Goal: Check status: Check status

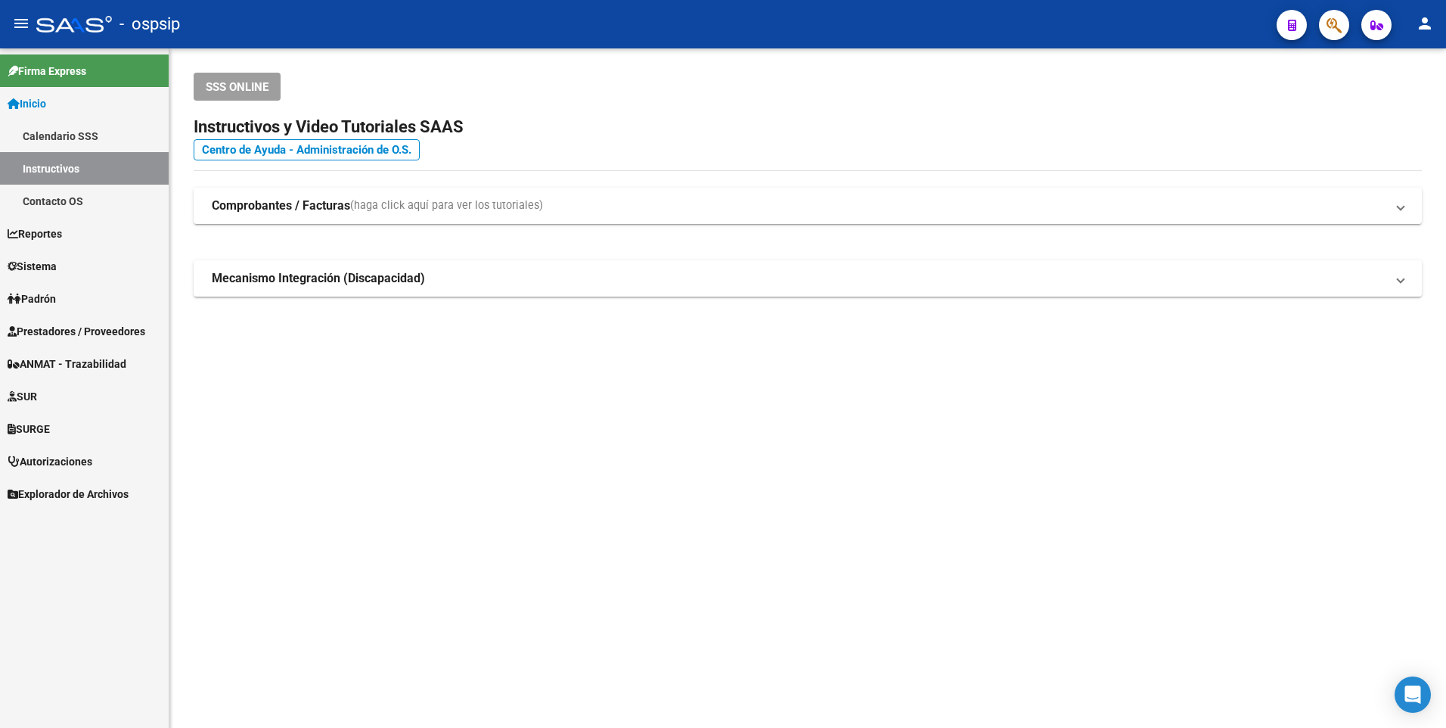
click at [82, 334] on span "Prestadores / Proveedores" at bounding box center [77, 331] width 138 height 17
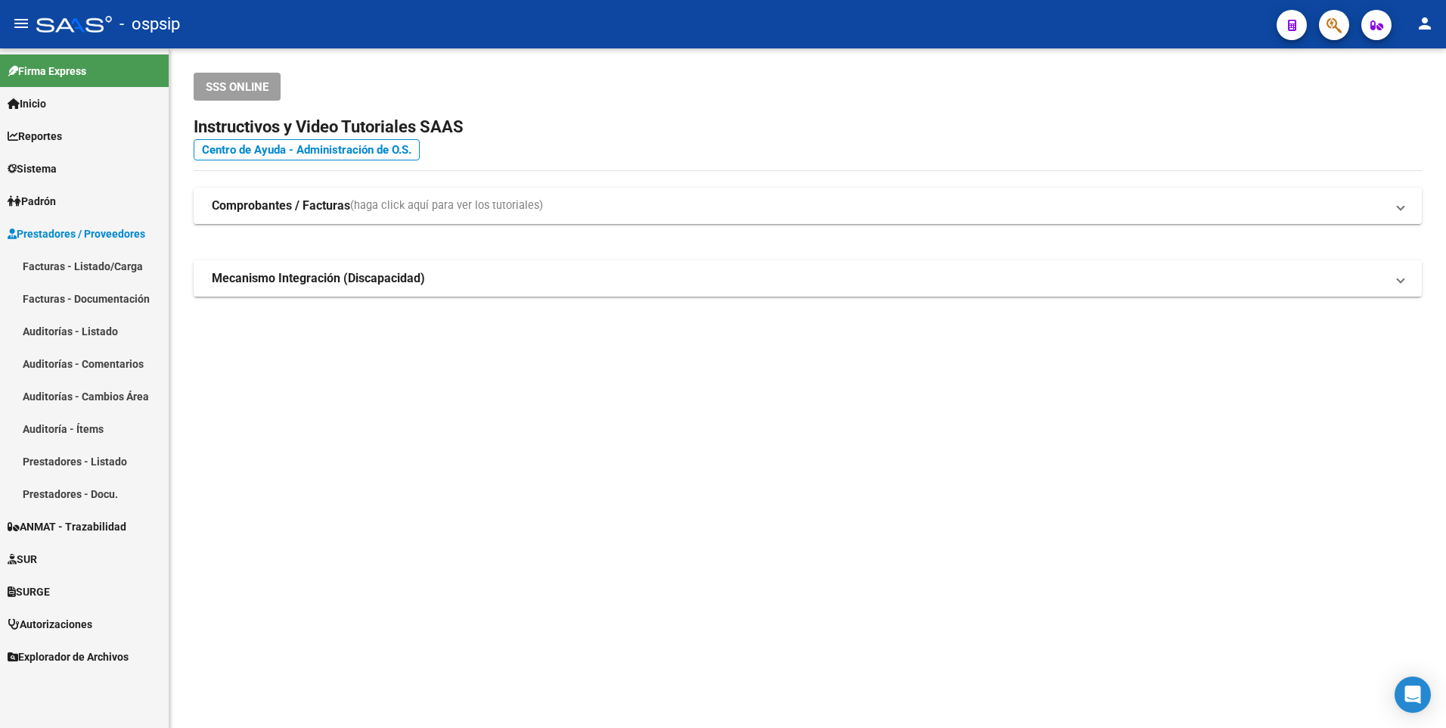
click at [313, 200] on strong "Comprobantes / Facturas" at bounding box center [281, 205] width 138 height 17
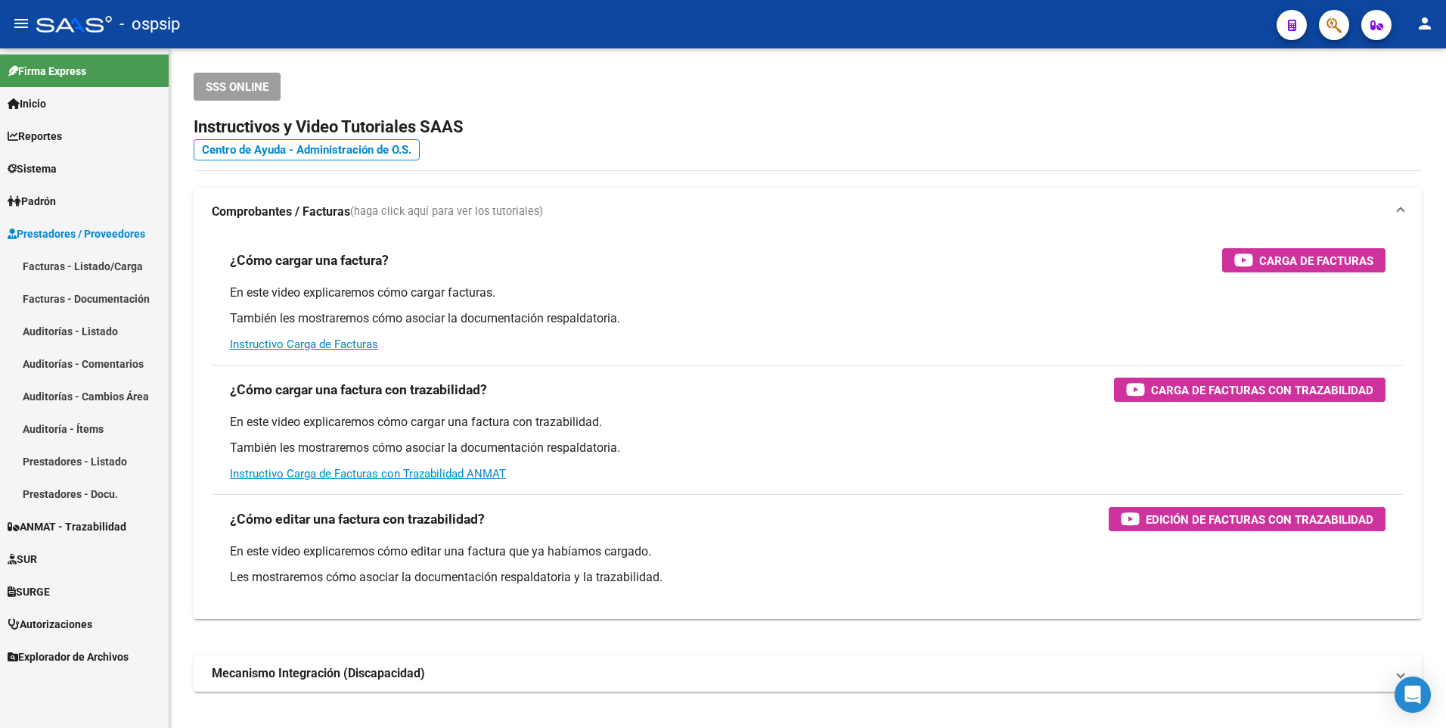
click at [78, 271] on link "Facturas - Listado/Carga" at bounding box center [84, 266] width 169 height 33
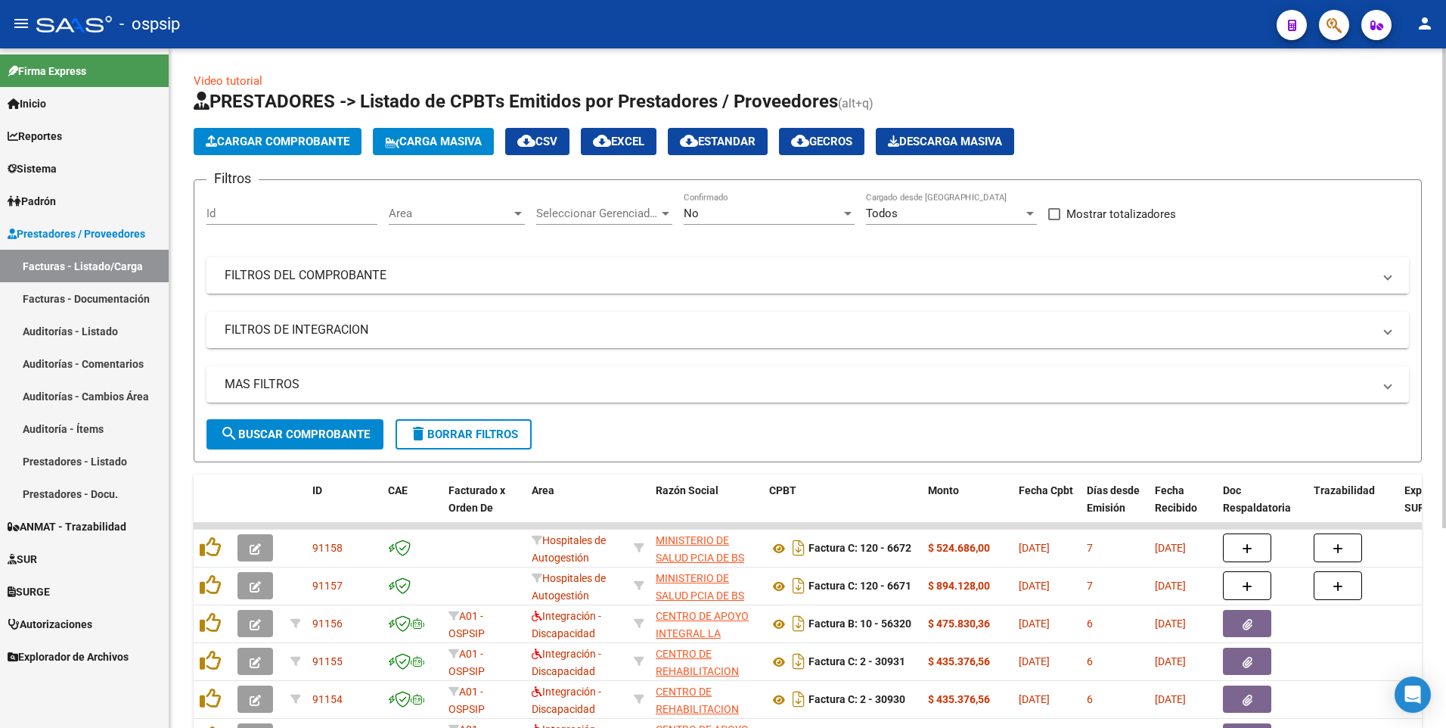
click at [358, 276] on mat-panel-title "FILTROS DEL COMPROBANTE" at bounding box center [799, 275] width 1148 height 17
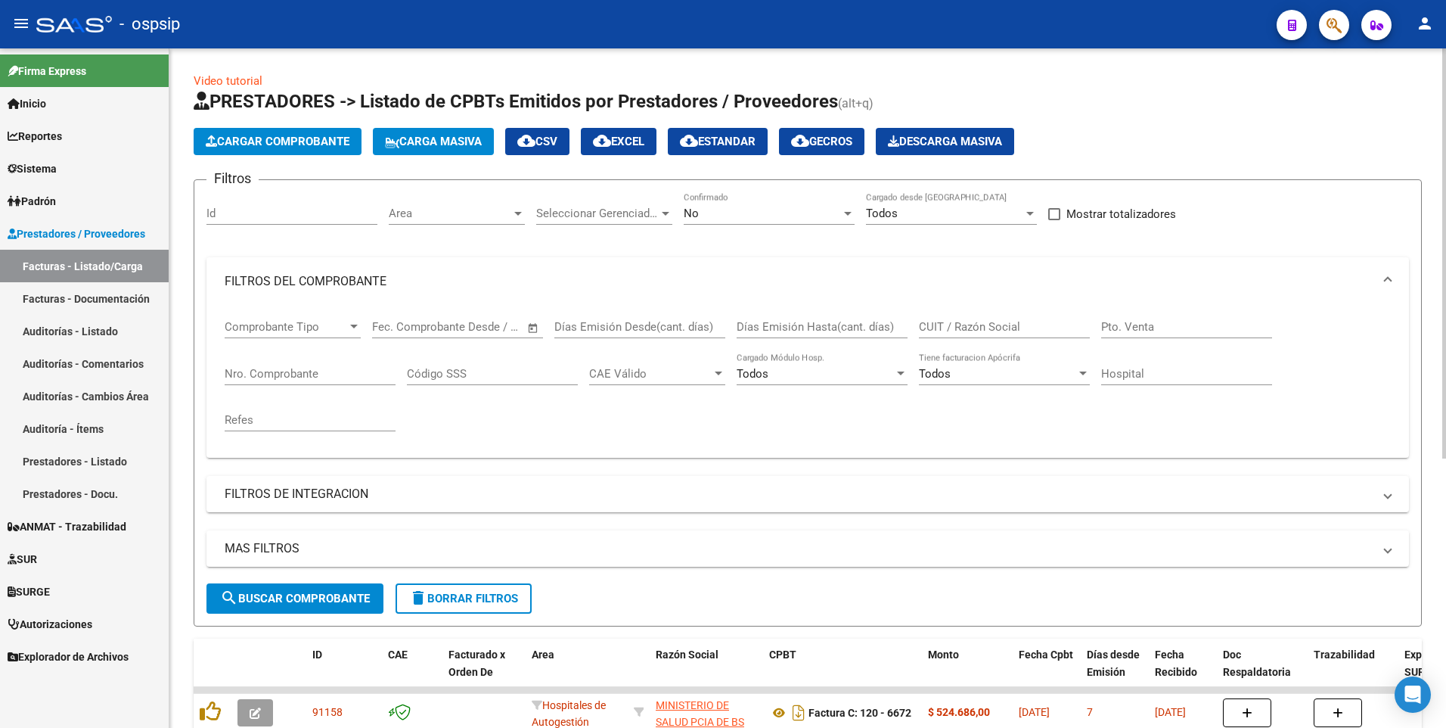
click at [982, 324] on input "CUIT / Razón Social" at bounding box center [1004, 327] width 171 height 14
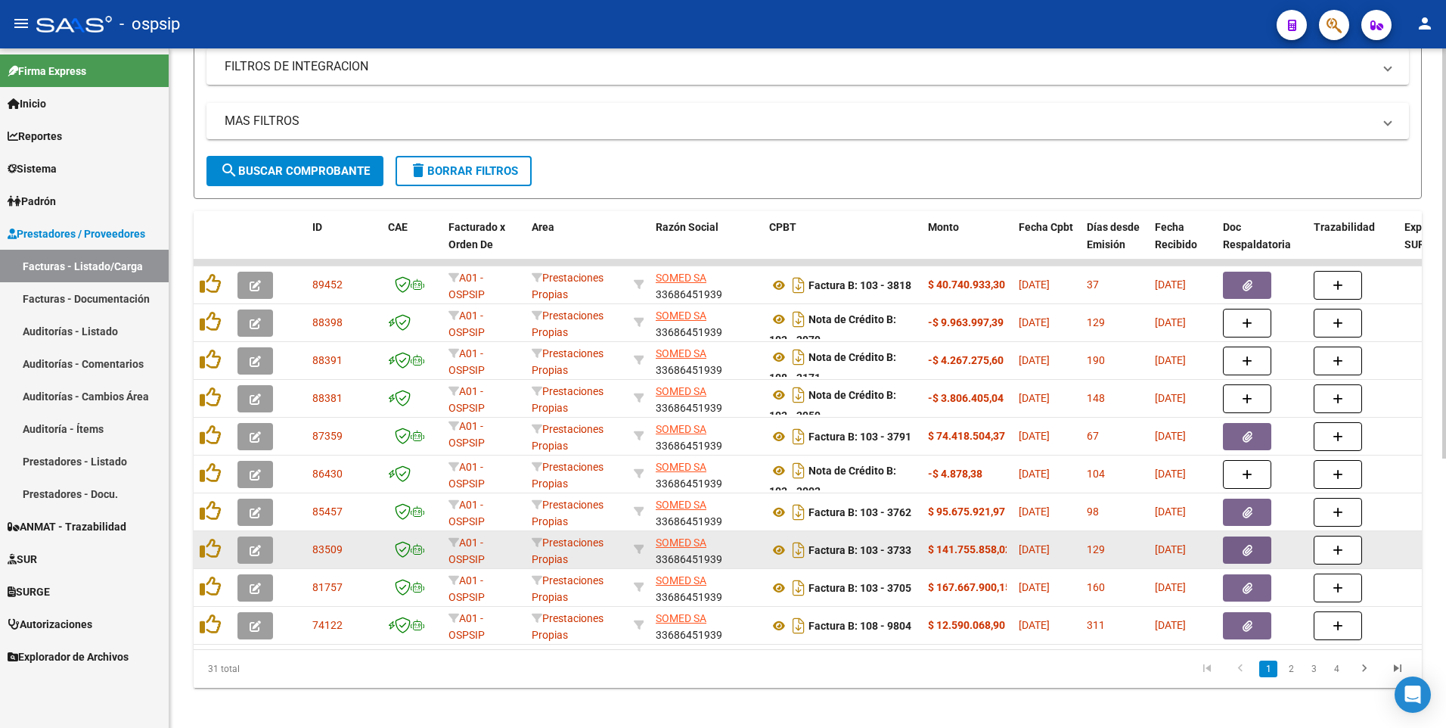
scroll to position [447, 0]
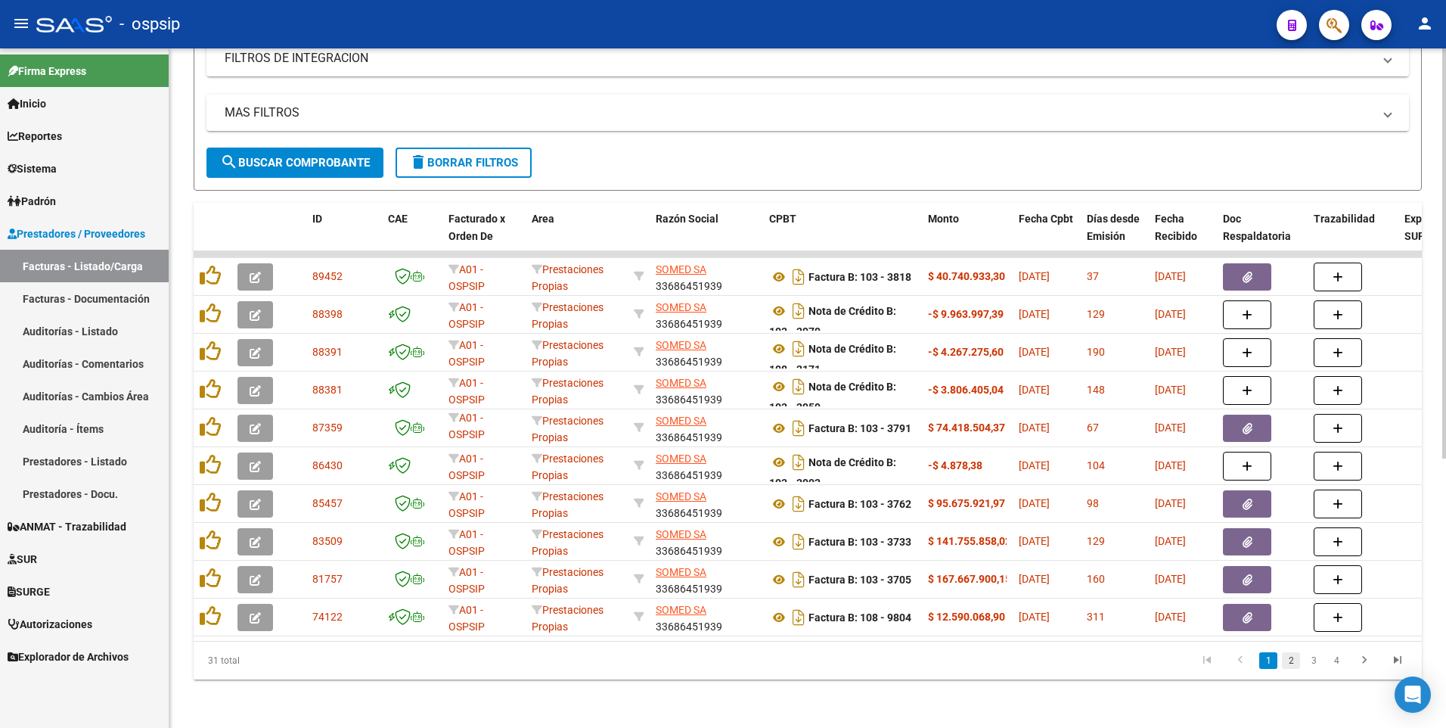
type input "SOMED"
click at [1289, 657] on link "2" at bounding box center [1291, 660] width 18 height 17
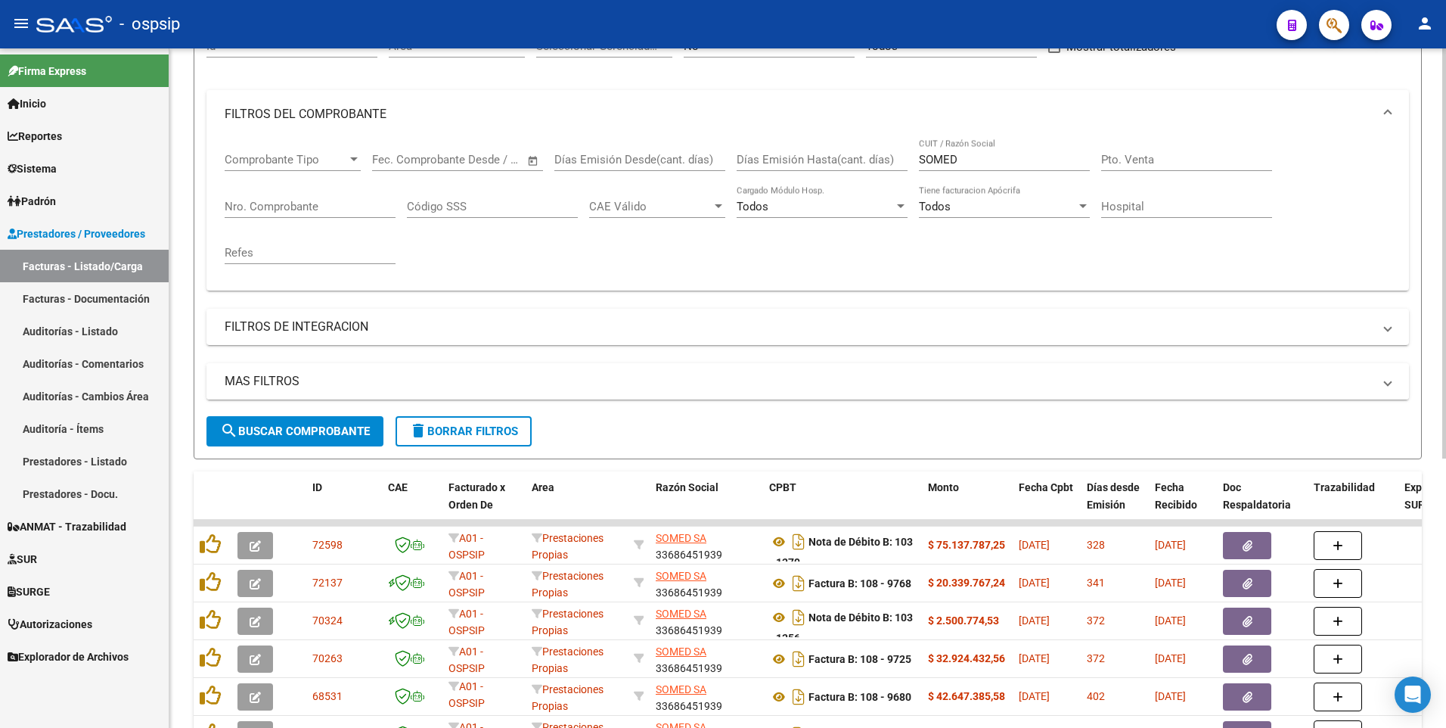
scroll to position [144, 0]
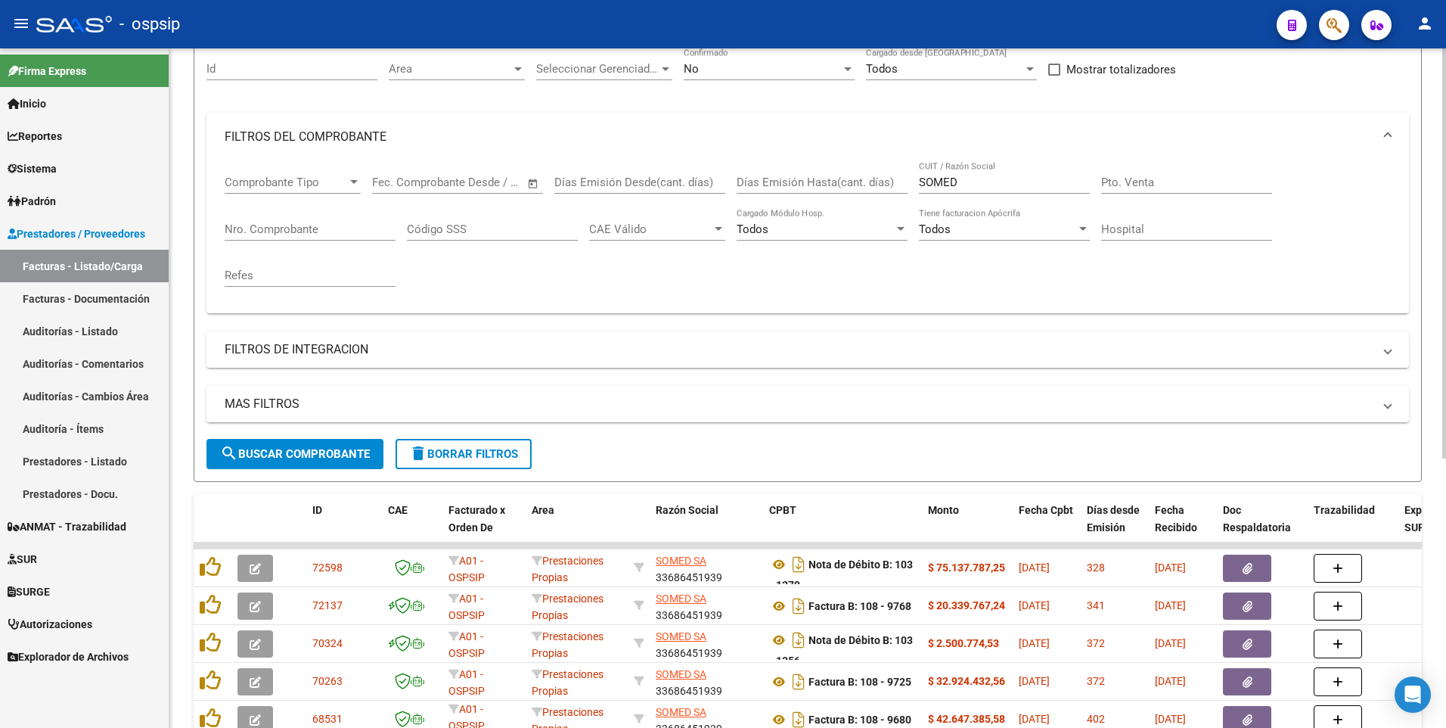
click at [317, 218] on div "Nro. Comprobante" at bounding box center [310, 224] width 171 height 33
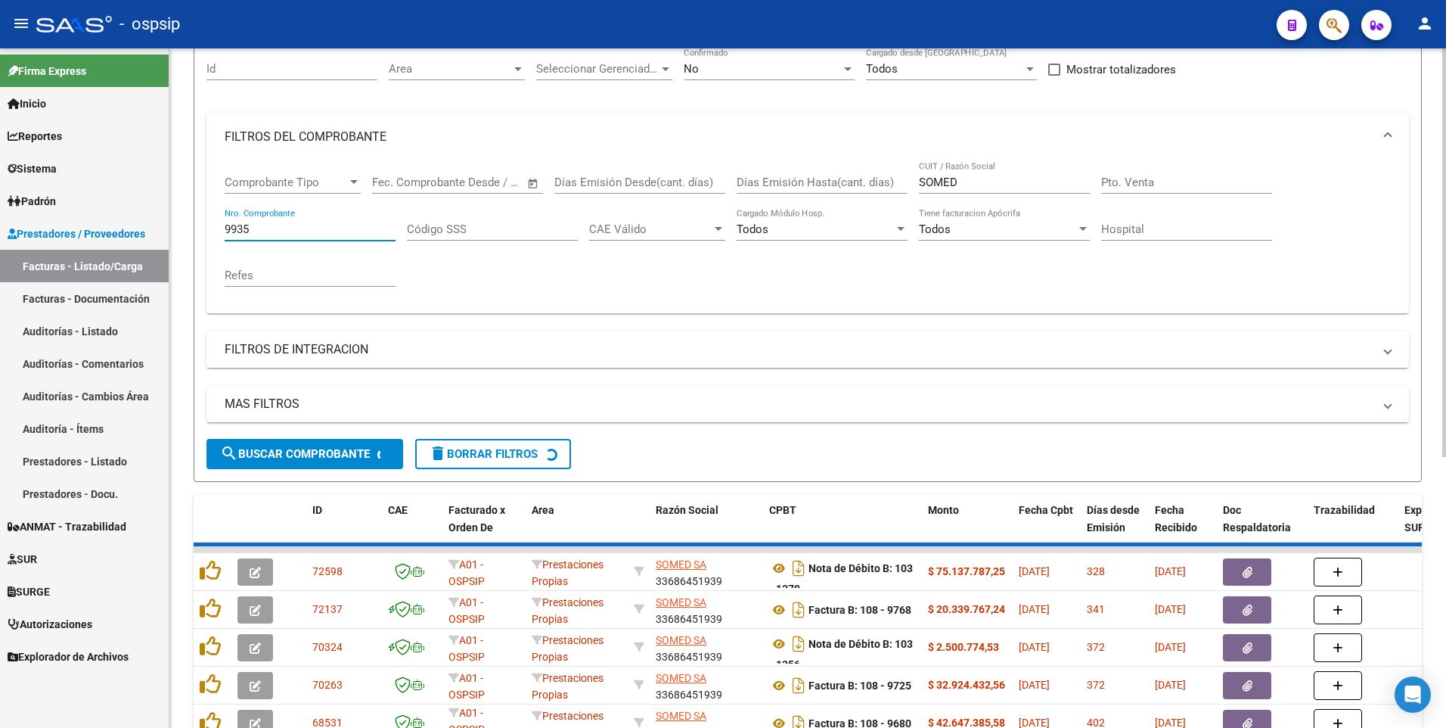
scroll to position [84, 0]
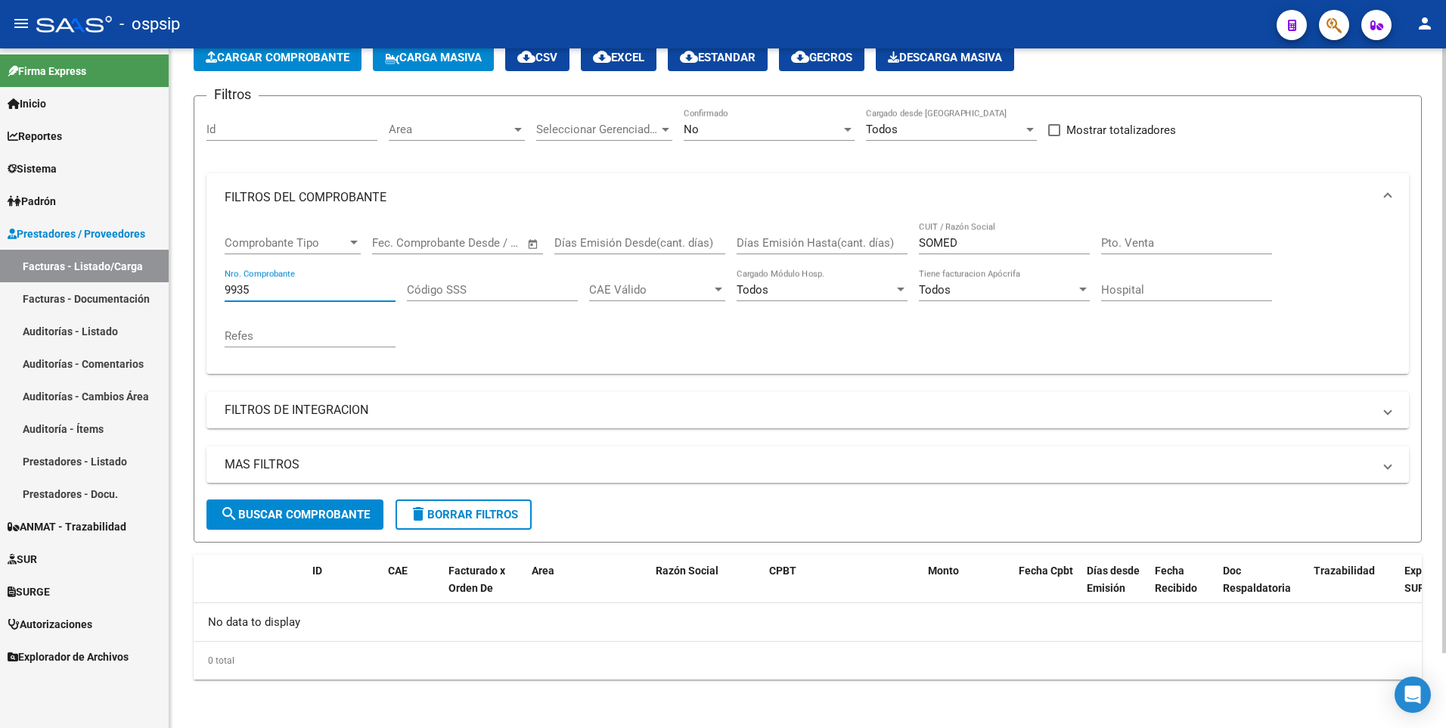
type input "9935"
click at [1018, 240] on input "SOMED" at bounding box center [1004, 243] width 171 height 14
type input "S"
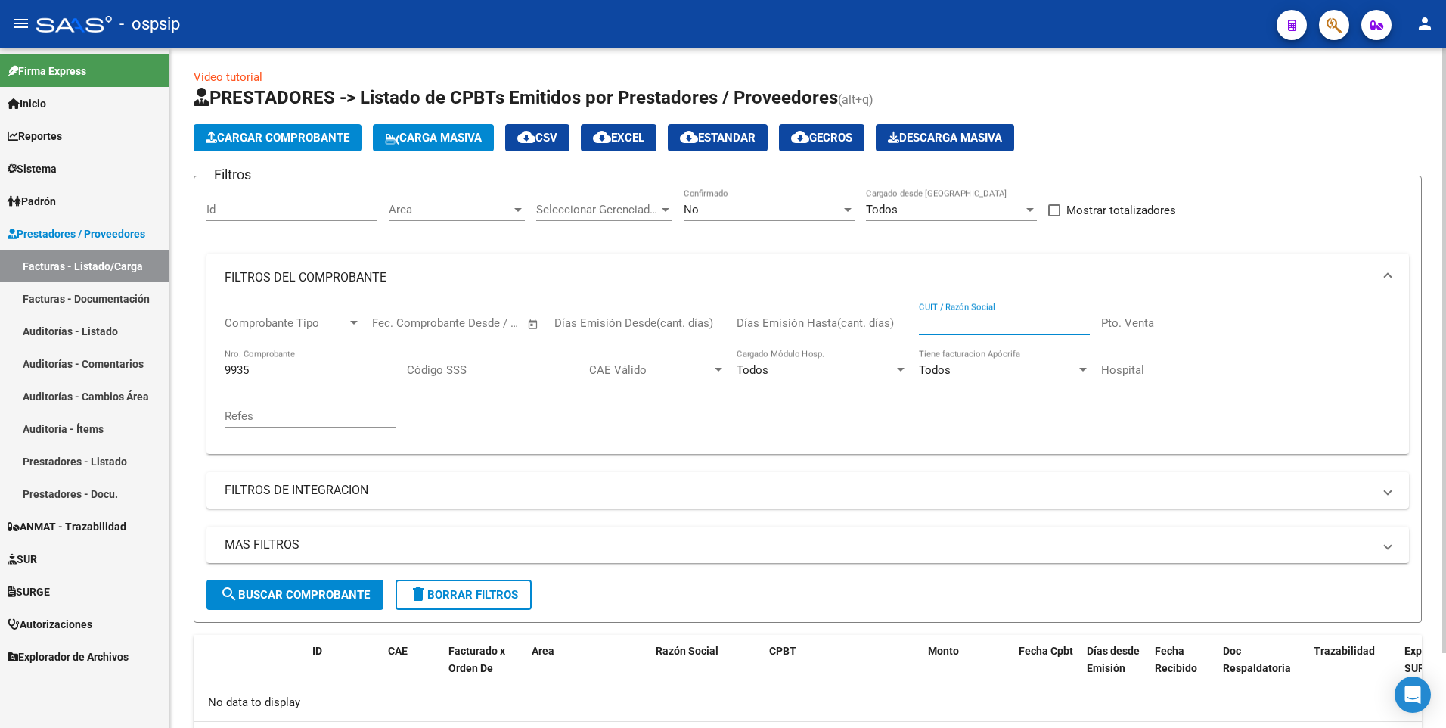
scroll to position [0, 0]
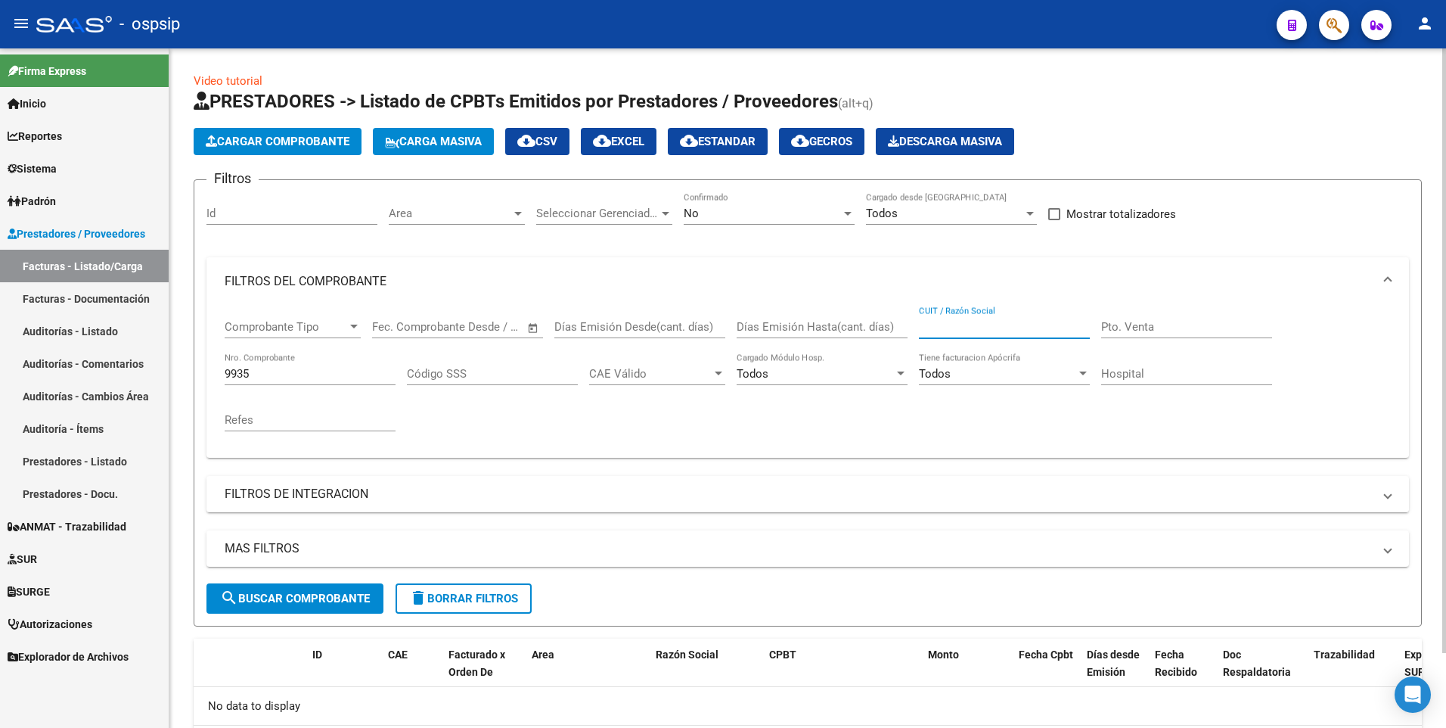
click at [908, 213] on div "Todos" at bounding box center [944, 213] width 157 height 14
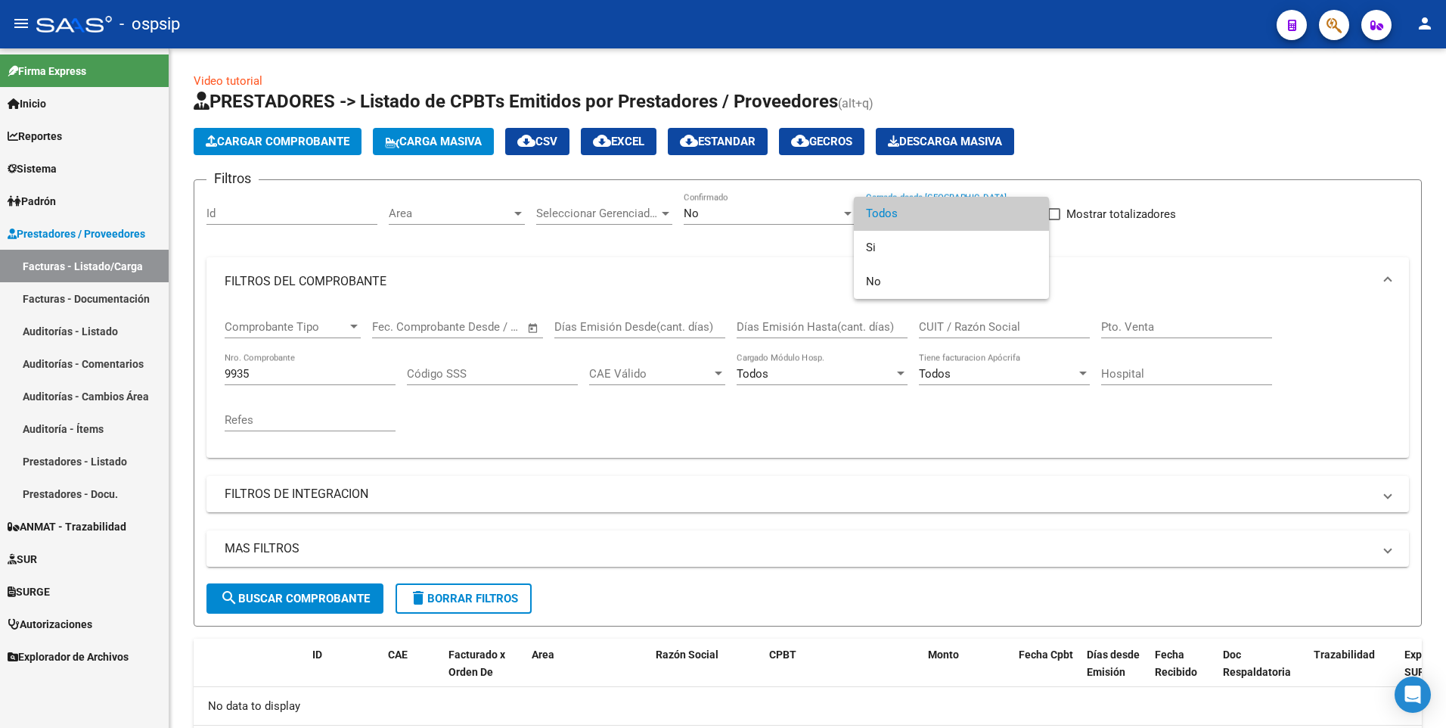
click at [878, 204] on span "Todos" at bounding box center [951, 214] width 171 height 34
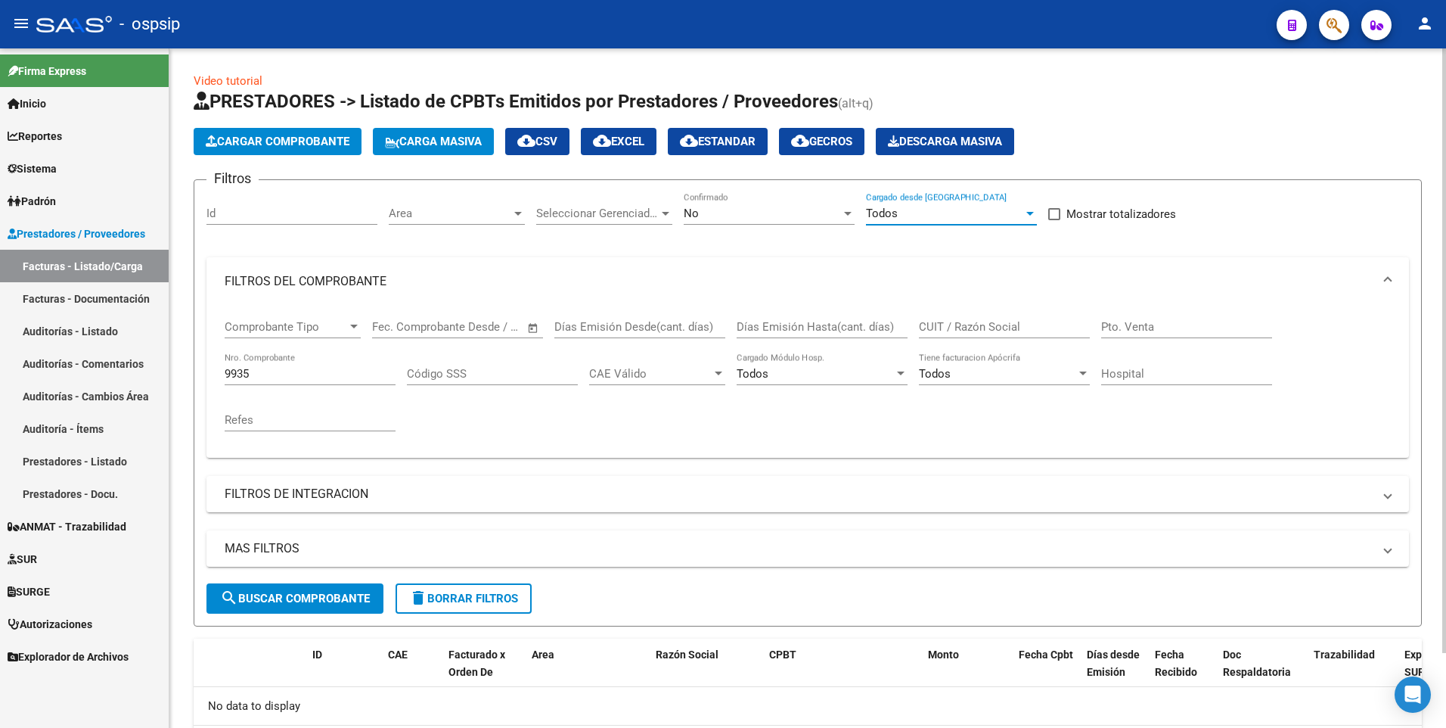
click at [776, 213] on div "No" at bounding box center [762, 213] width 157 height 14
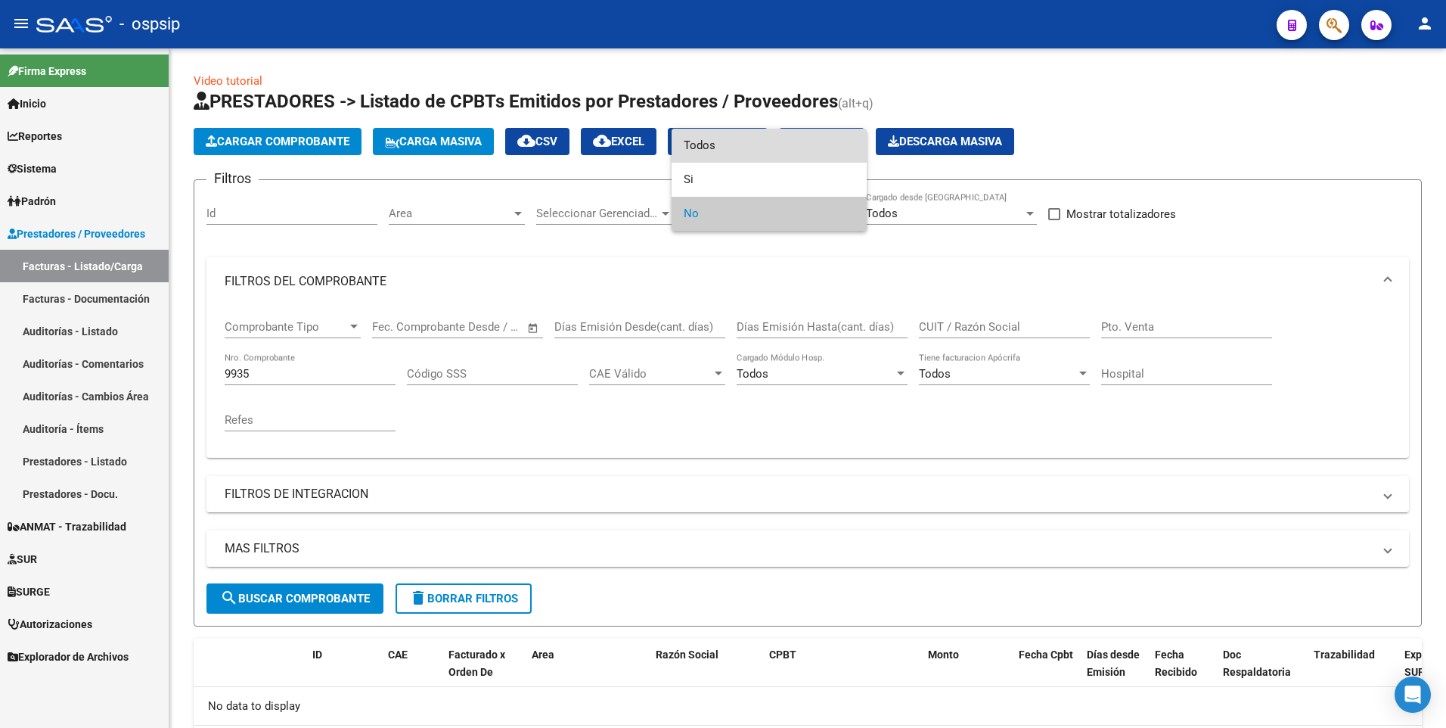
click at [702, 145] on span "Todos" at bounding box center [769, 146] width 171 height 34
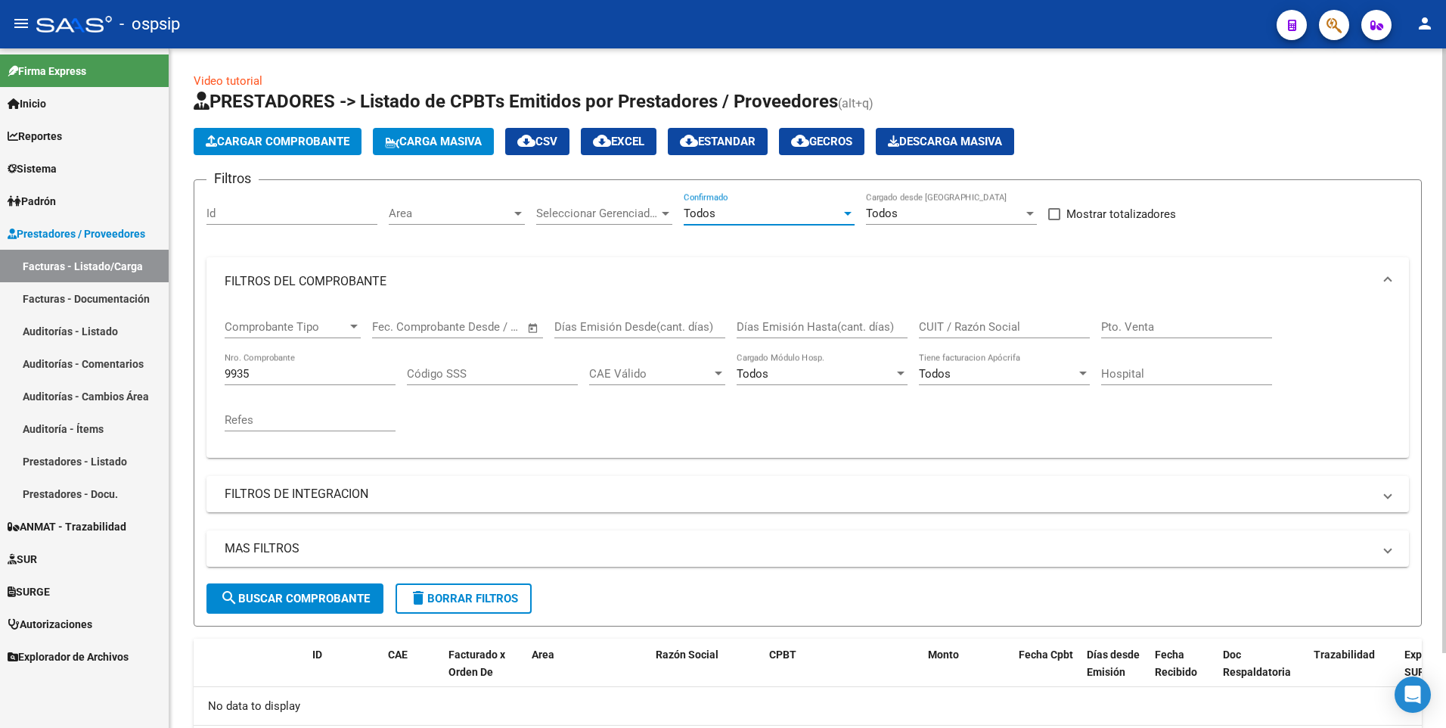
click at [289, 592] on span "search Buscar Comprobante" at bounding box center [295, 598] width 150 height 14
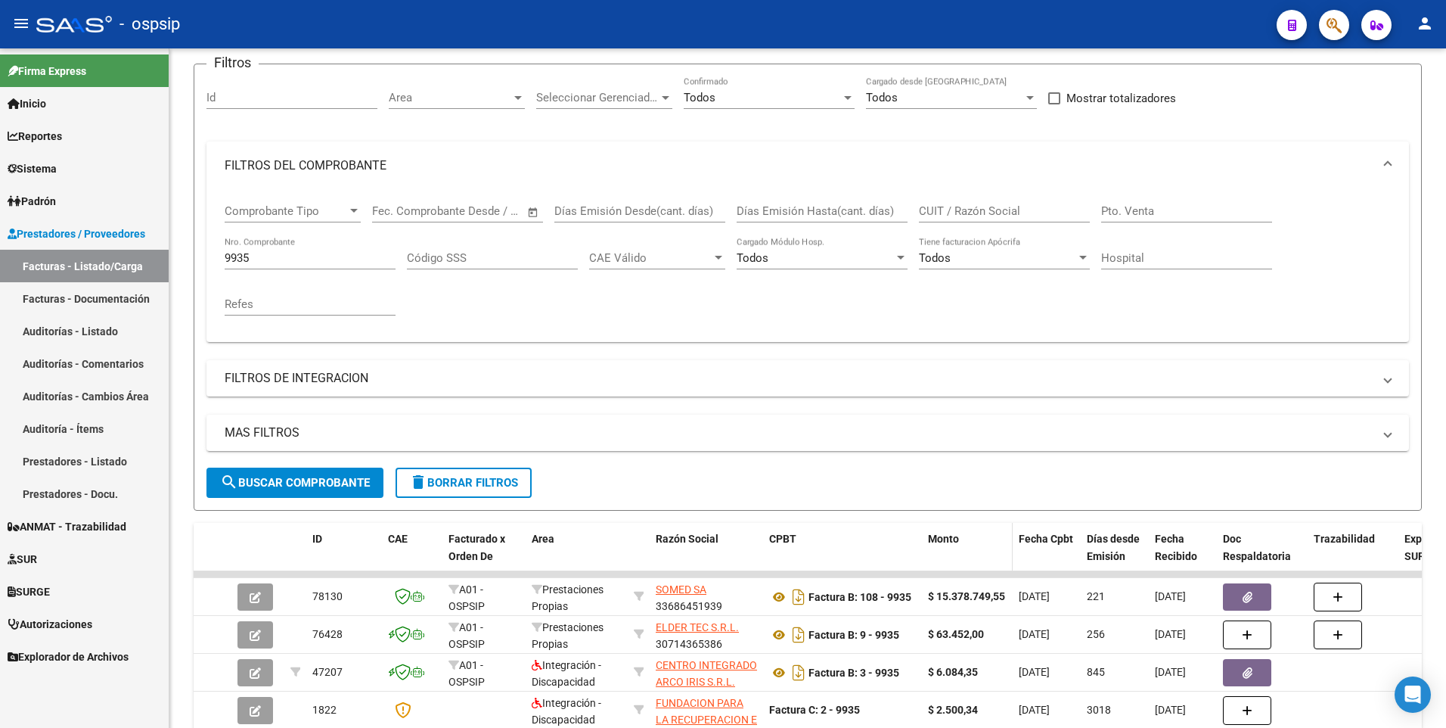
scroll to position [220, 0]
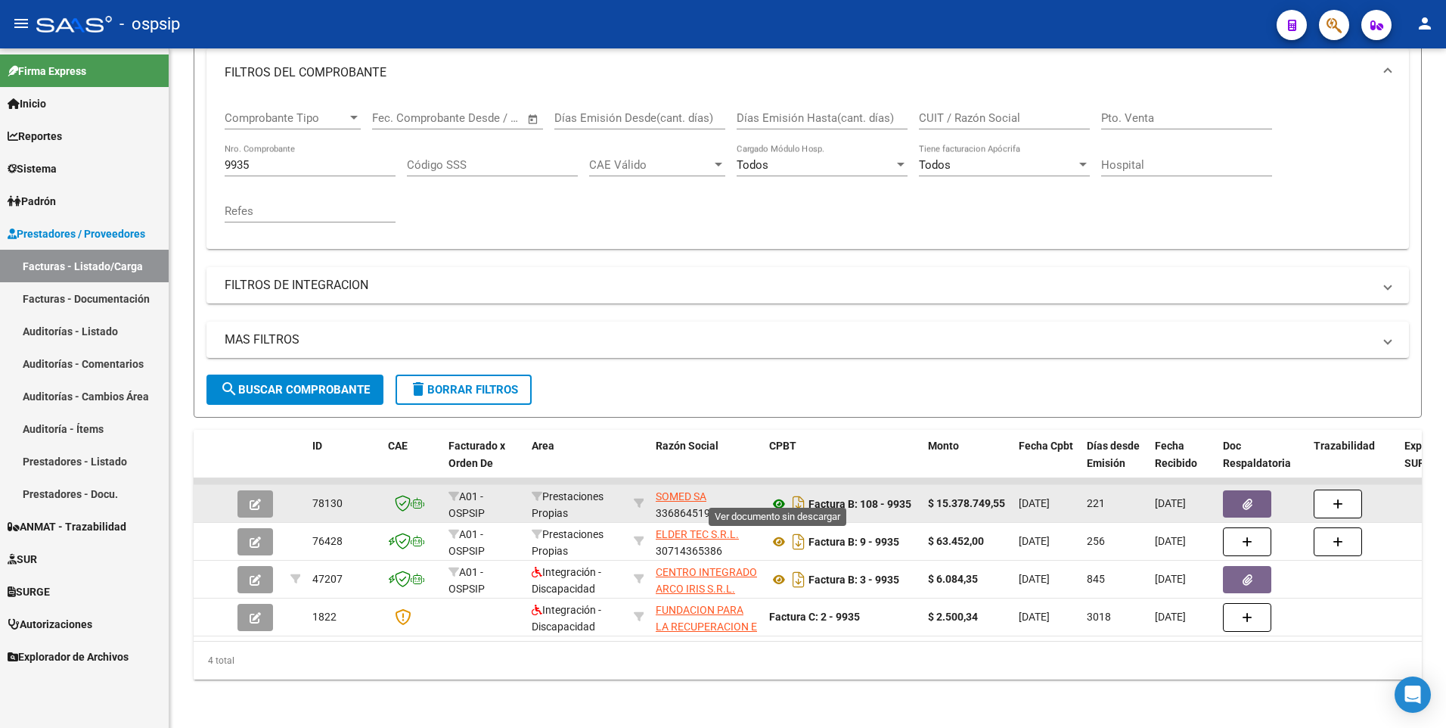
click at [784, 495] on icon at bounding box center [779, 504] width 20 height 18
drag, startPoint x: 1238, startPoint y: 480, endPoint x: 1231, endPoint y: 486, distance: 10.2
click at [1231, 490] on button "button" at bounding box center [1247, 503] width 48 height 27
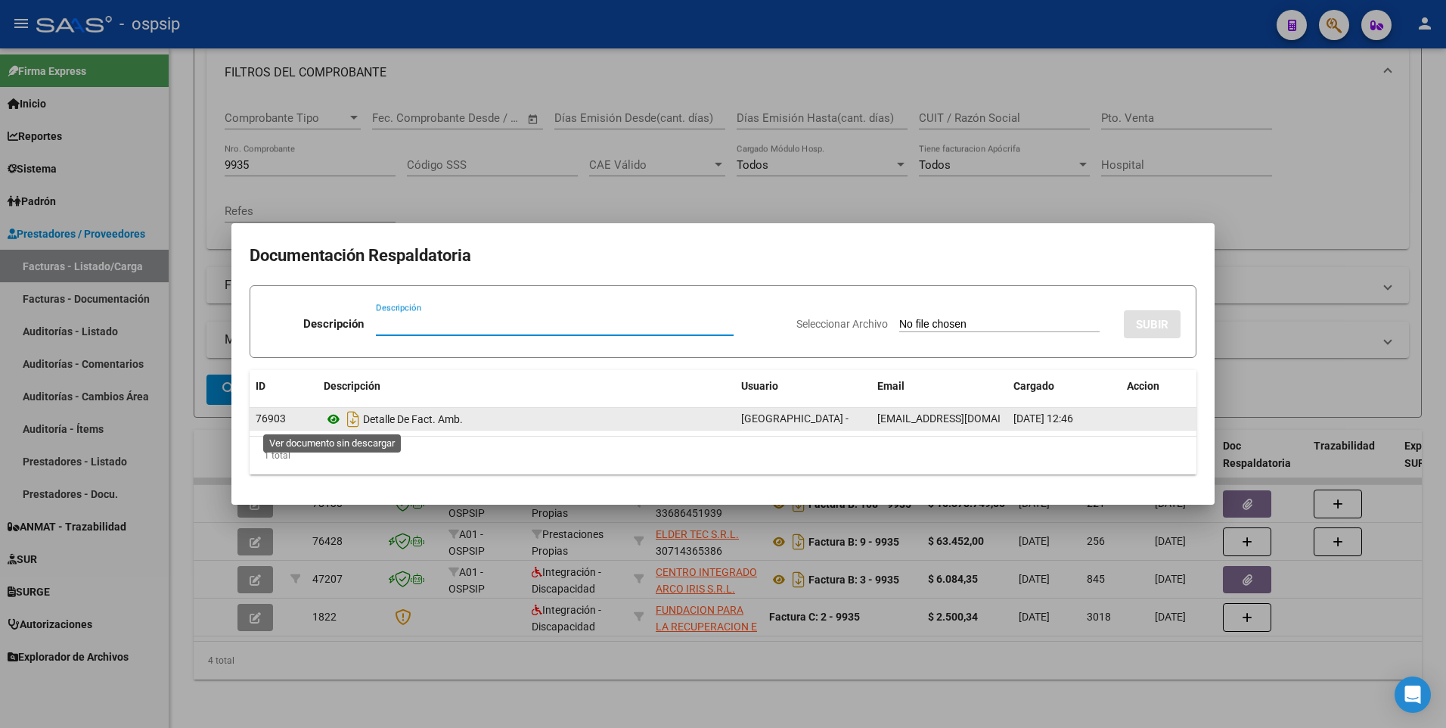
click at [333, 420] on icon at bounding box center [334, 419] width 20 height 18
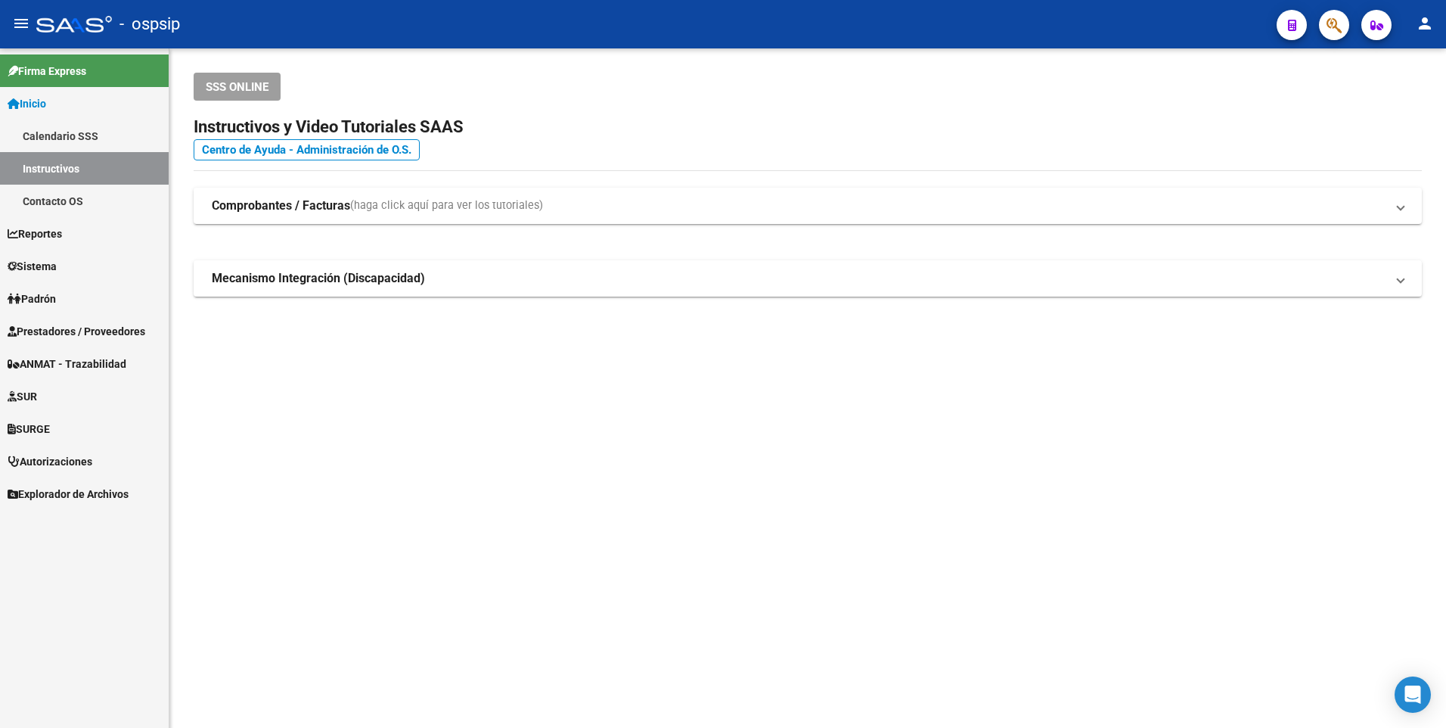
click at [54, 331] on span "Prestadores / Proveedores" at bounding box center [77, 331] width 138 height 17
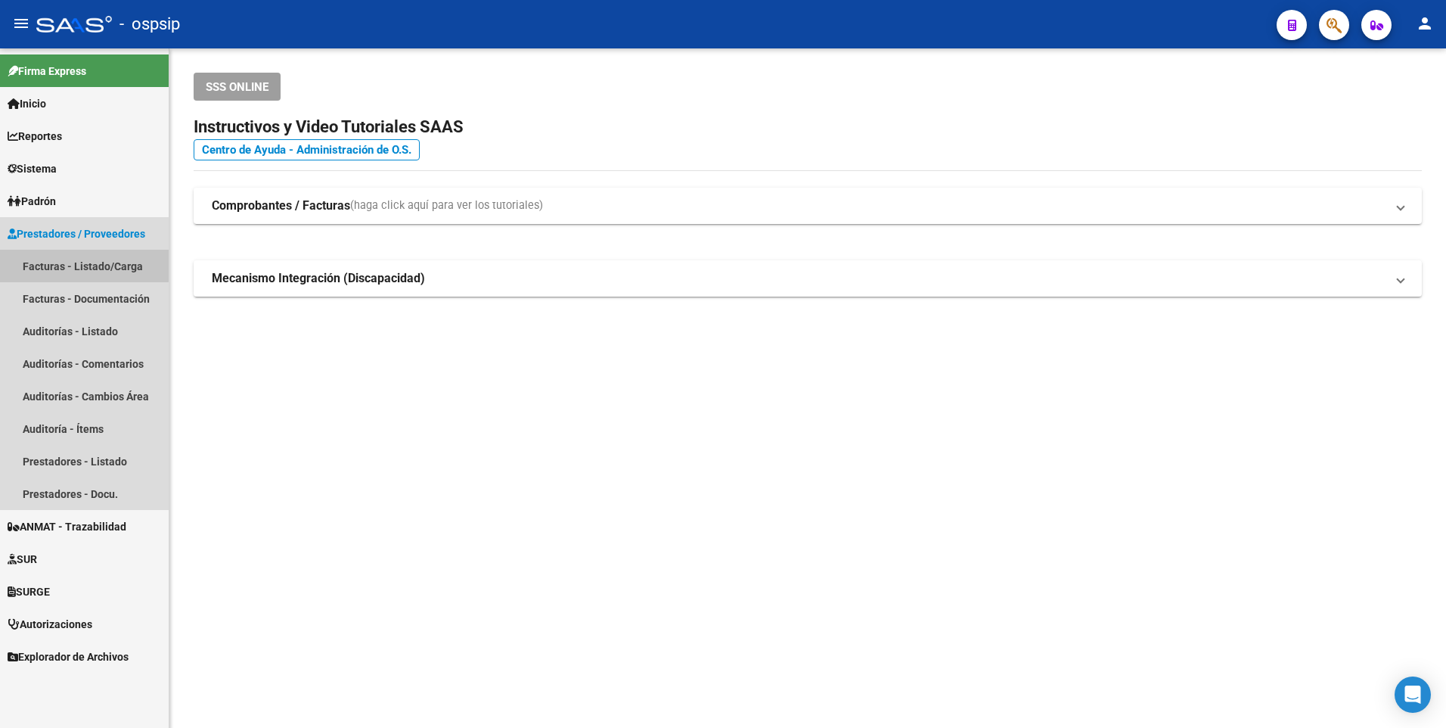
click at [84, 265] on link "Facturas - Listado/Carga" at bounding box center [84, 266] width 169 height 33
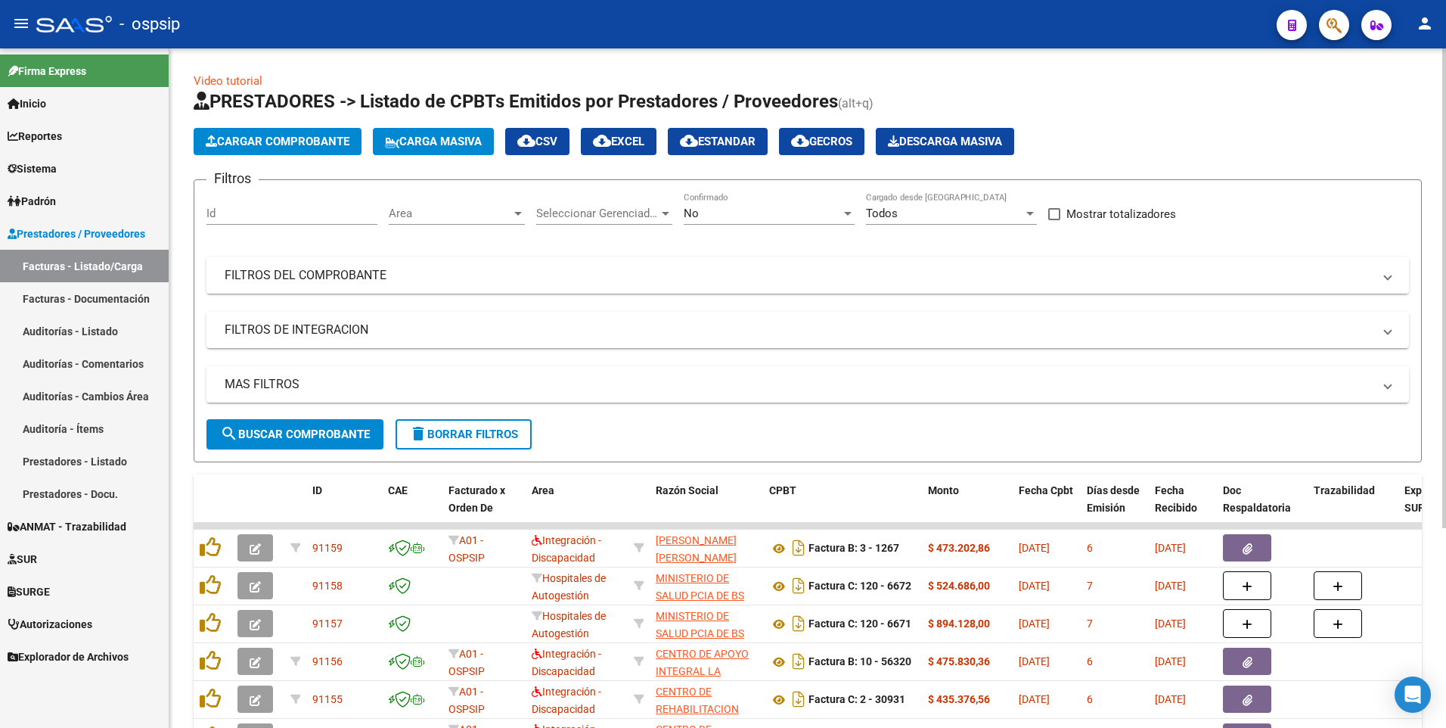
click at [314, 270] on mat-panel-title "FILTROS DEL COMPROBANTE" at bounding box center [799, 275] width 1148 height 17
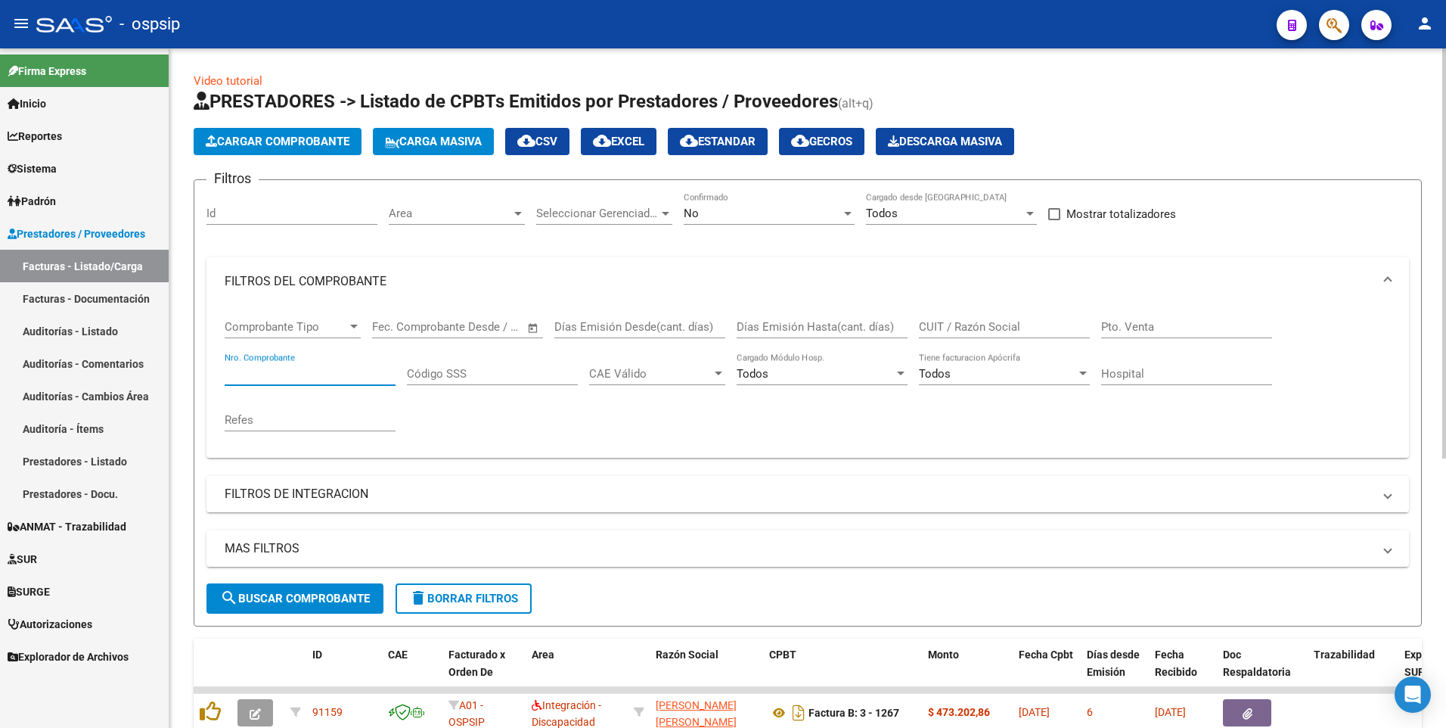
click at [302, 367] on input "Nro. Comprobante" at bounding box center [310, 374] width 171 height 14
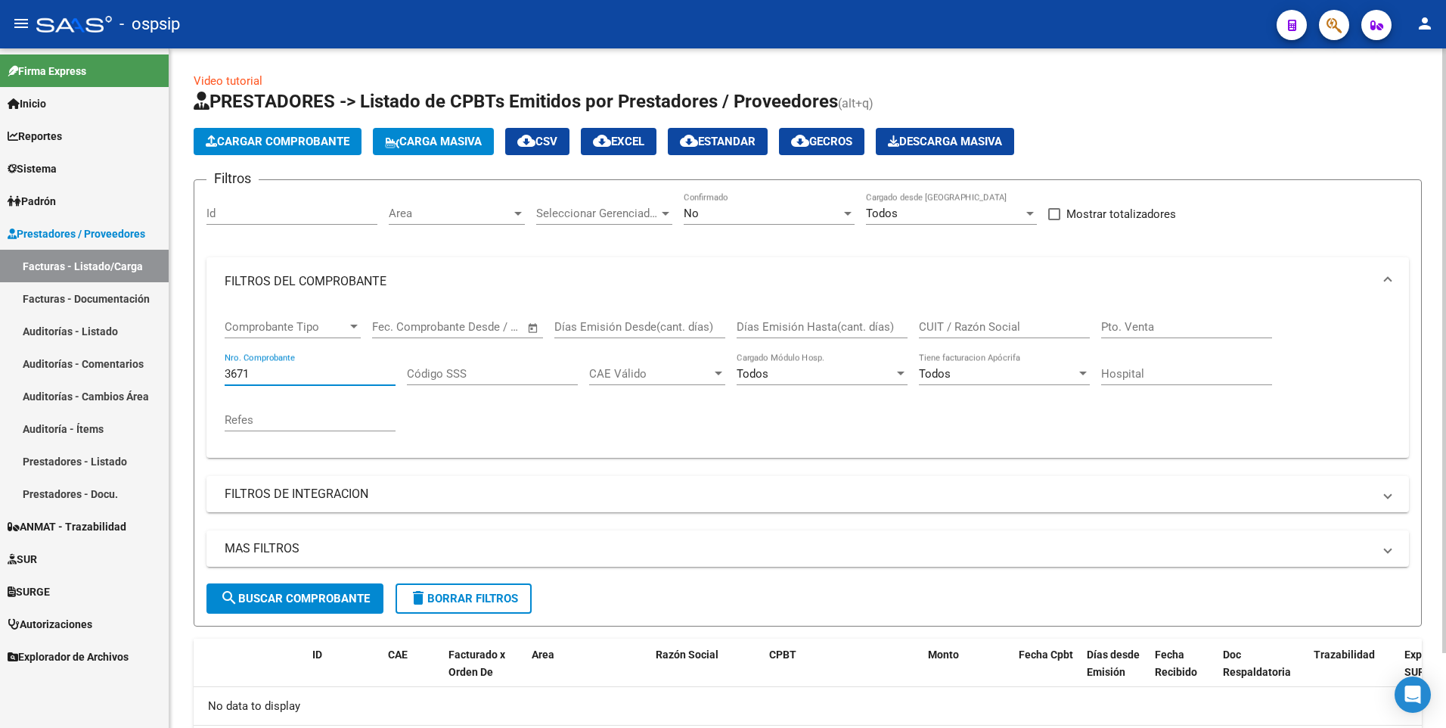
type input "3671"
click at [730, 202] on div "No Confirmado" at bounding box center [769, 208] width 171 height 33
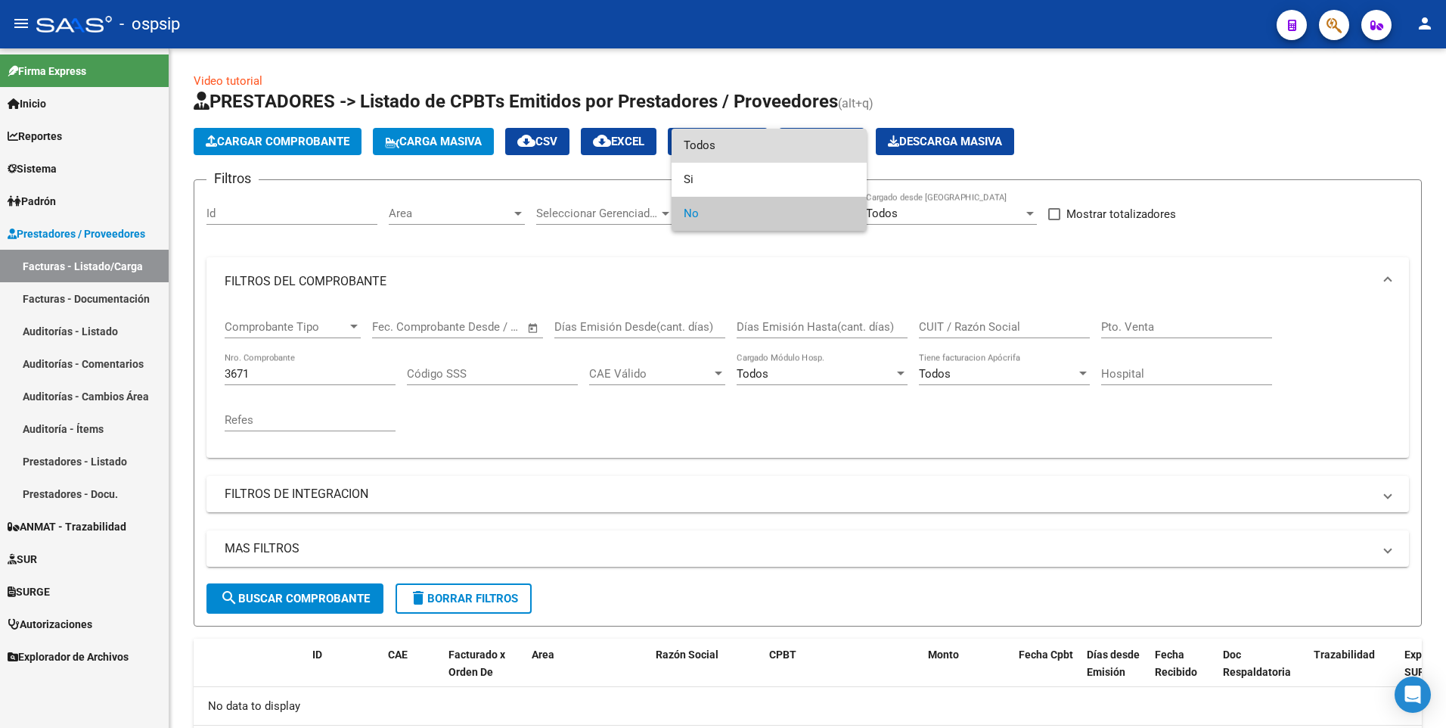
click at [719, 148] on span "Todos" at bounding box center [769, 146] width 171 height 34
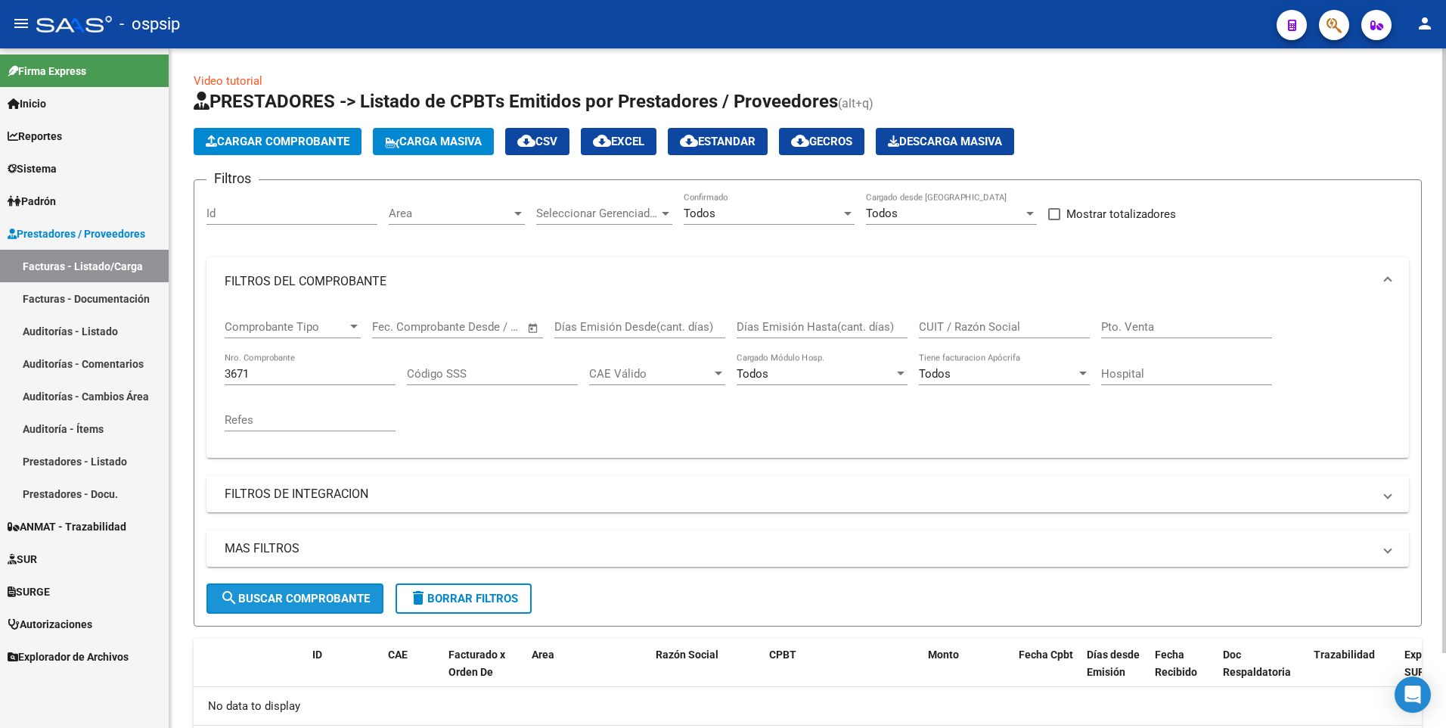
click at [346, 592] on span "search Buscar Comprobante" at bounding box center [295, 598] width 150 height 14
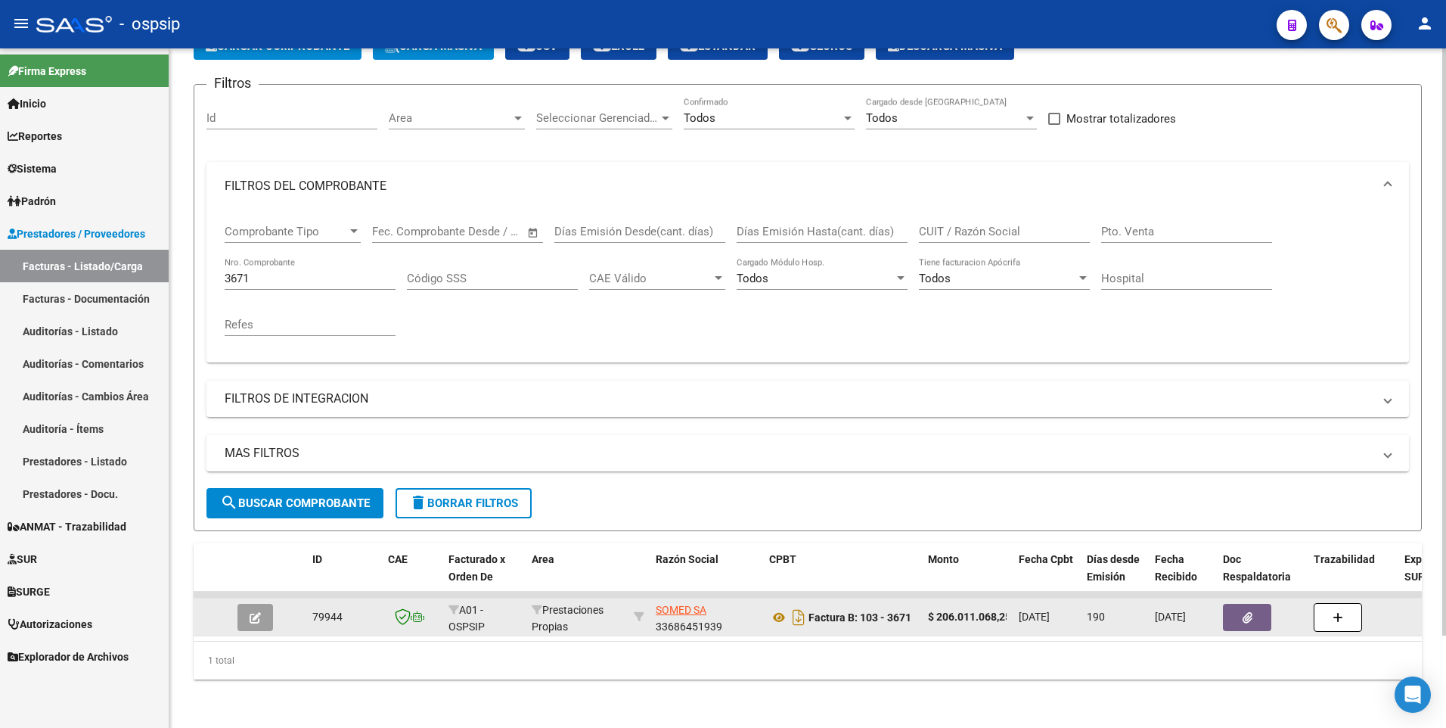
scroll to position [107, 0]
click at [774, 609] on icon at bounding box center [779, 617] width 20 height 18
click at [1259, 604] on button "button" at bounding box center [1247, 617] width 48 height 27
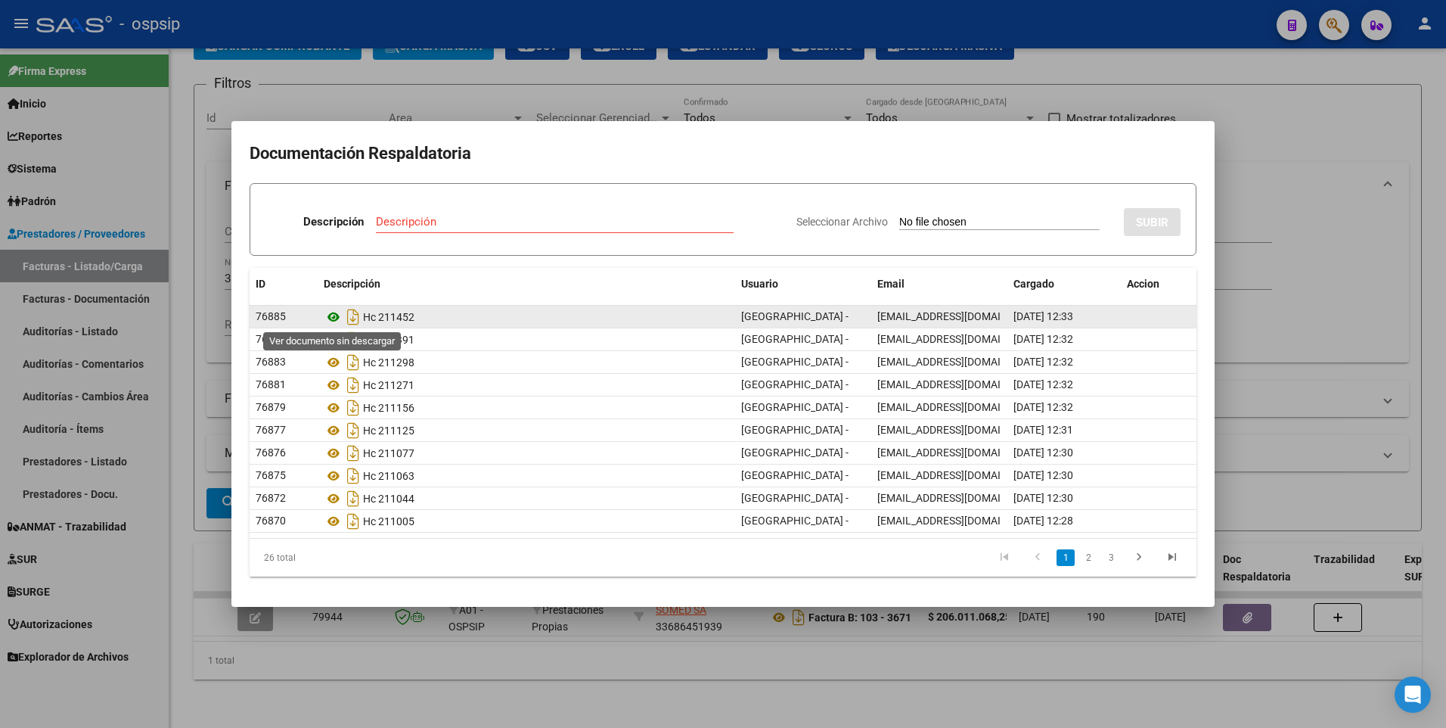
click at [331, 312] on icon at bounding box center [334, 317] width 20 height 18
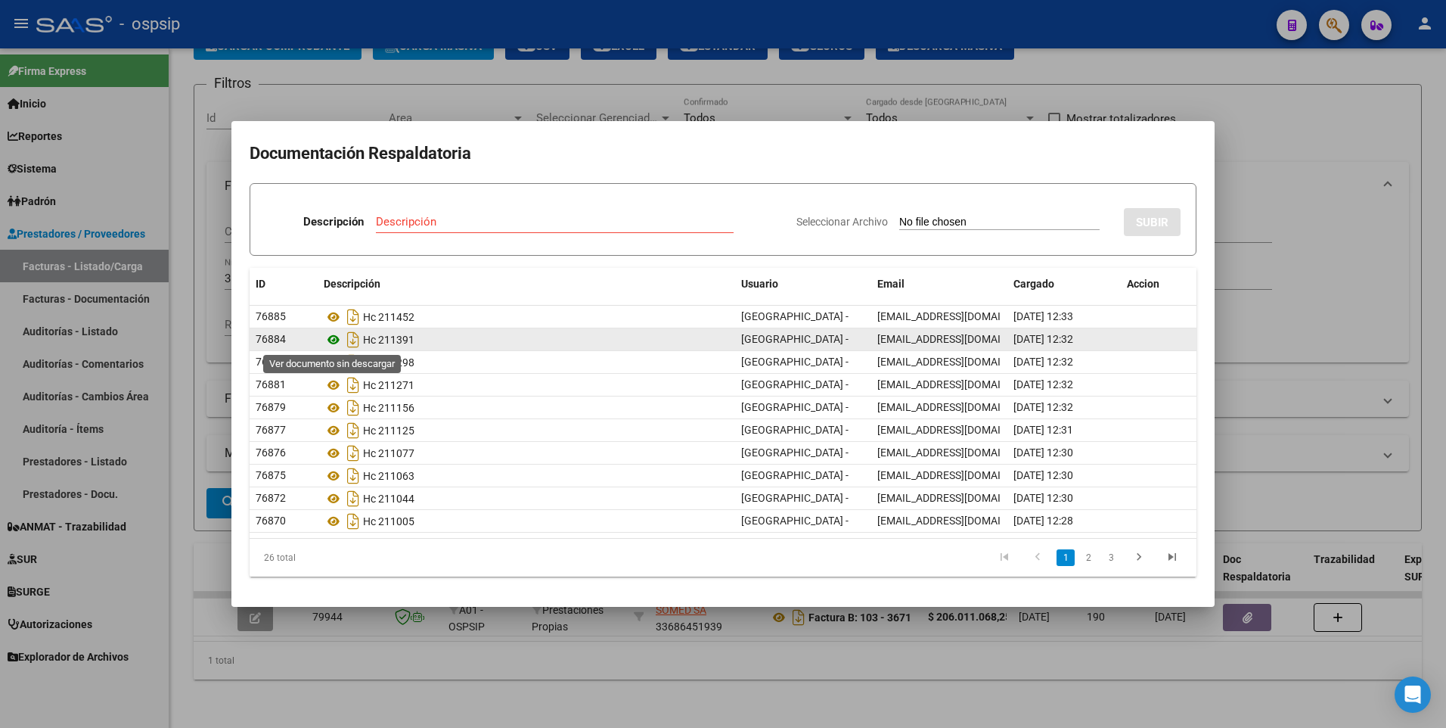
click at [337, 340] on icon at bounding box center [334, 340] width 20 height 18
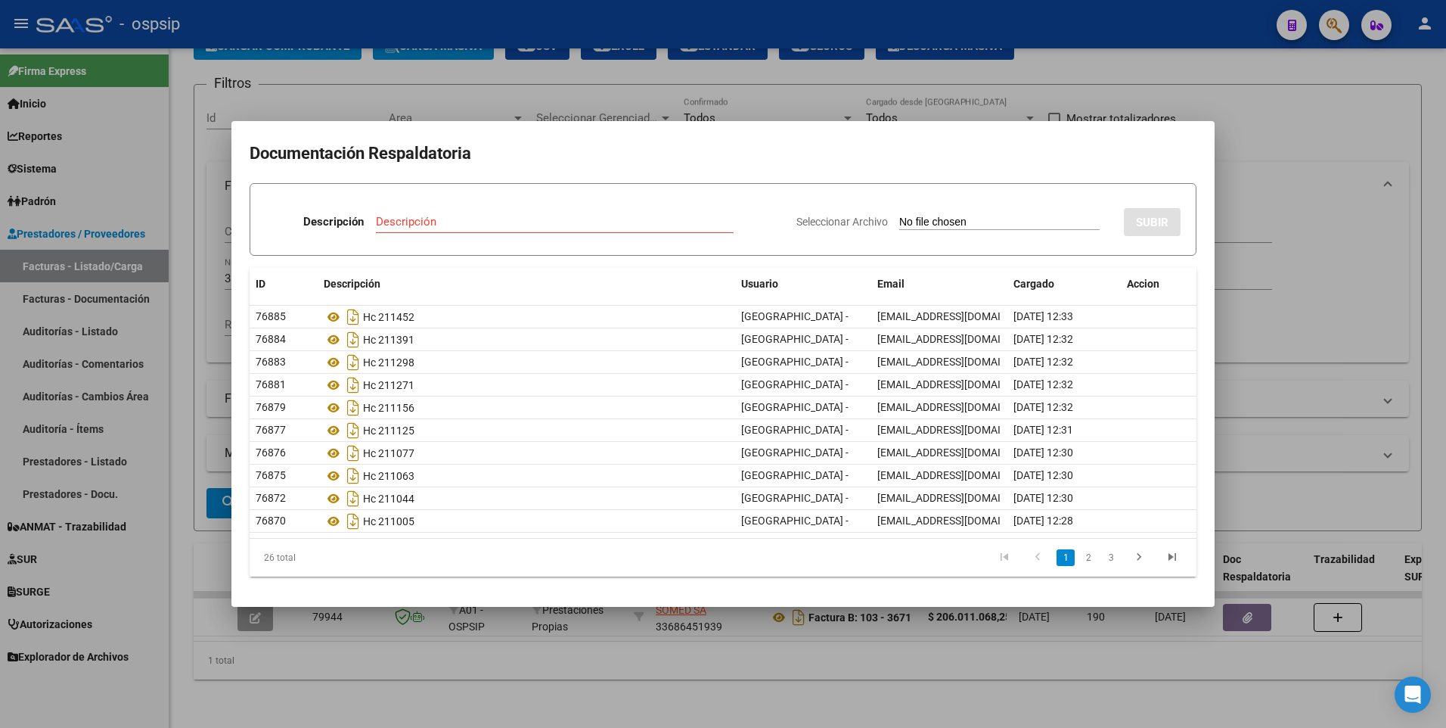
click at [1032, 45] on div at bounding box center [723, 364] width 1446 height 728
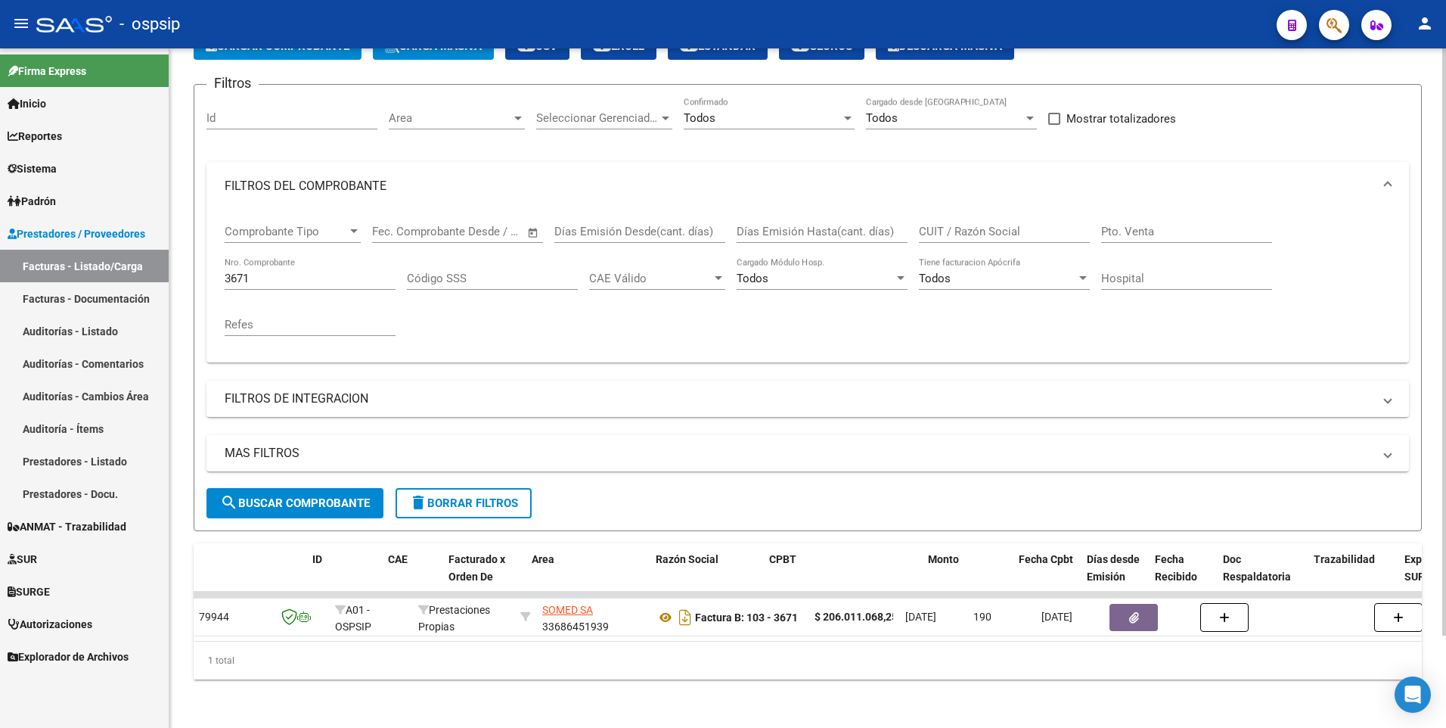
scroll to position [0, 0]
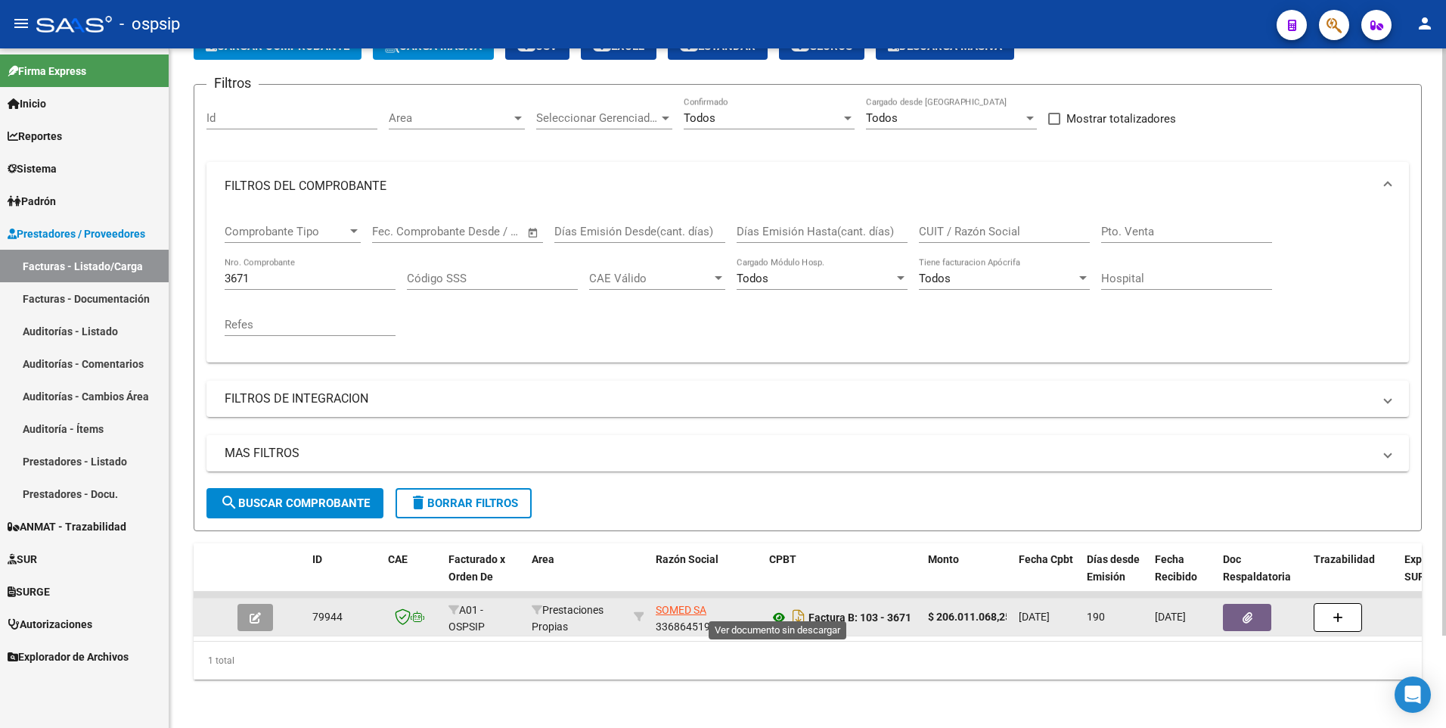
click at [779, 608] on icon at bounding box center [779, 617] width 20 height 18
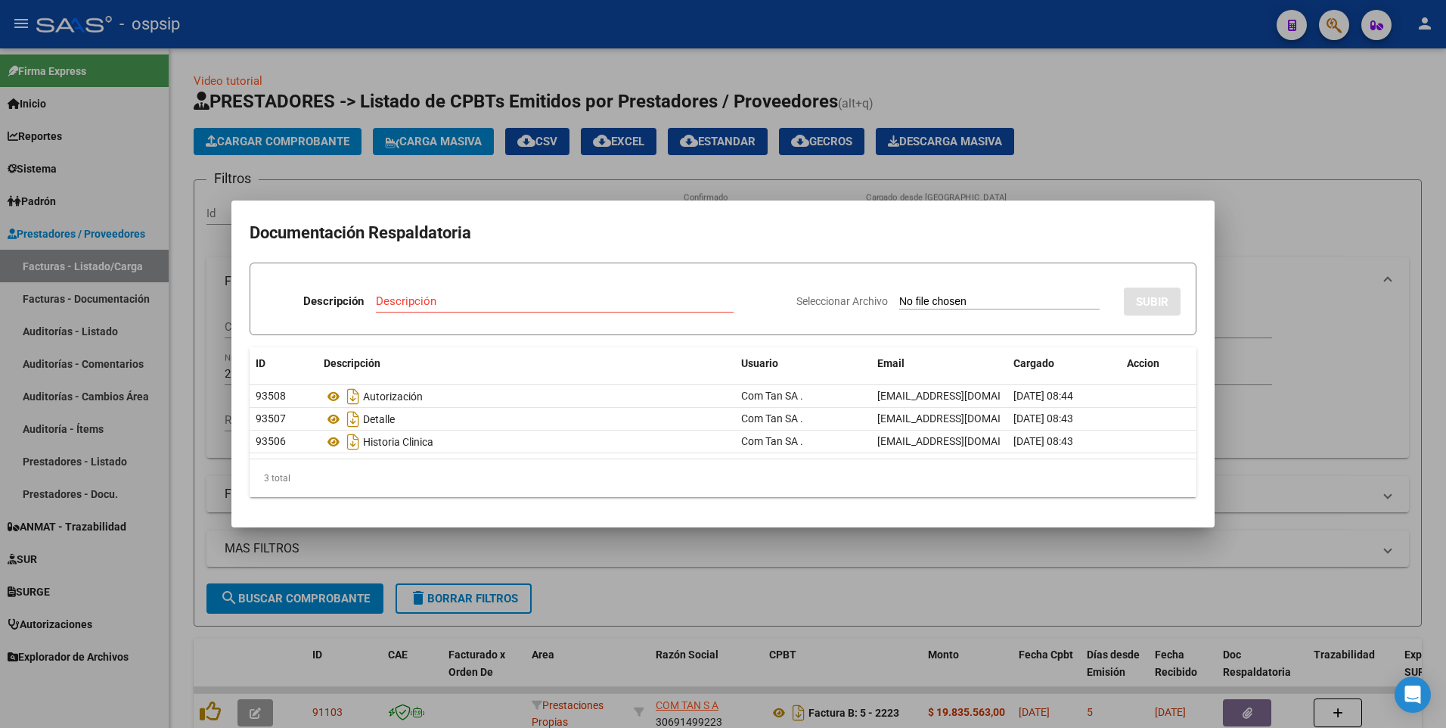
scroll to position [107, 0]
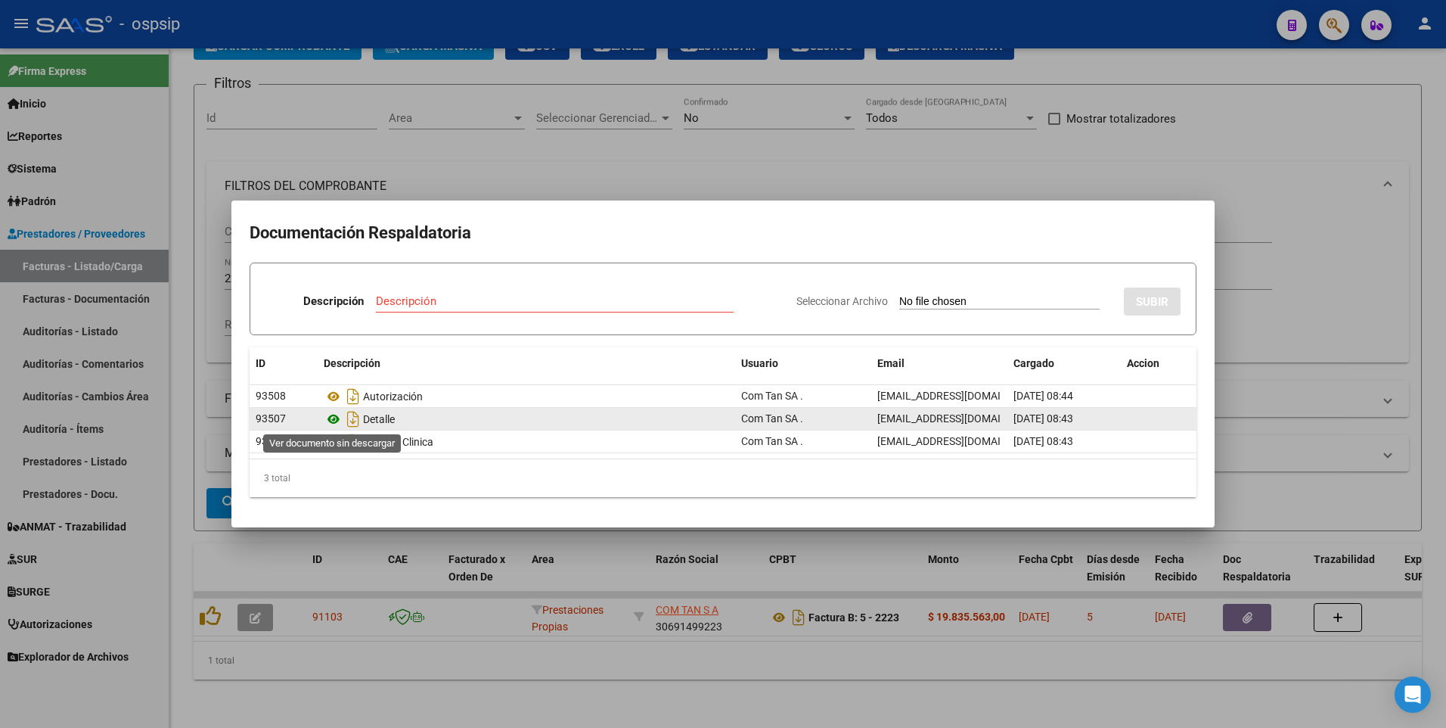
click at [334, 415] on icon at bounding box center [334, 419] width 20 height 18
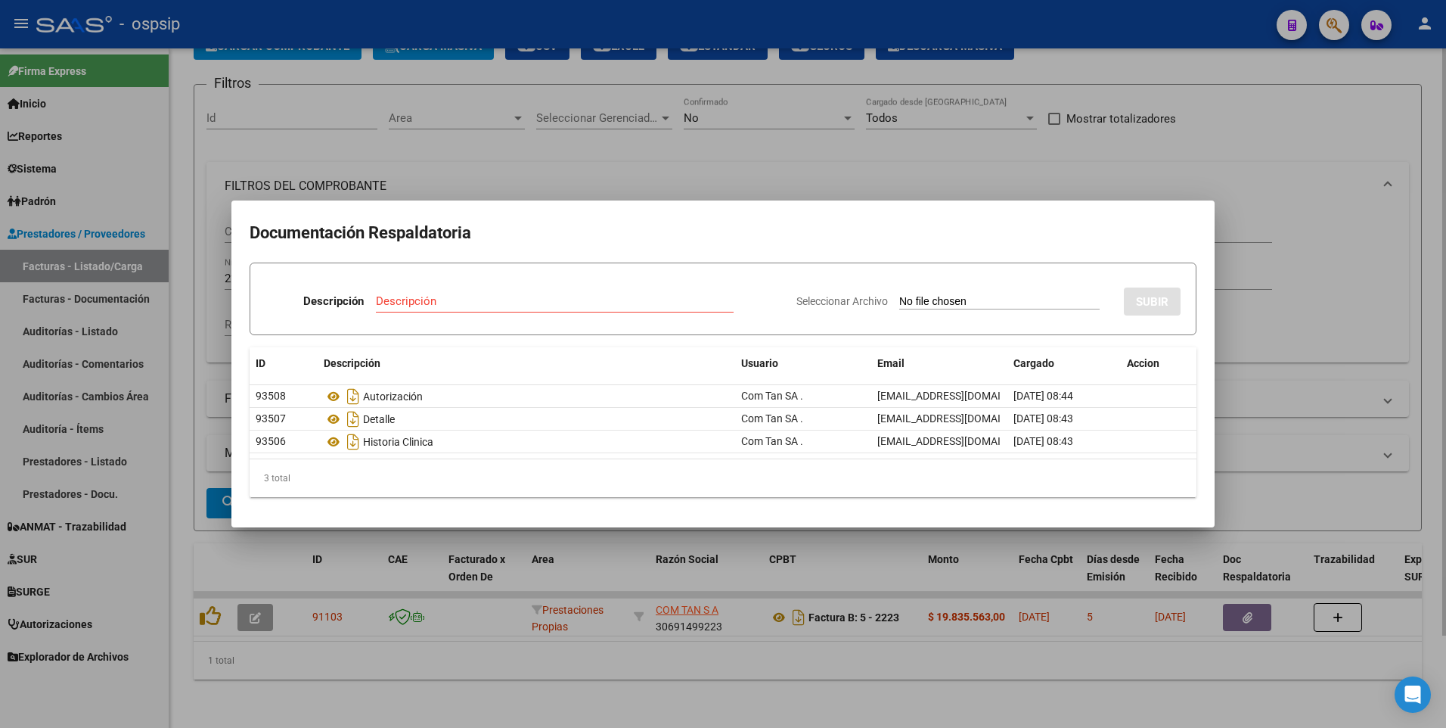
click at [1061, 168] on div at bounding box center [723, 364] width 1446 height 728
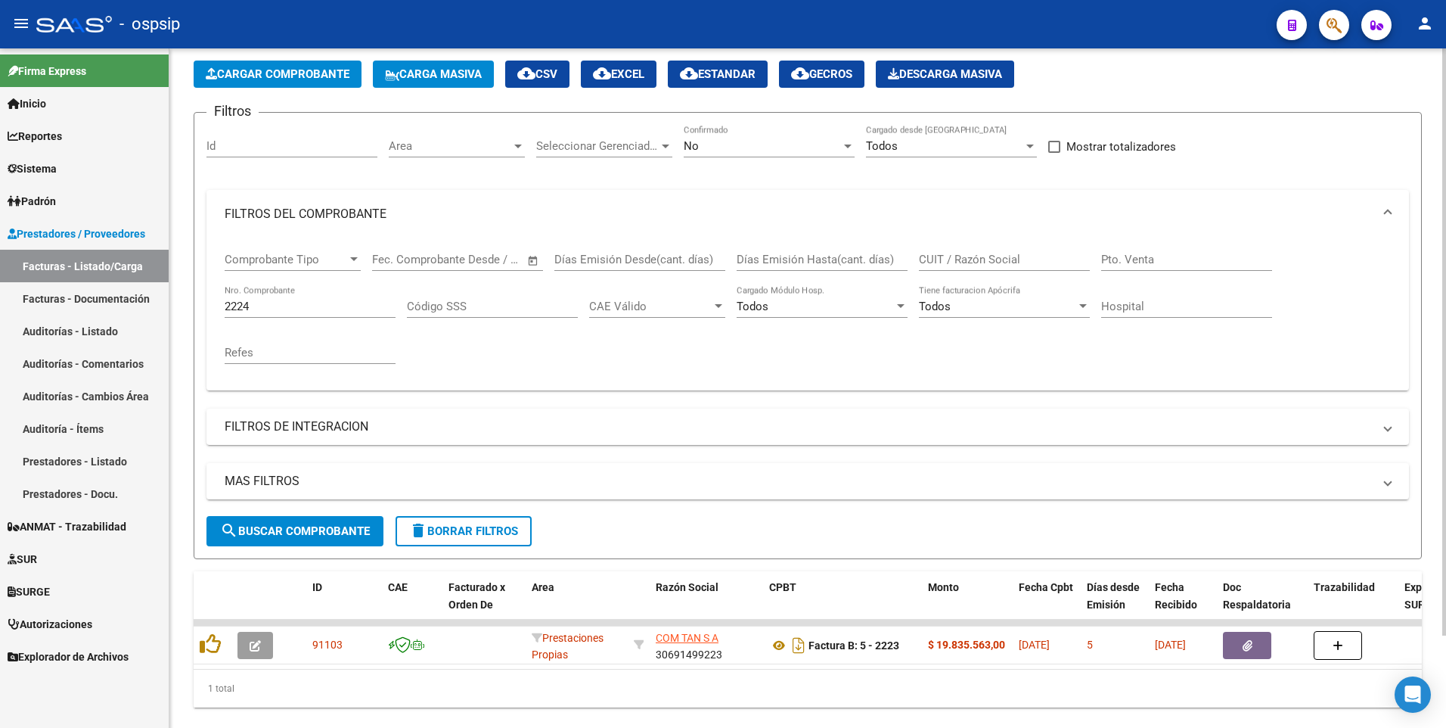
scroll to position [31, 0]
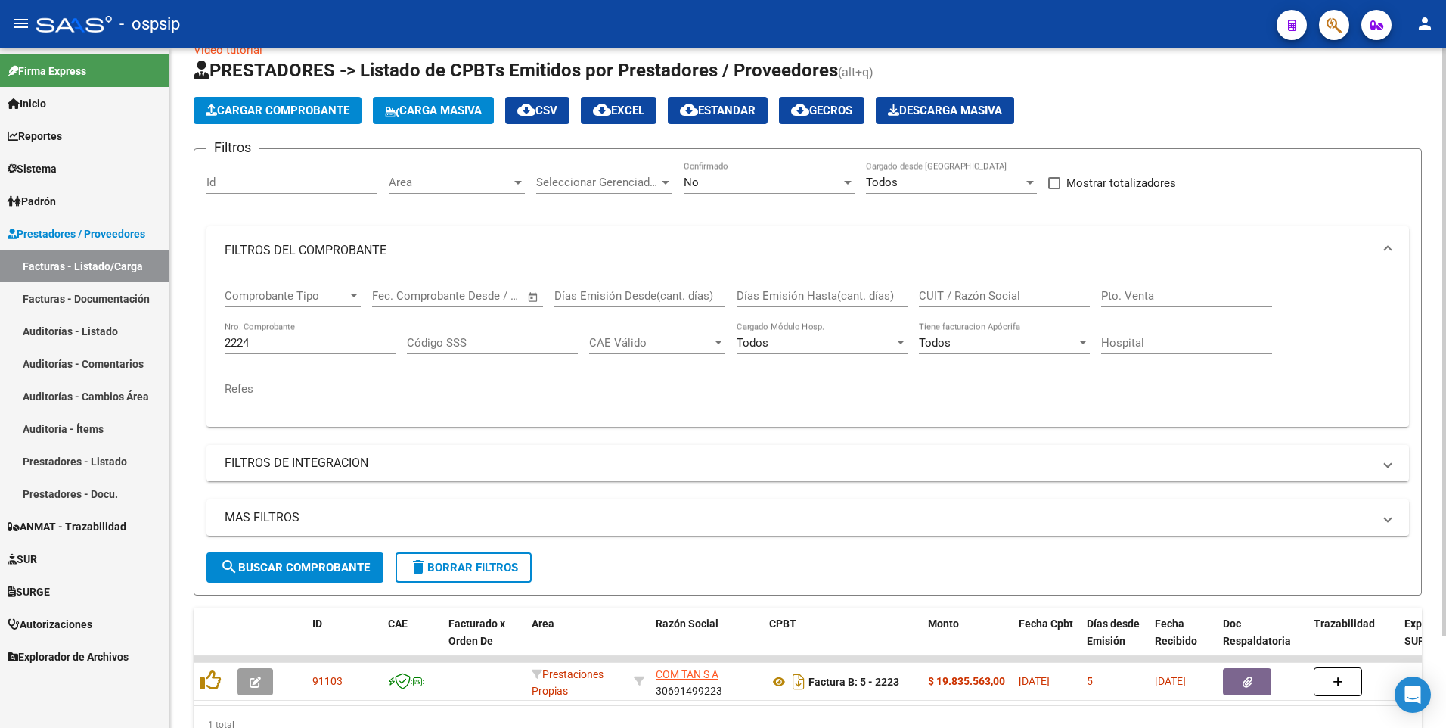
click at [268, 340] on input "2224" at bounding box center [310, 343] width 171 height 14
type input "2"
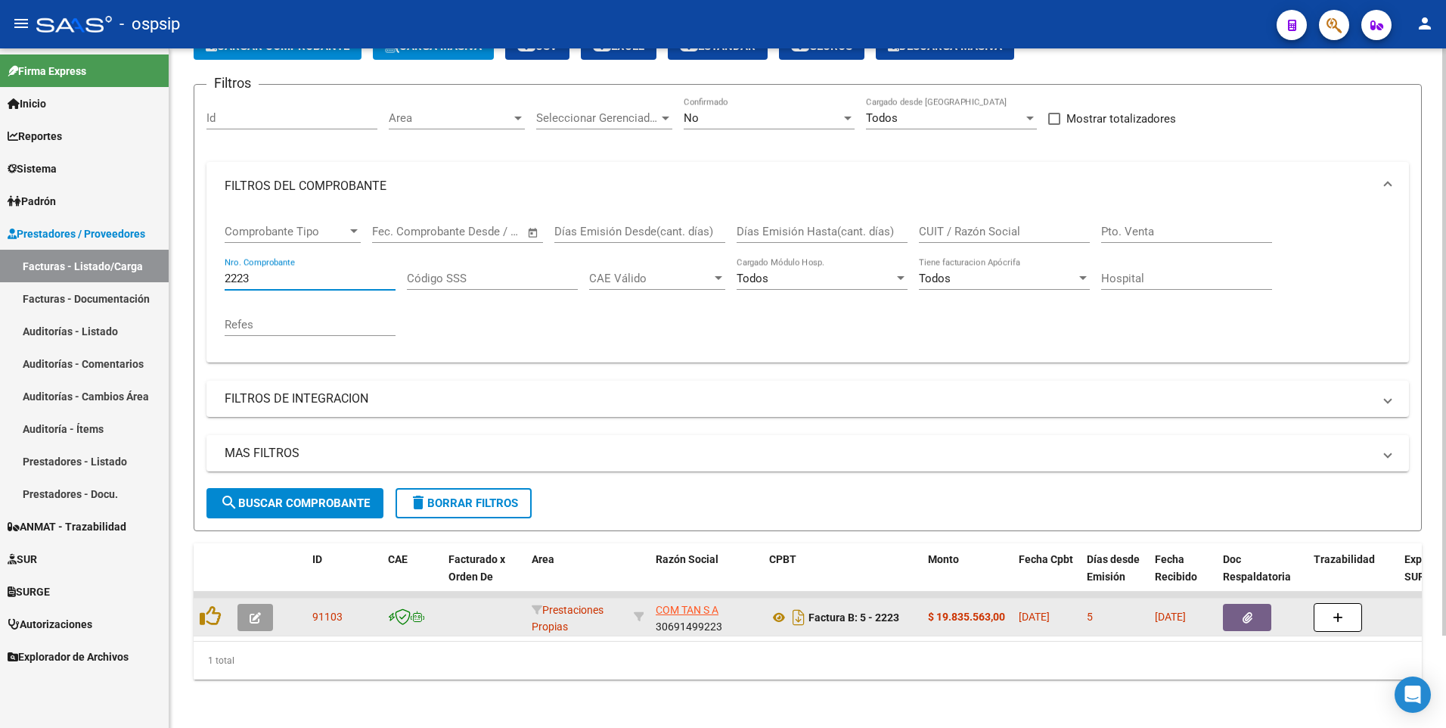
click at [1231, 605] on button "button" at bounding box center [1247, 617] width 48 height 27
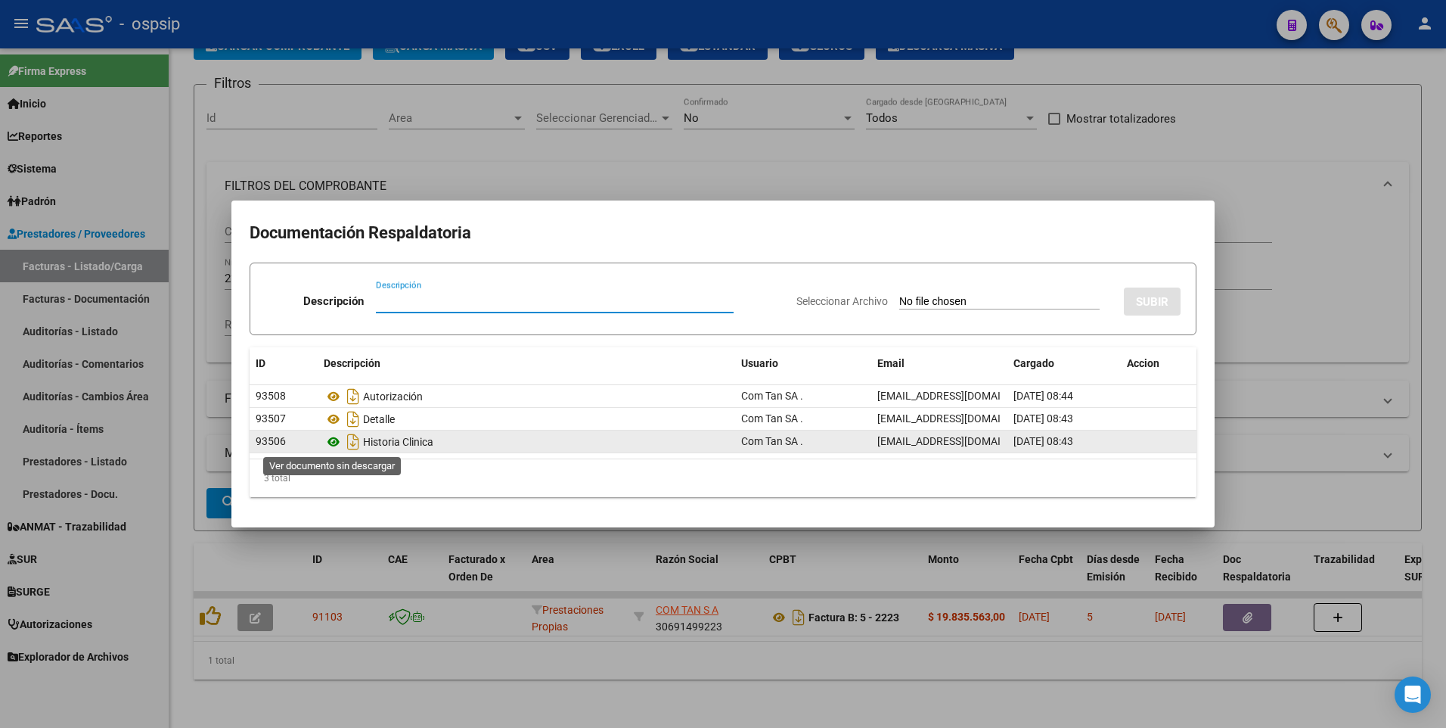
click at [329, 441] on icon at bounding box center [334, 442] width 20 height 18
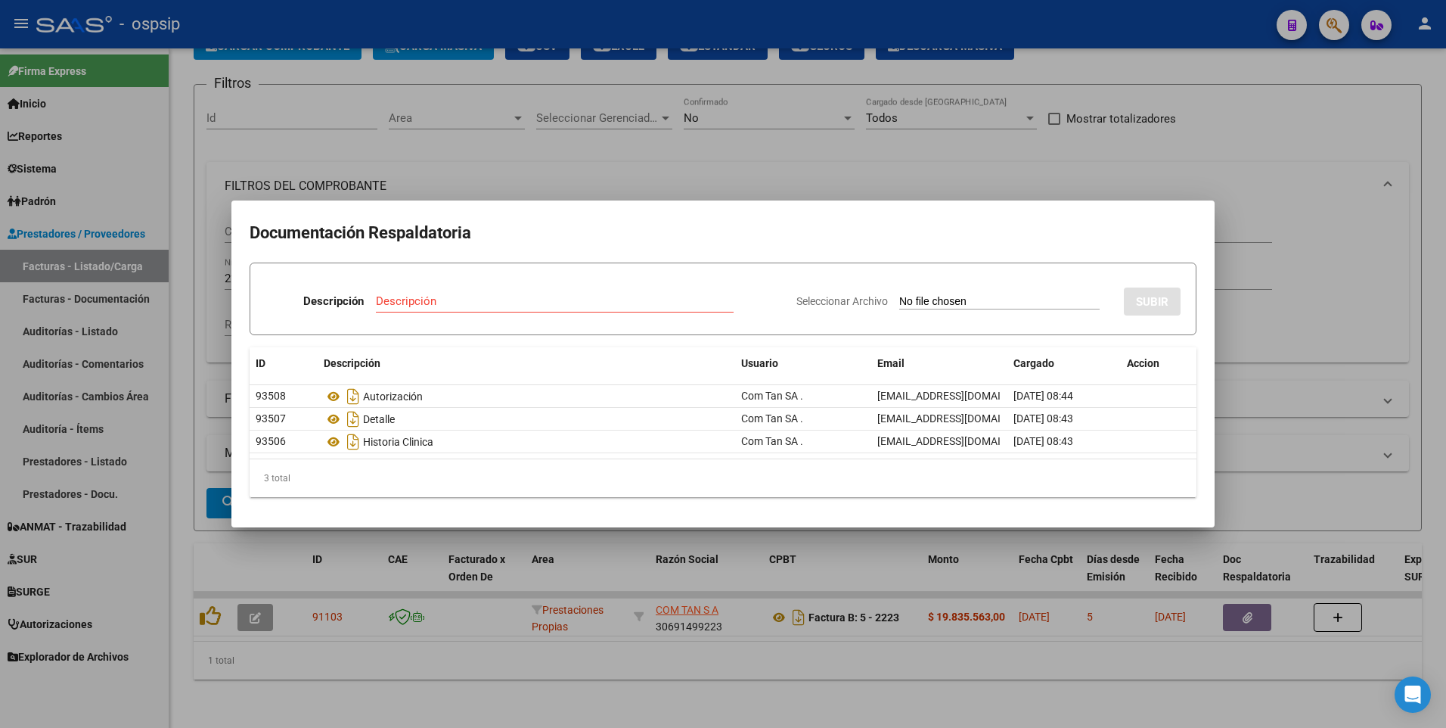
drag, startPoint x: 464, startPoint y: 166, endPoint x: 364, endPoint y: 268, distance: 143.3
click at [461, 166] on div at bounding box center [723, 364] width 1446 height 728
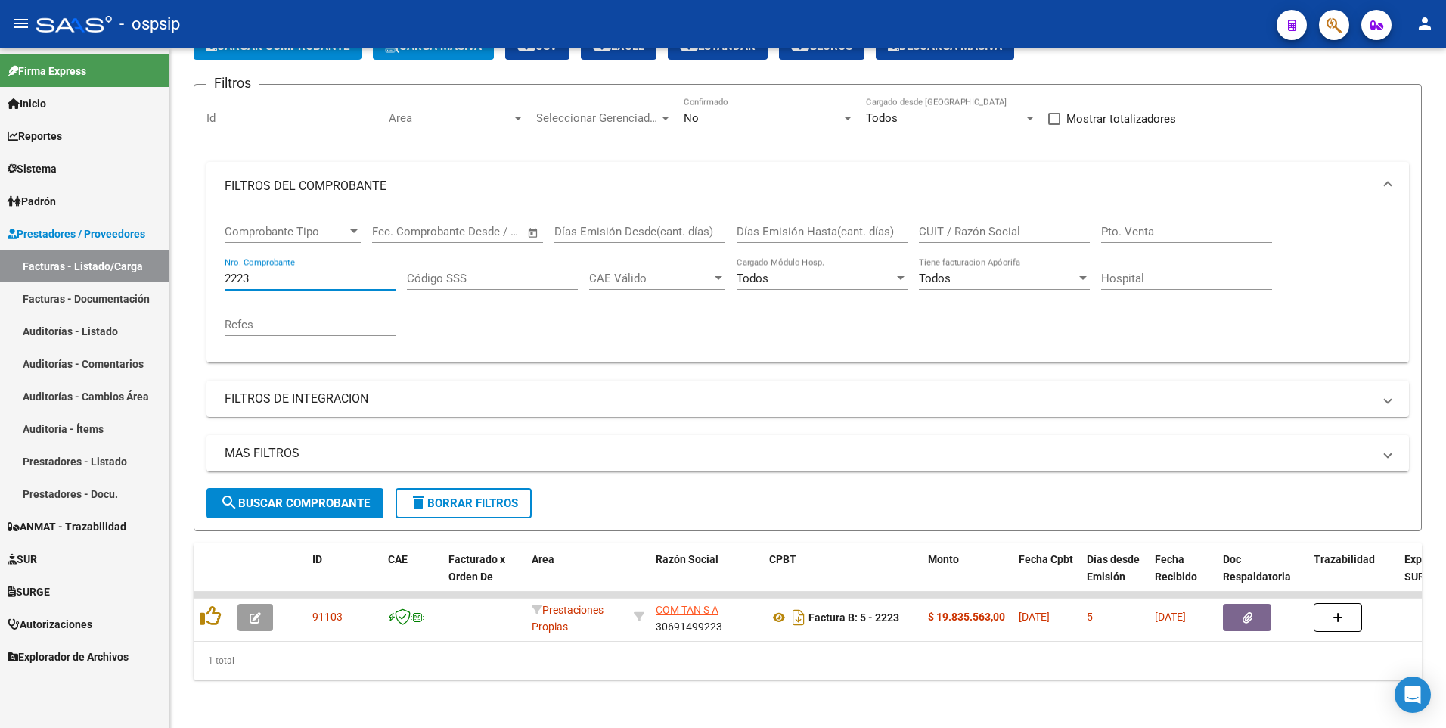
drag, startPoint x: 284, startPoint y: 268, endPoint x: 145, endPoint y: 257, distance: 138.8
click at [145, 257] on mat-sidenav-container "Firma Express Inicio Calendario SSS Instructivos Contacto OS Reportes Egresos D…" at bounding box center [723, 387] width 1446 height 679
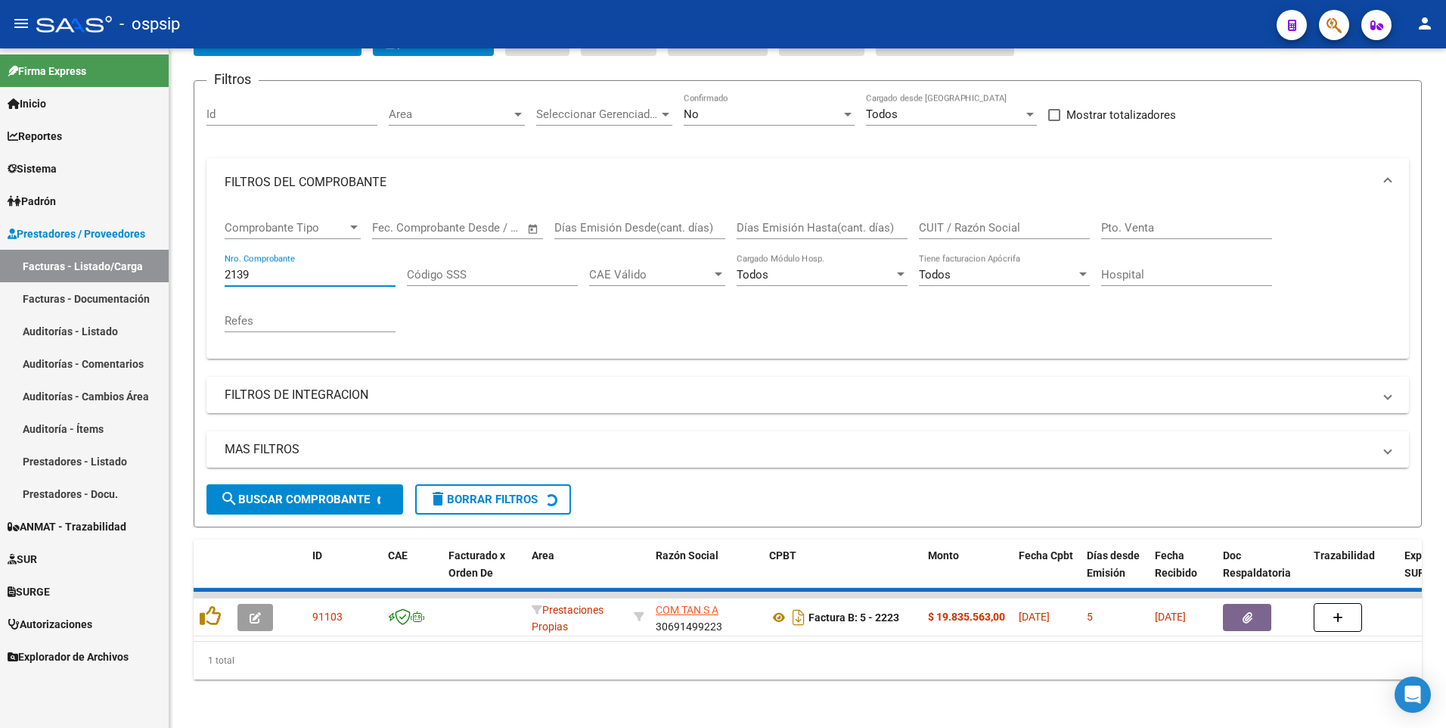
scroll to position [84, 0]
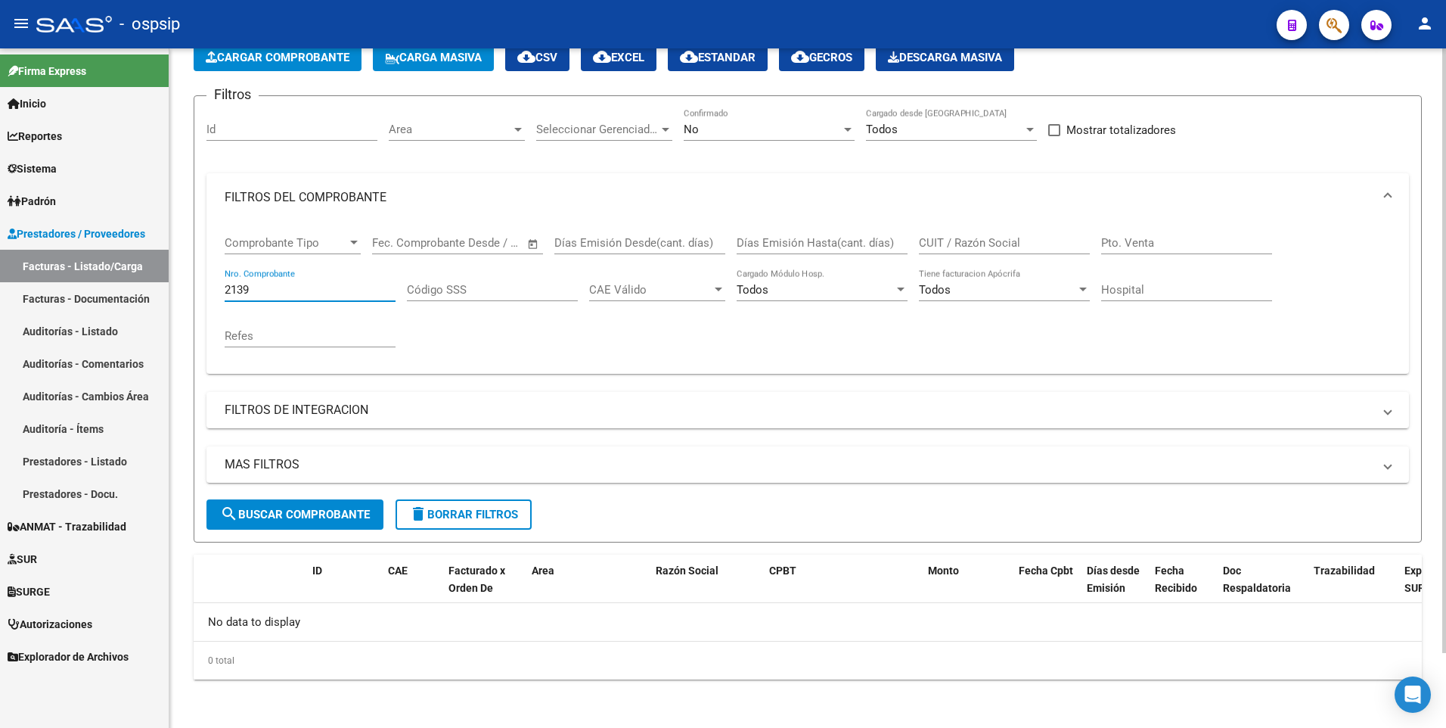
type input "2139"
click at [727, 125] on div "No" at bounding box center [762, 130] width 157 height 14
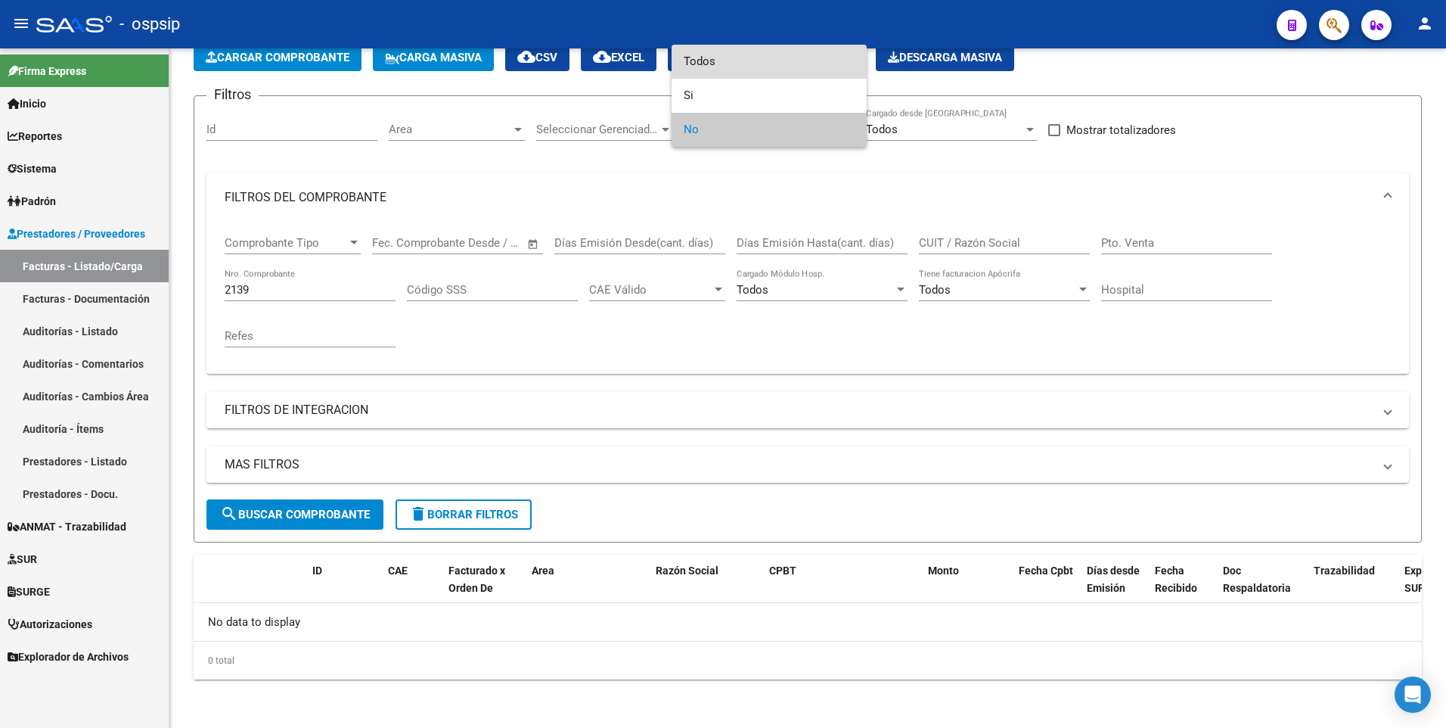
click at [725, 66] on span "Todos" at bounding box center [769, 62] width 171 height 34
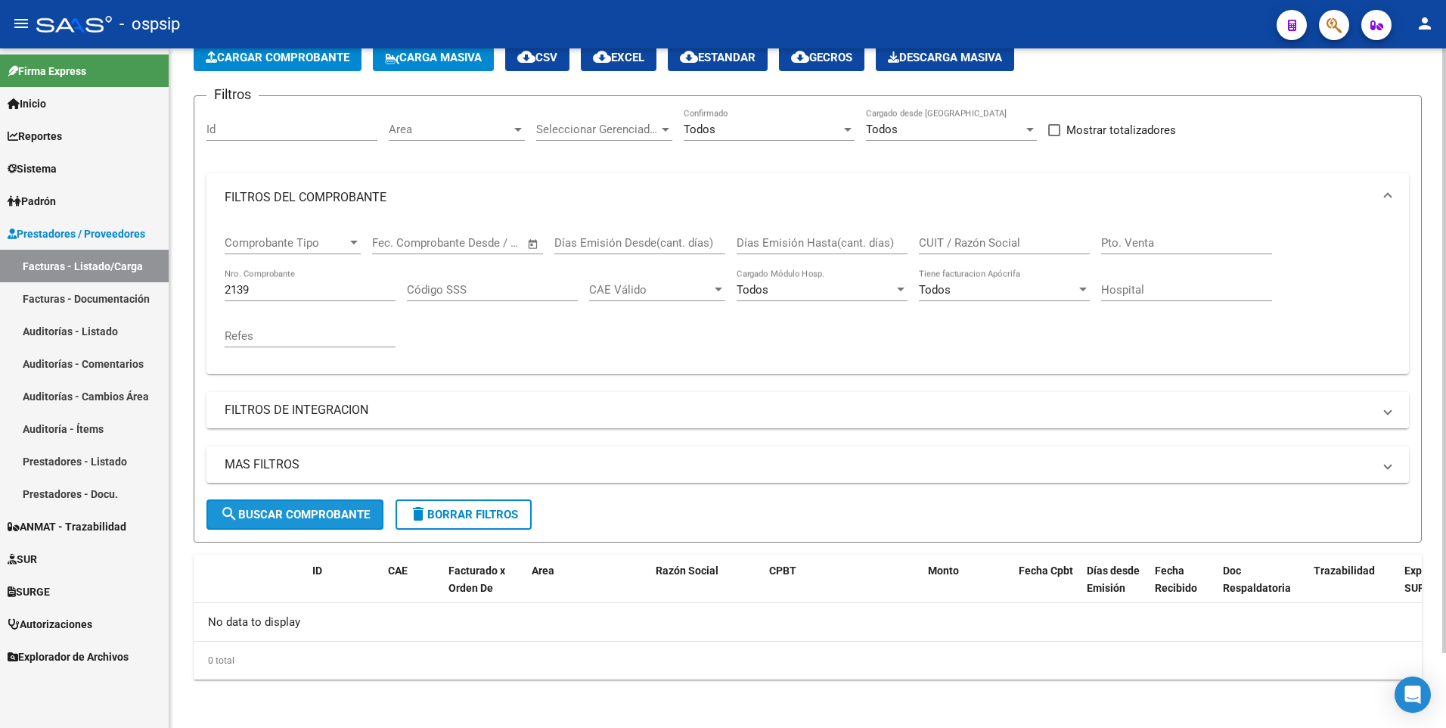
click at [268, 517] on span "search Buscar Comprobante" at bounding box center [295, 515] width 150 height 14
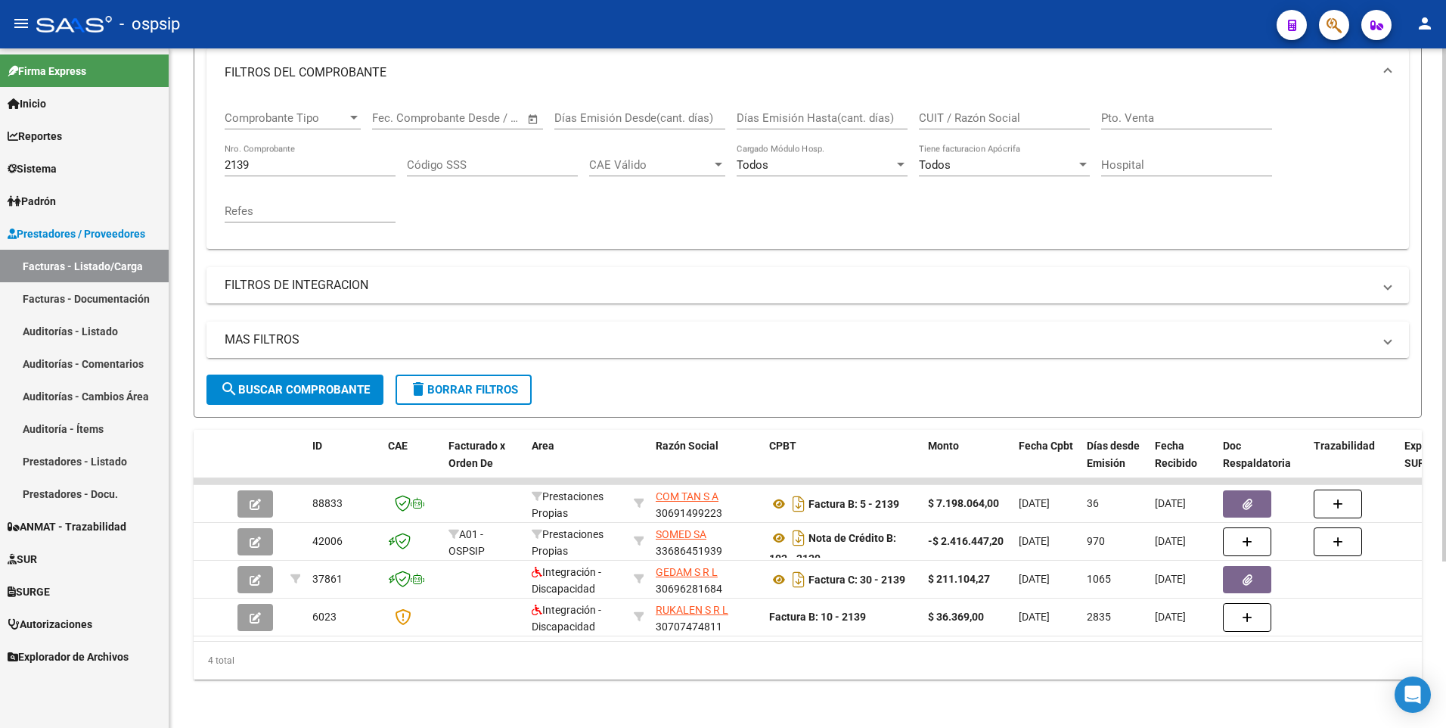
scroll to position [220, 0]
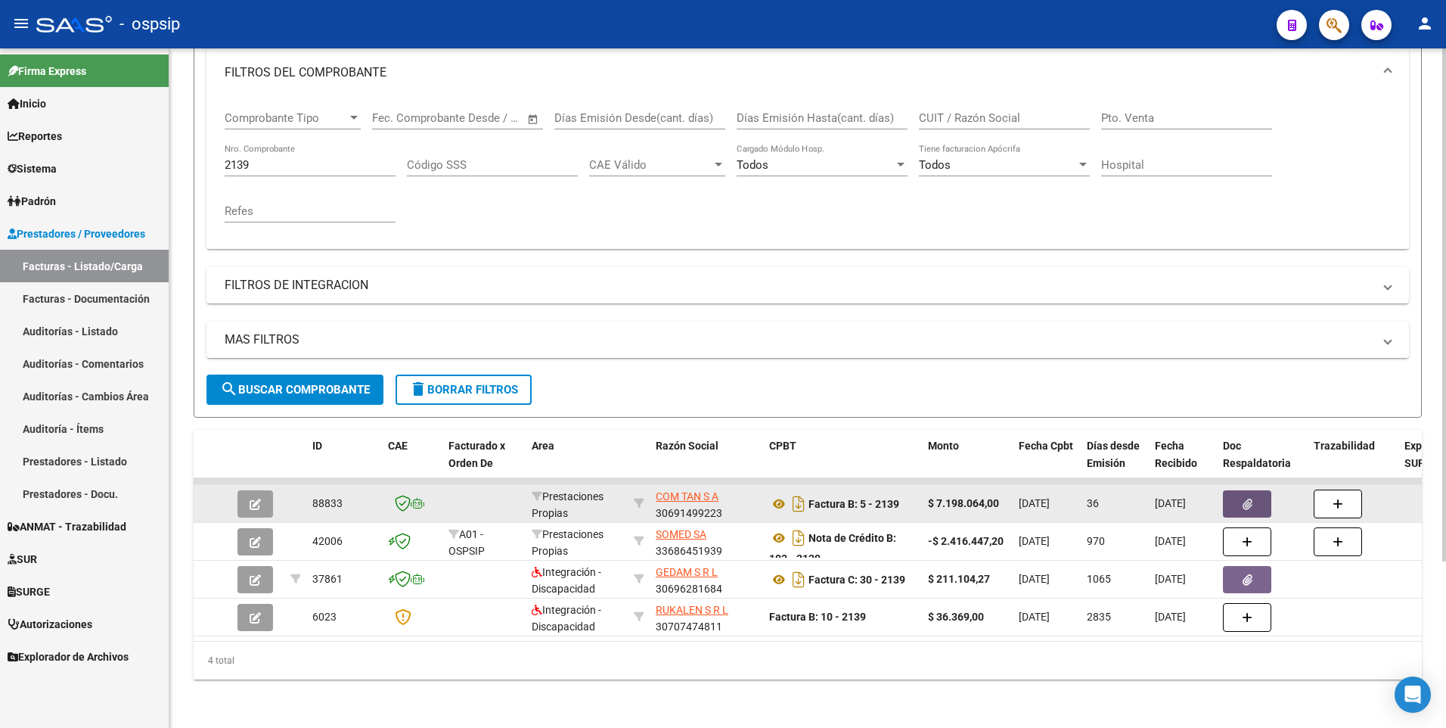
click at [1245, 498] on icon "button" at bounding box center [1248, 503] width 10 height 11
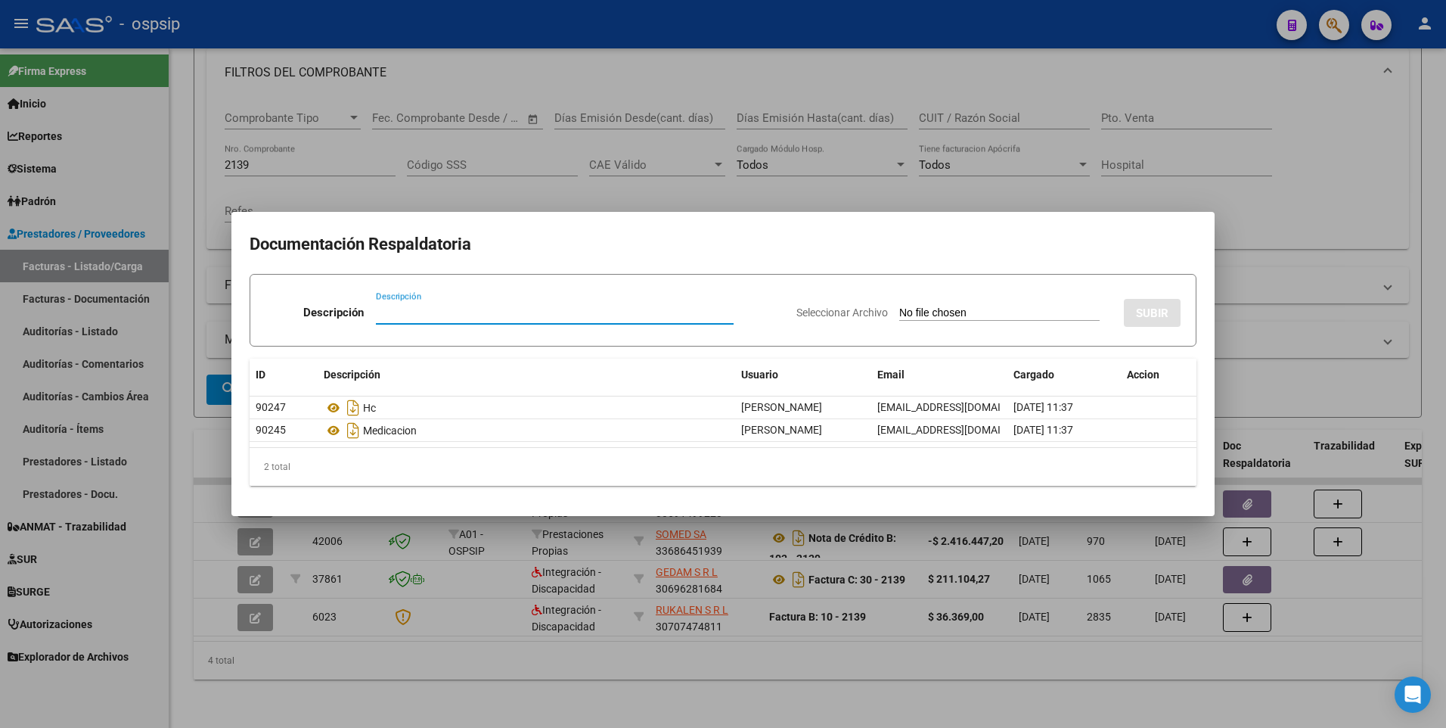
click at [867, 174] on div at bounding box center [723, 364] width 1446 height 728
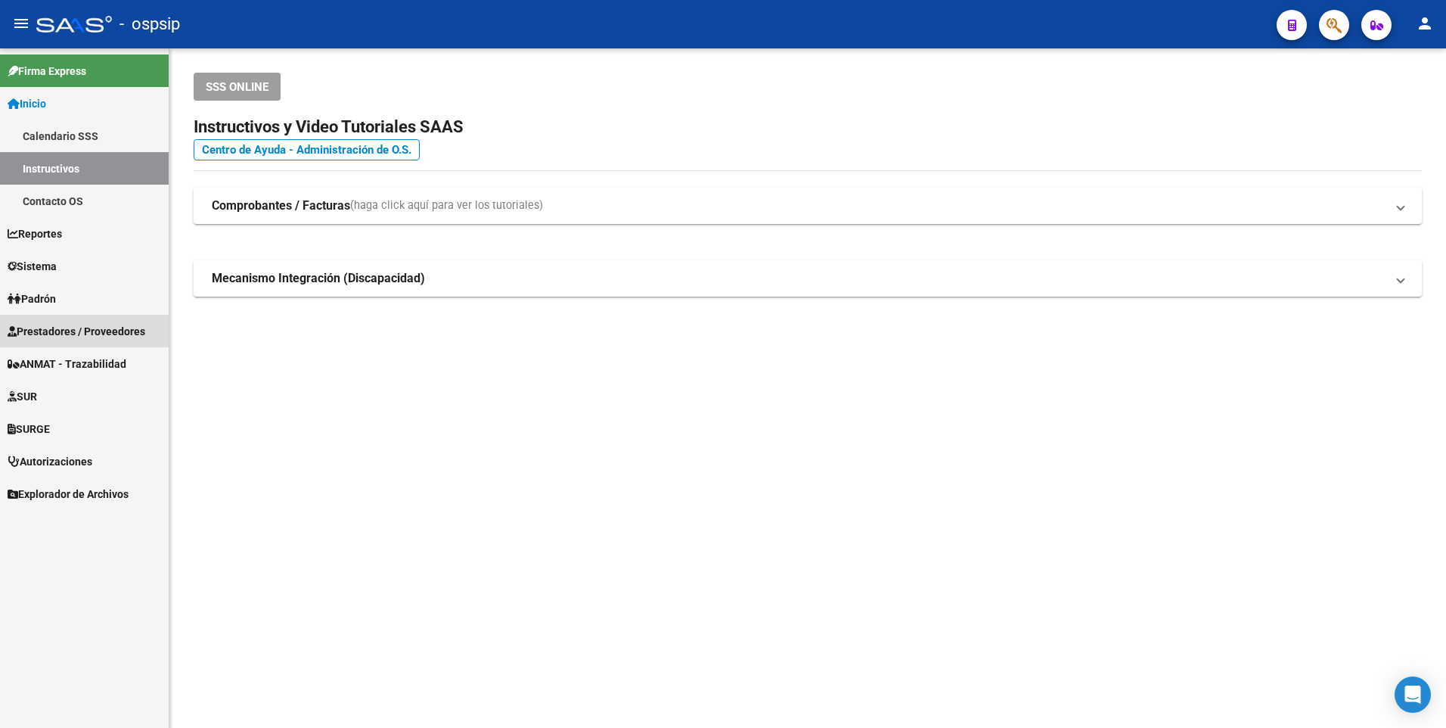
click at [47, 334] on span "Prestadores / Proveedores" at bounding box center [77, 331] width 138 height 17
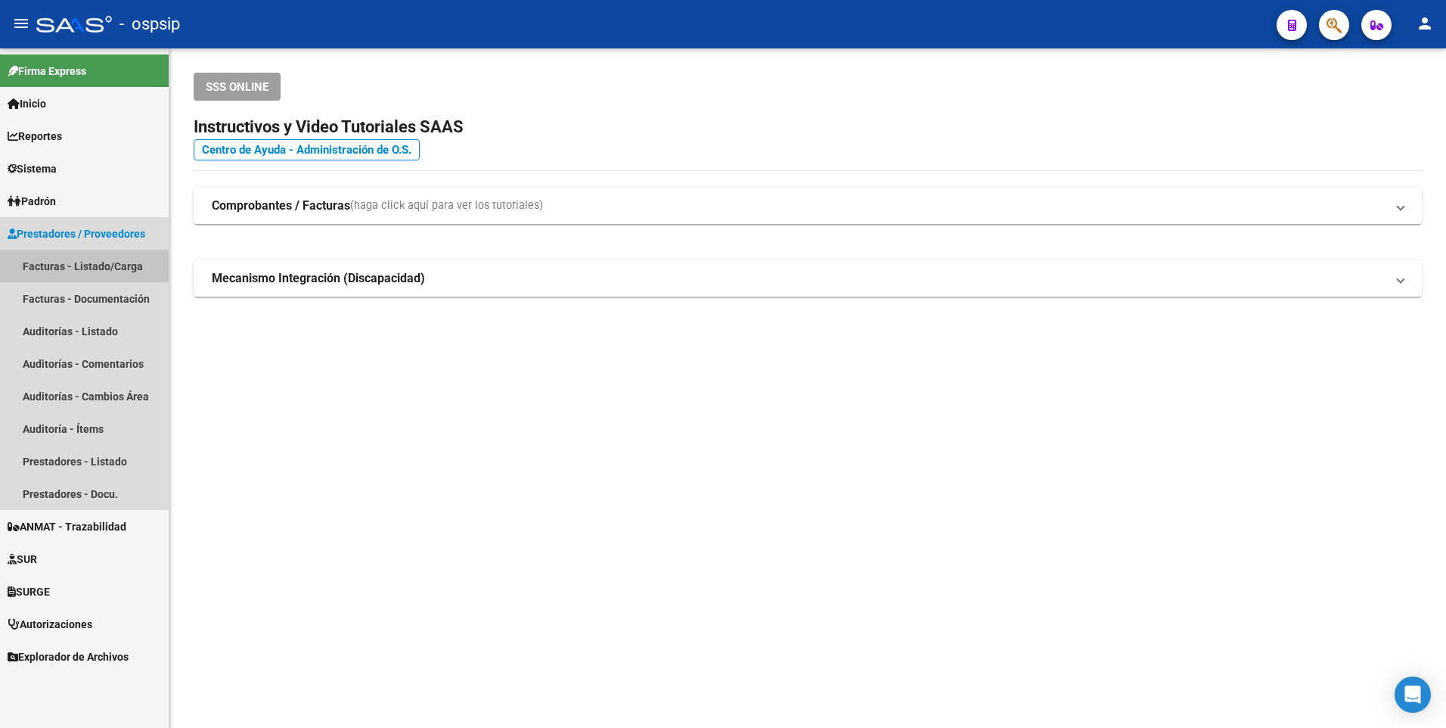
click at [64, 267] on link "Facturas - Listado/Carga" at bounding box center [84, 266] width 169 height 33
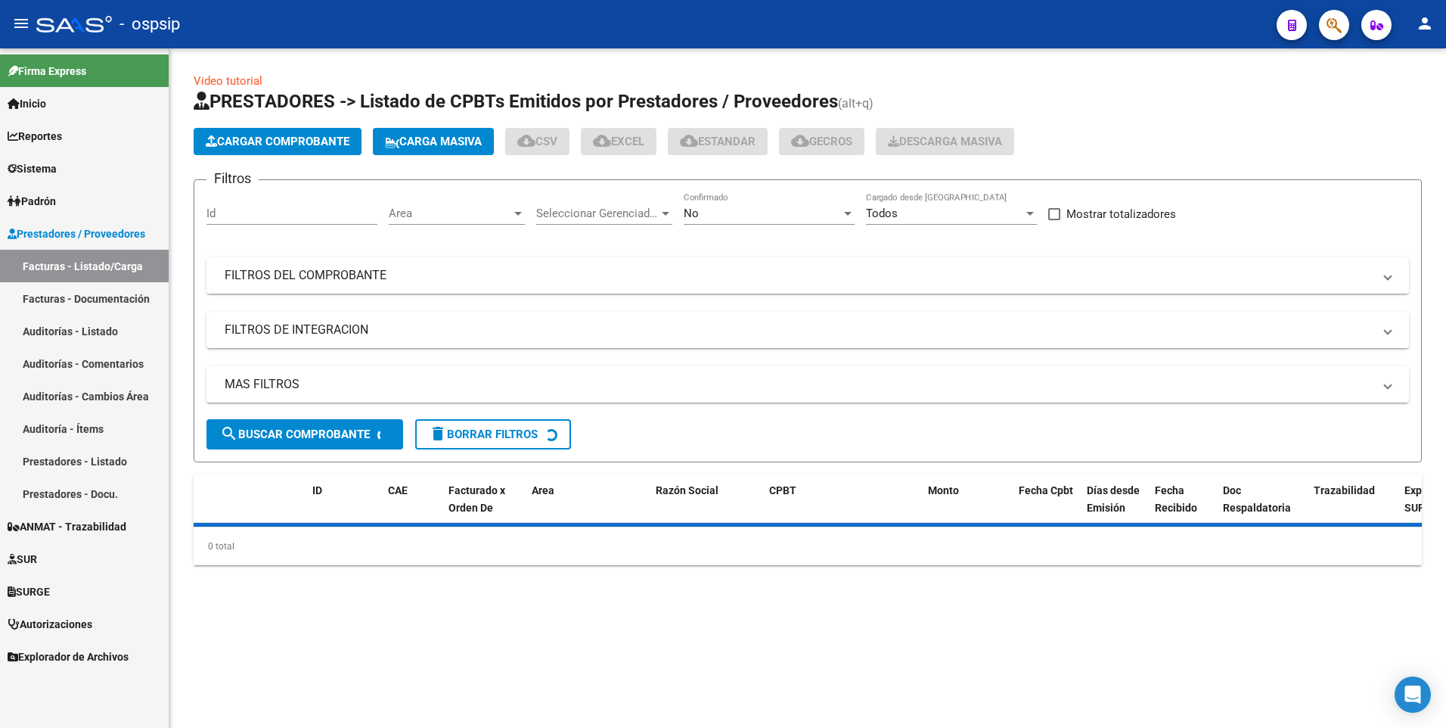
click at [392, 262] on mat-expansion-panel-header "FILTROS DEL COMPROBANTE" at bounding box center [807, 275] width 1203 height 36
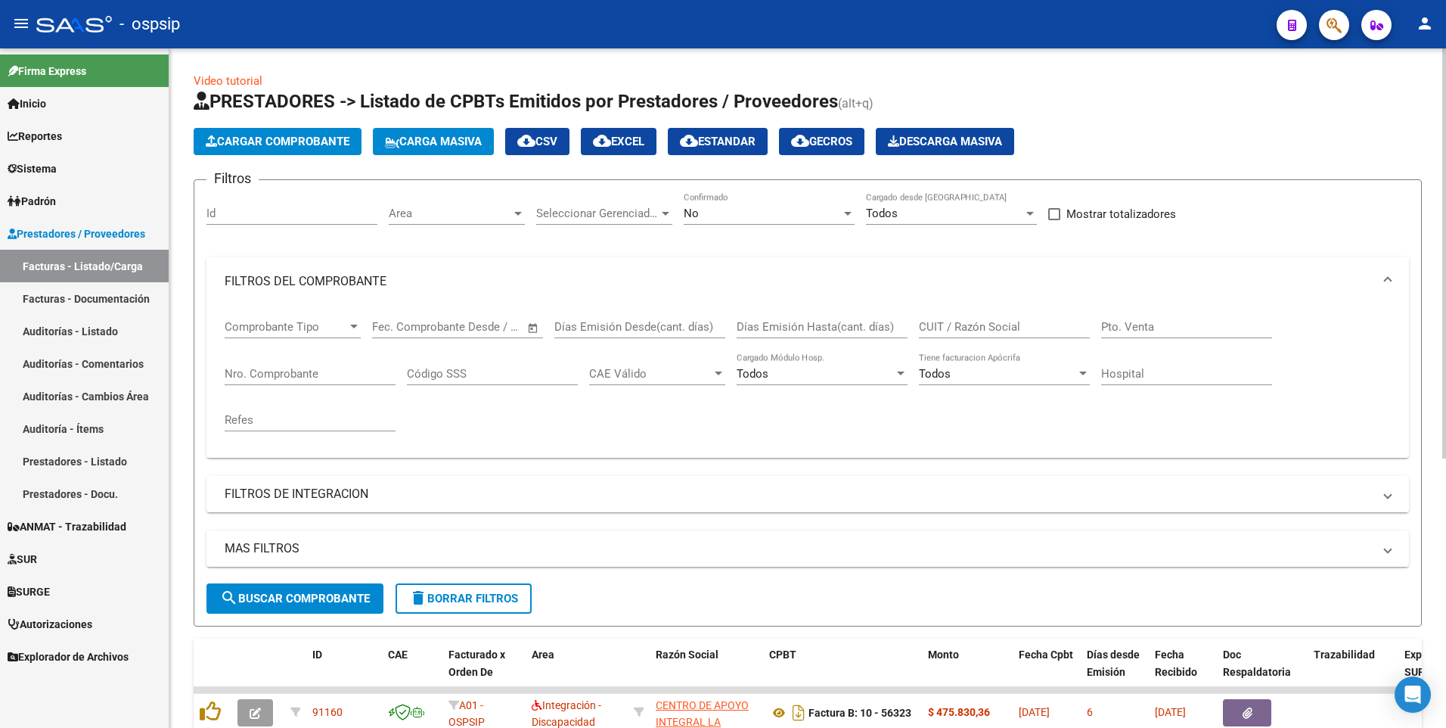
drag, startPoint x: 312, startPoint y: 369, endPoint x: 343, endPoint y: 327, distance: 52.3
click at [312, 369] on input "Nro. Comprobante" at bounding box center [310, 374] width 171 height 14
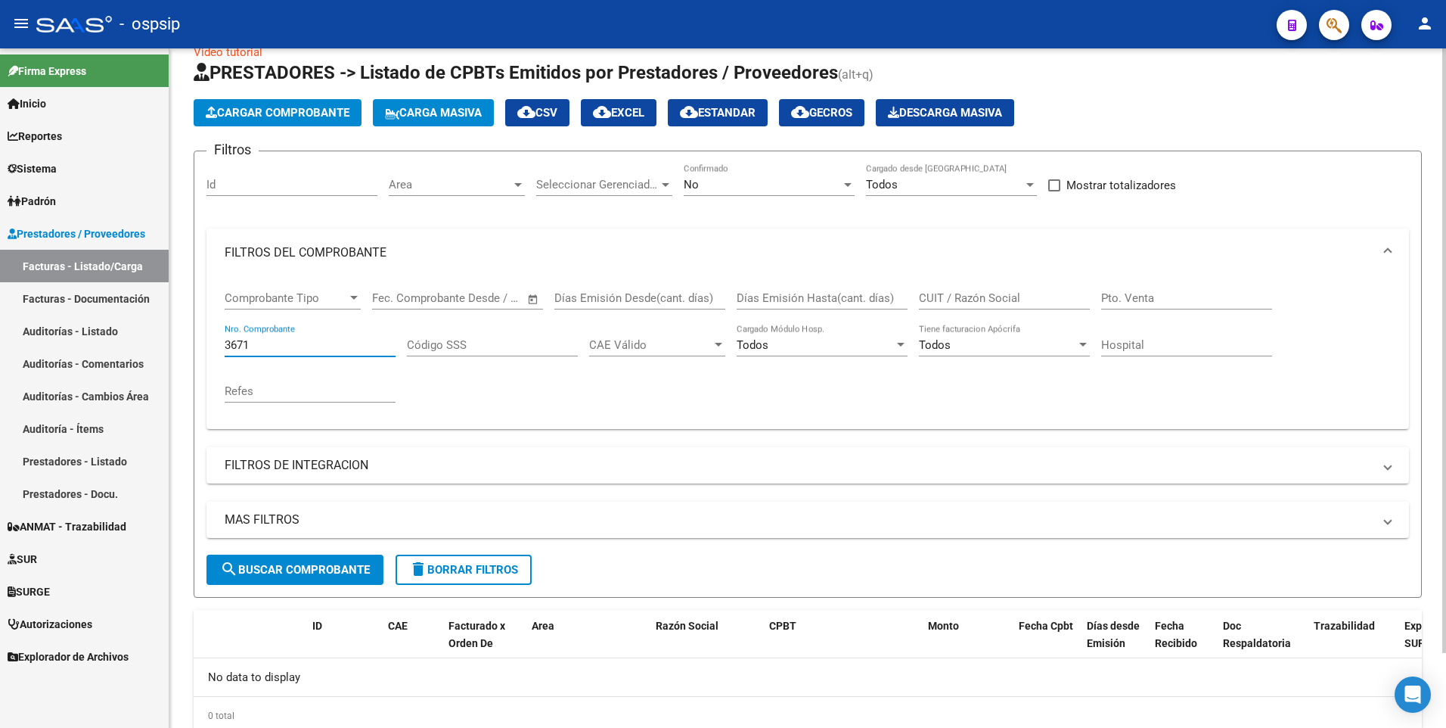
scroll to position [76, 0]
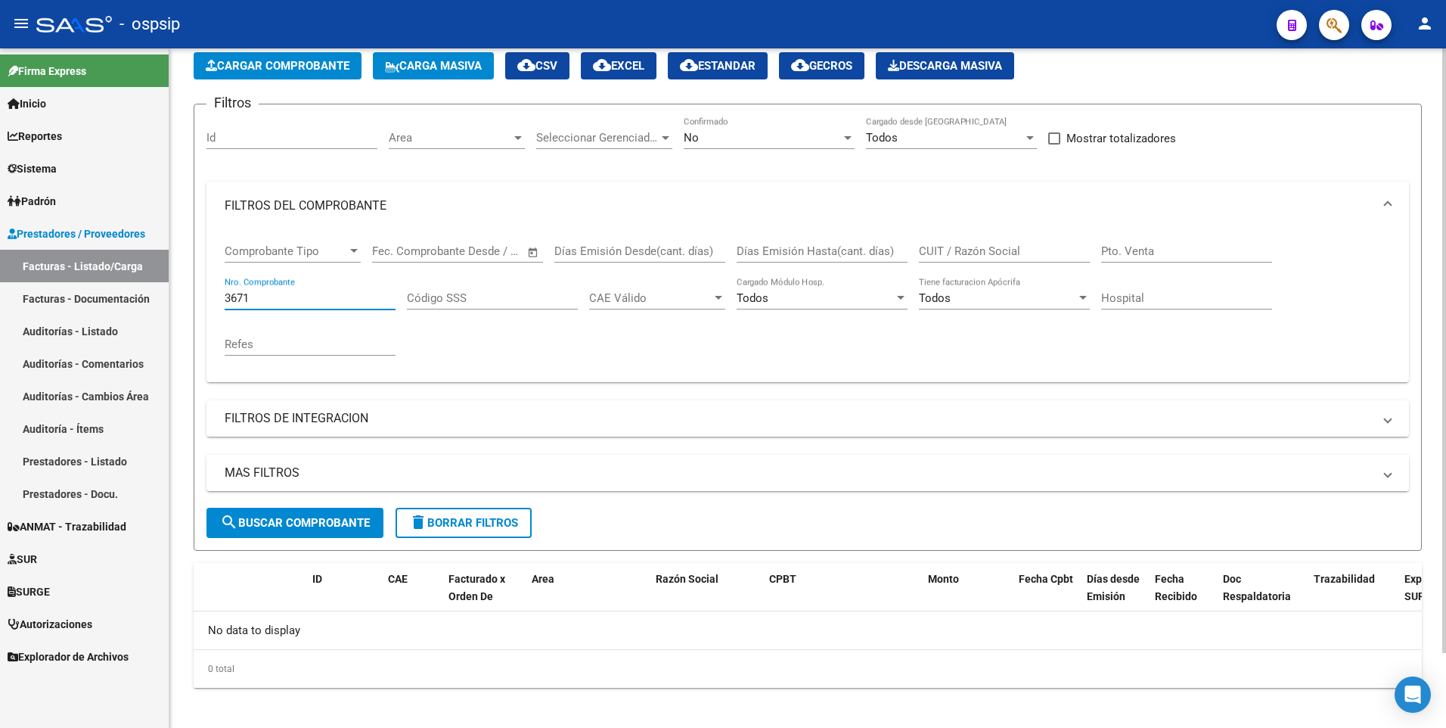
click at [754, 138] on div "No" at bounding box center [762, 138] width 157 height 14
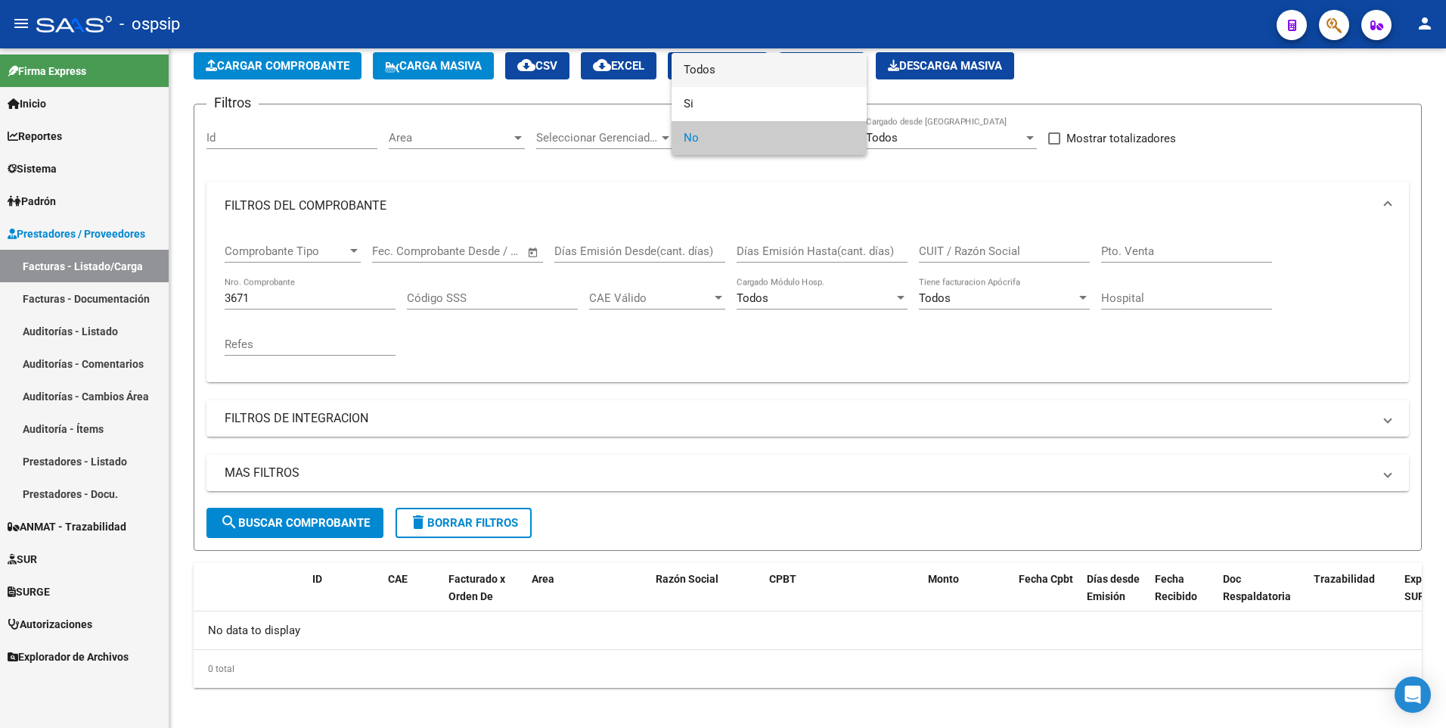
click at [719, 58] on span "Todos" at bounding box center [769, 70] width 171 height 34
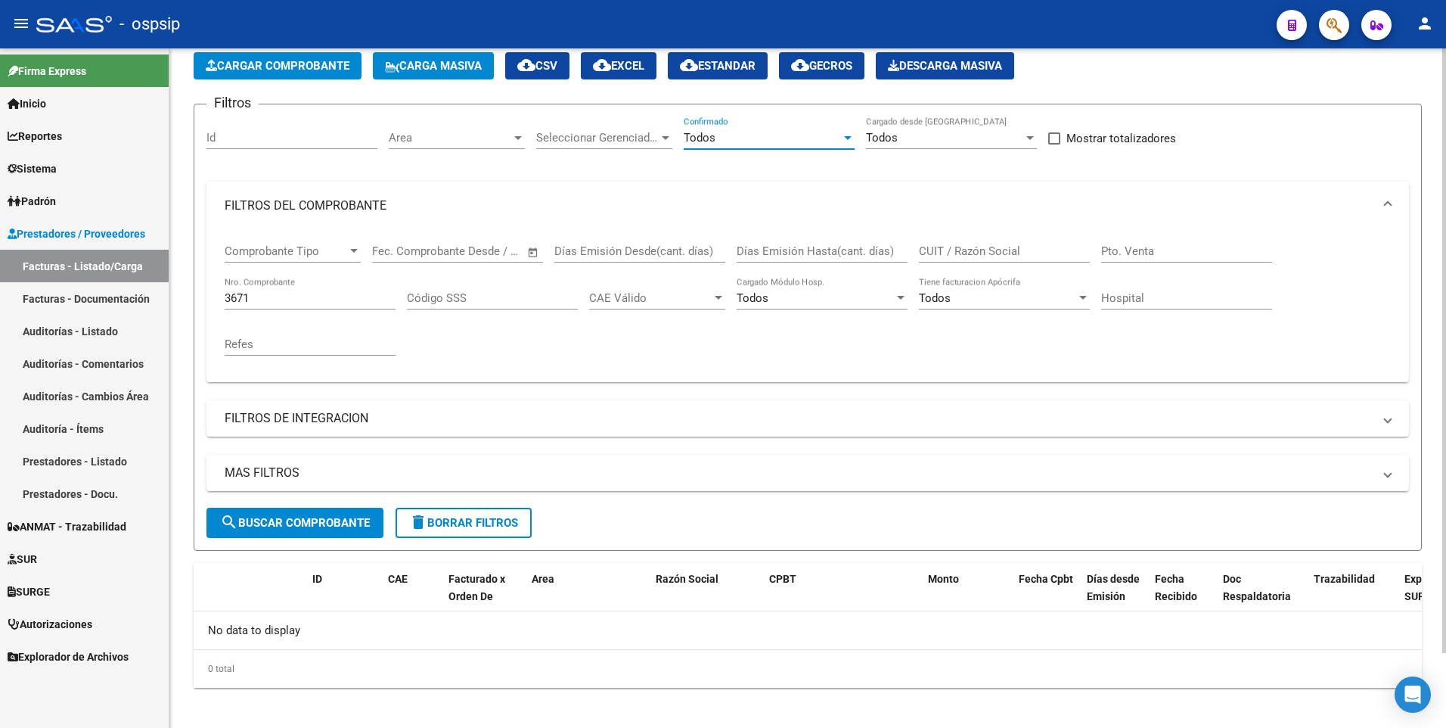
click at [332, 521] on span "search Buscar Comprobante" at bounding box center [295, 523] width 150 height 14
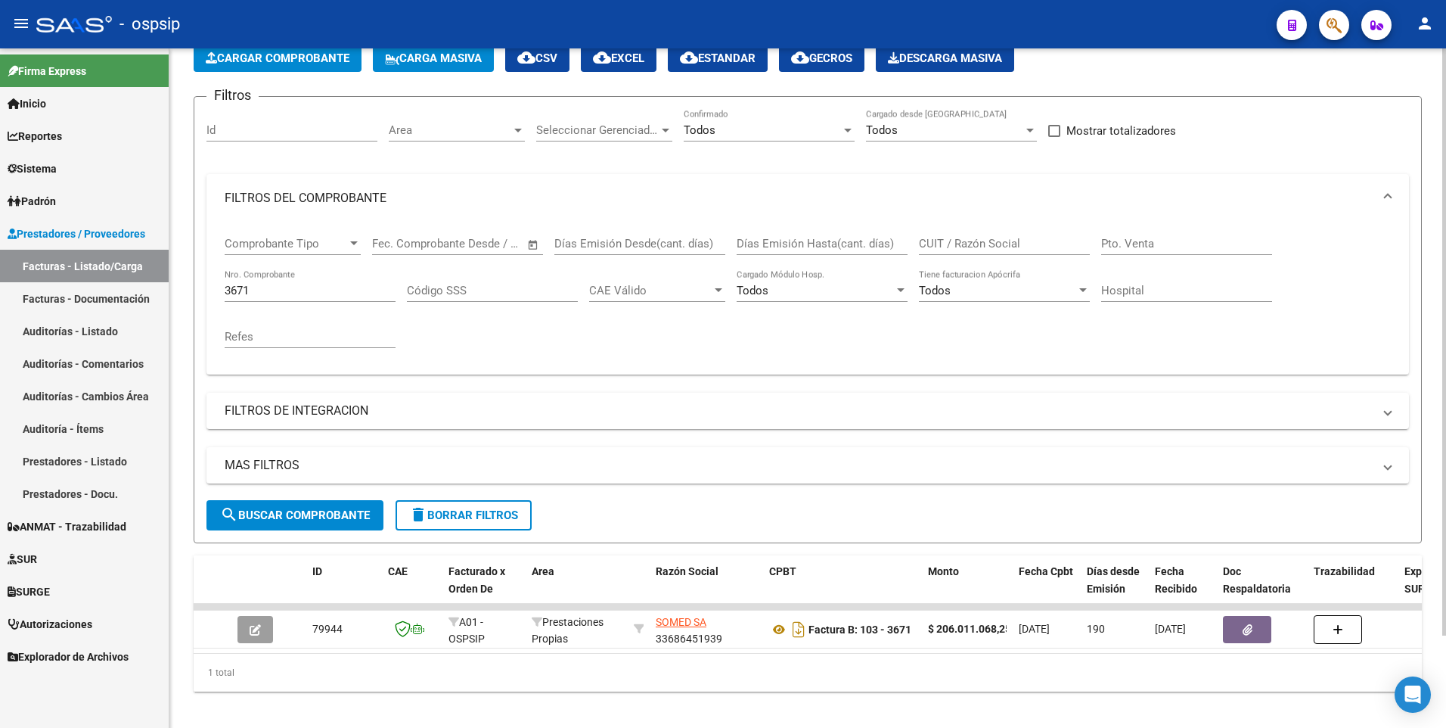
scroll to position [107, 0]
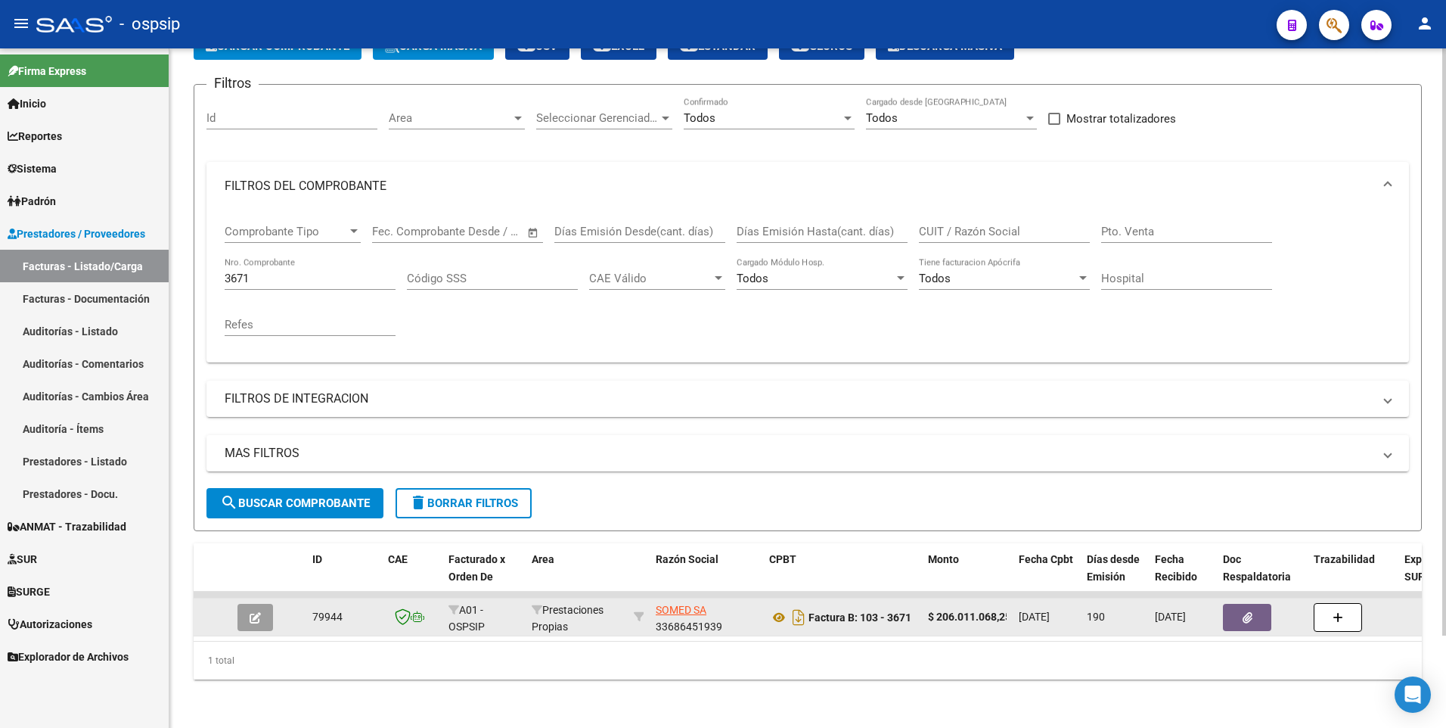
click at [1251, 604] on button "button" at bounding box center [1247, 617] width 48 height 27
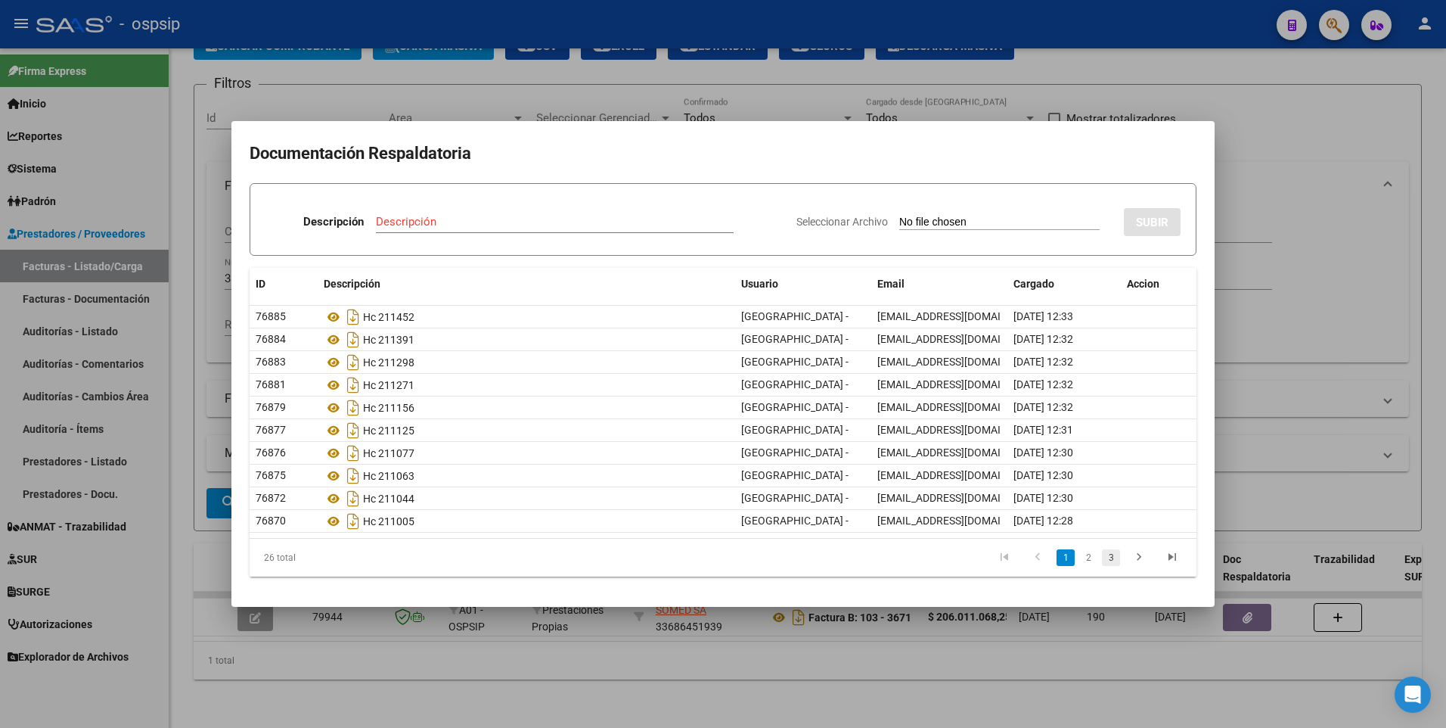
click at [1116, 554] on link "3" at bounding box center [1111, 557] width 18 height 17
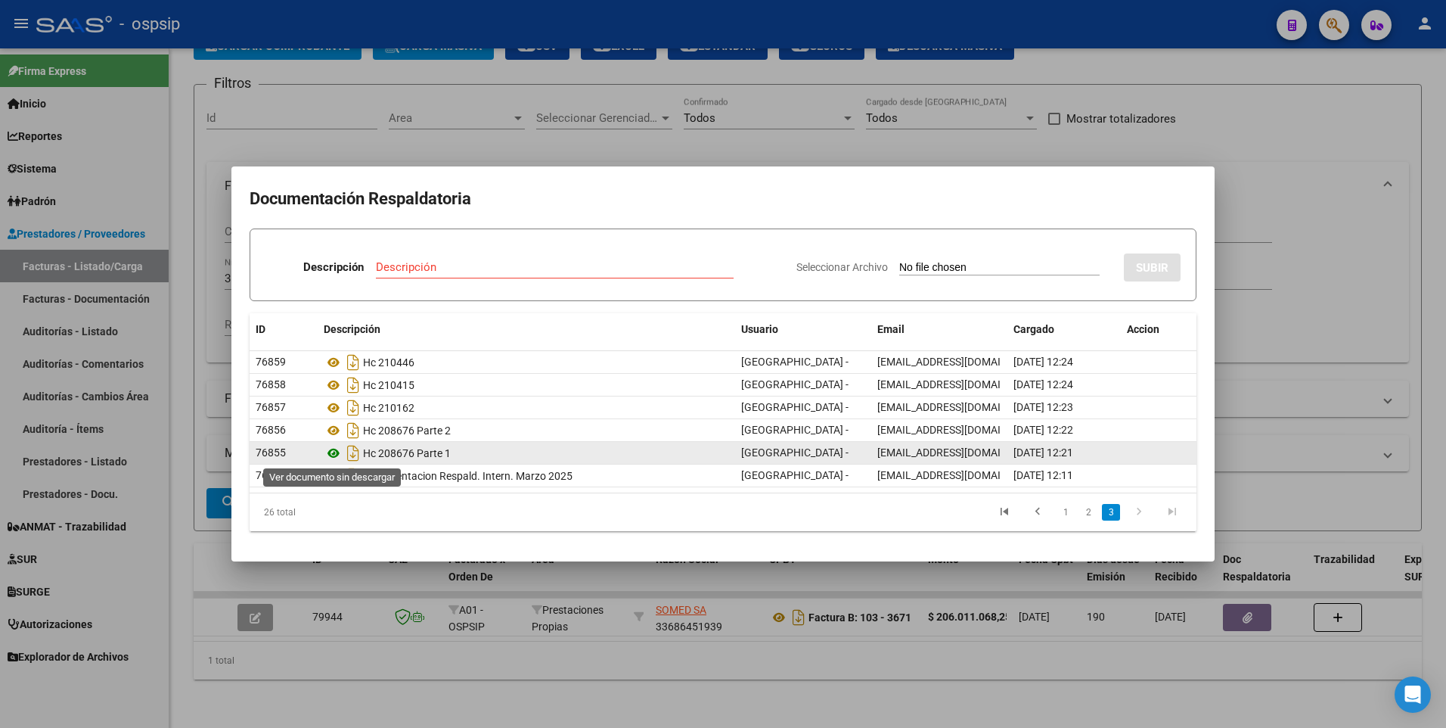
click at [334, 453] on icon at bounding box center [334, 453] width 20 height 18
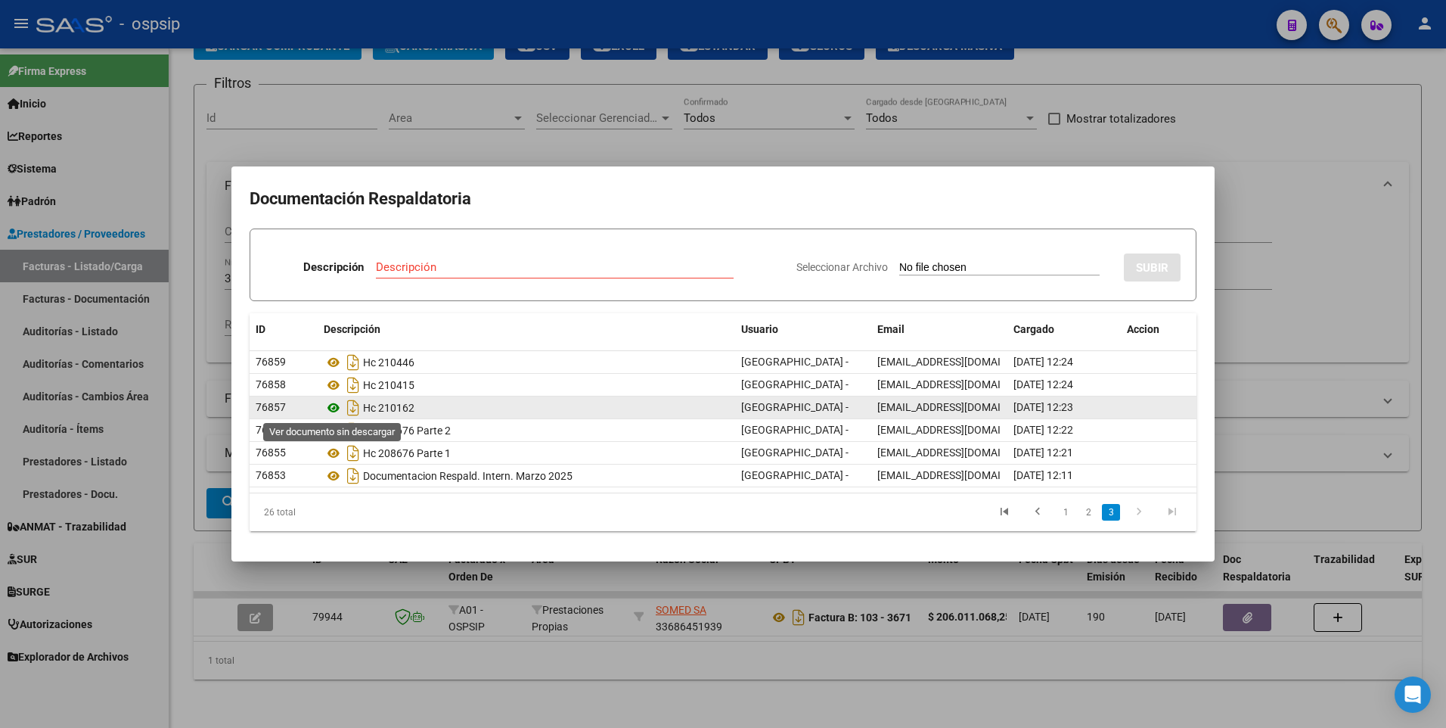
click at [334, 408] on icon at bounding box center [334, 408] width 20 height 18
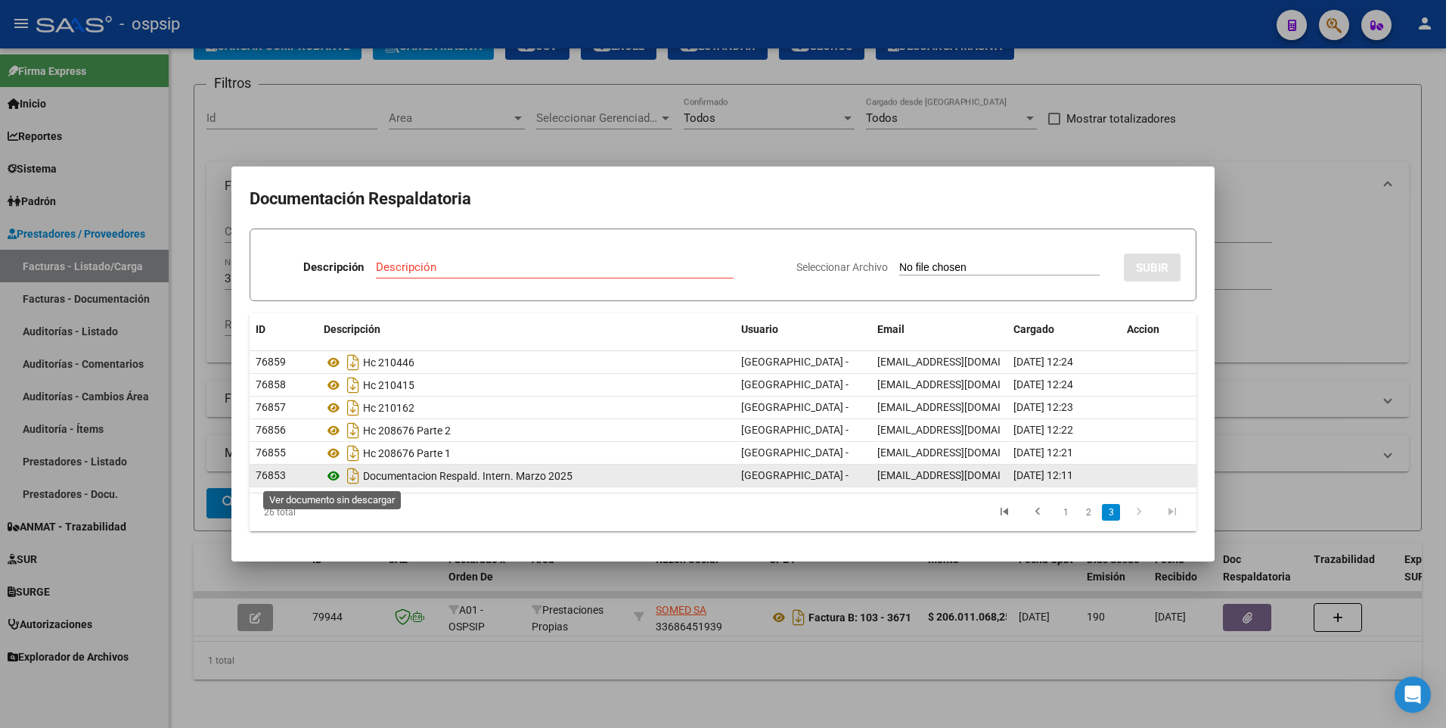
click at [333, 478] on icon at bounding box center [334, 476] width 20 height 18
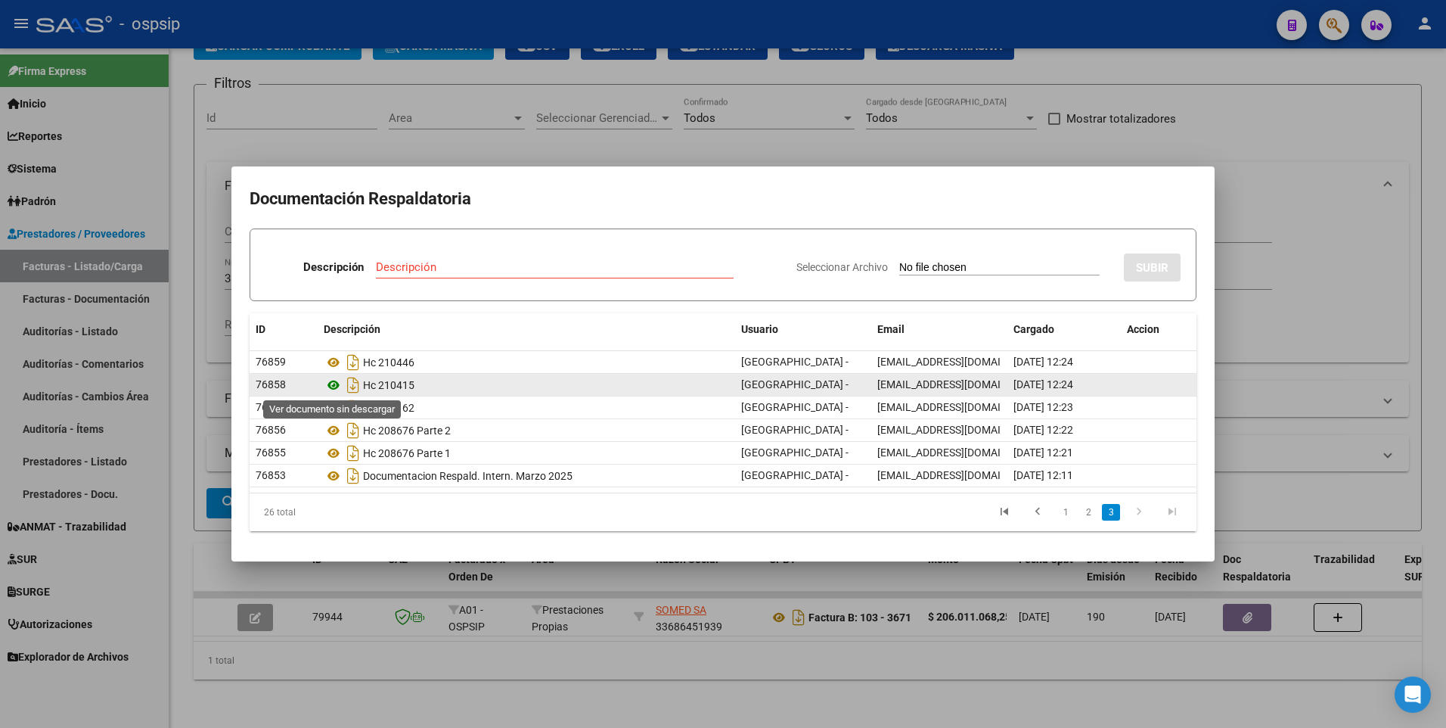
click at [336, 383] on icon at bounding box center [334, 385] width 20 height 18
click at [337, 383] on icon at bounding box center [334, 385] width 20 height 18
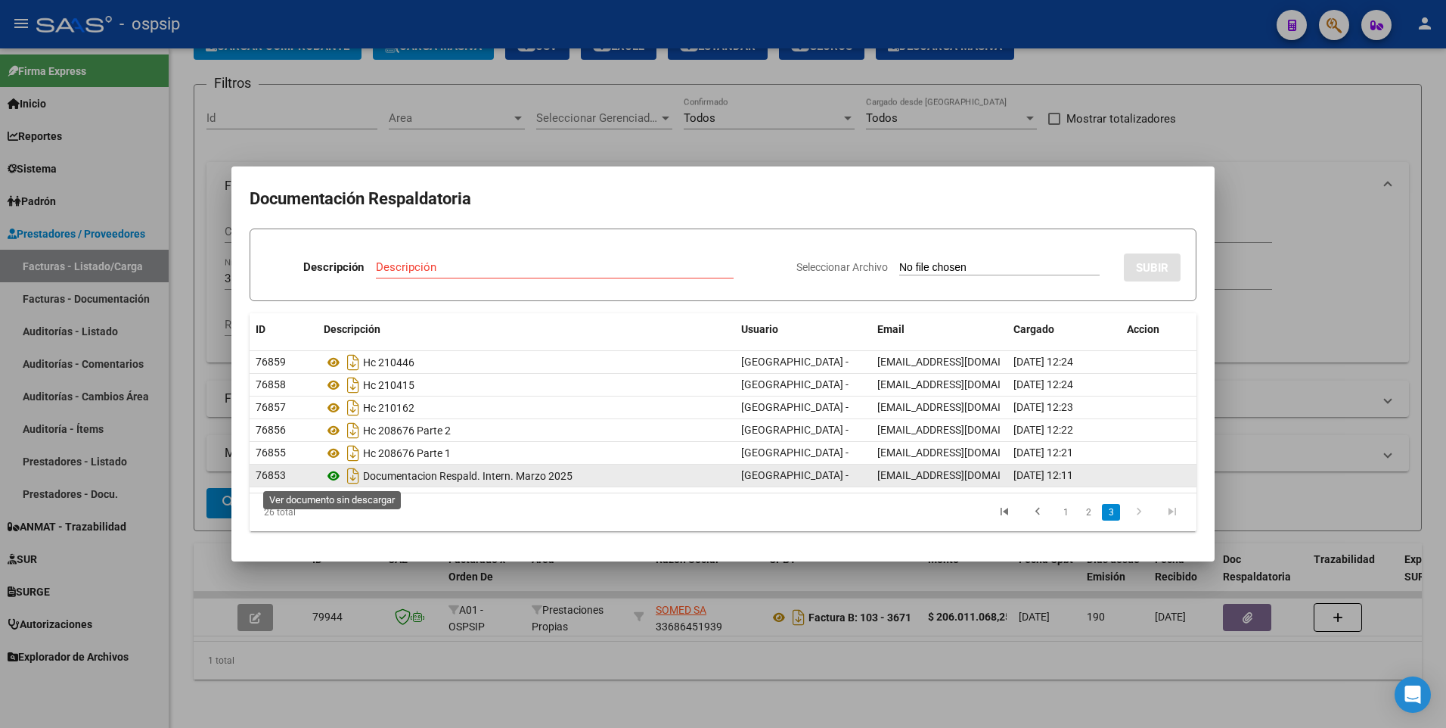
click at [333, 478] on icon at bounding box center [334, 476] width 20 height 18
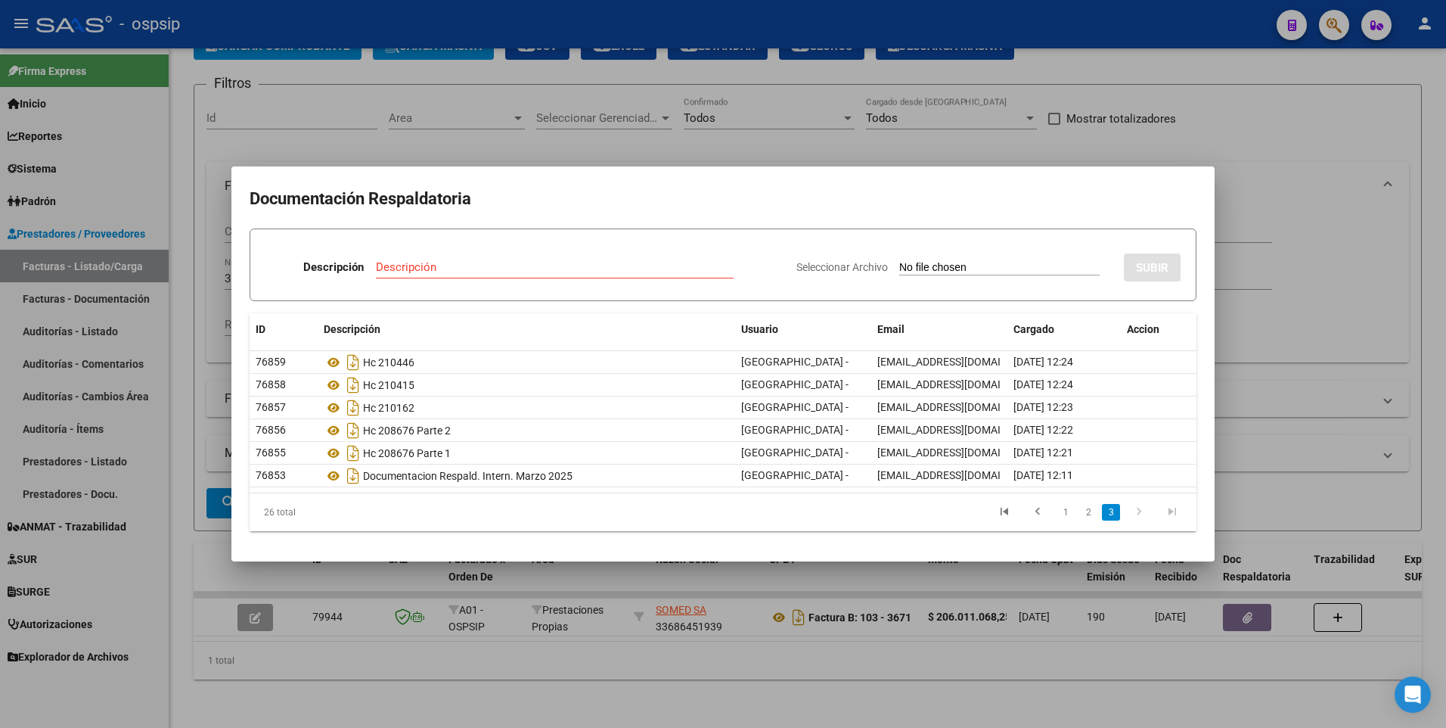
click at [726, 131] on div at bounding box center [723, 364] width 1446 height 728
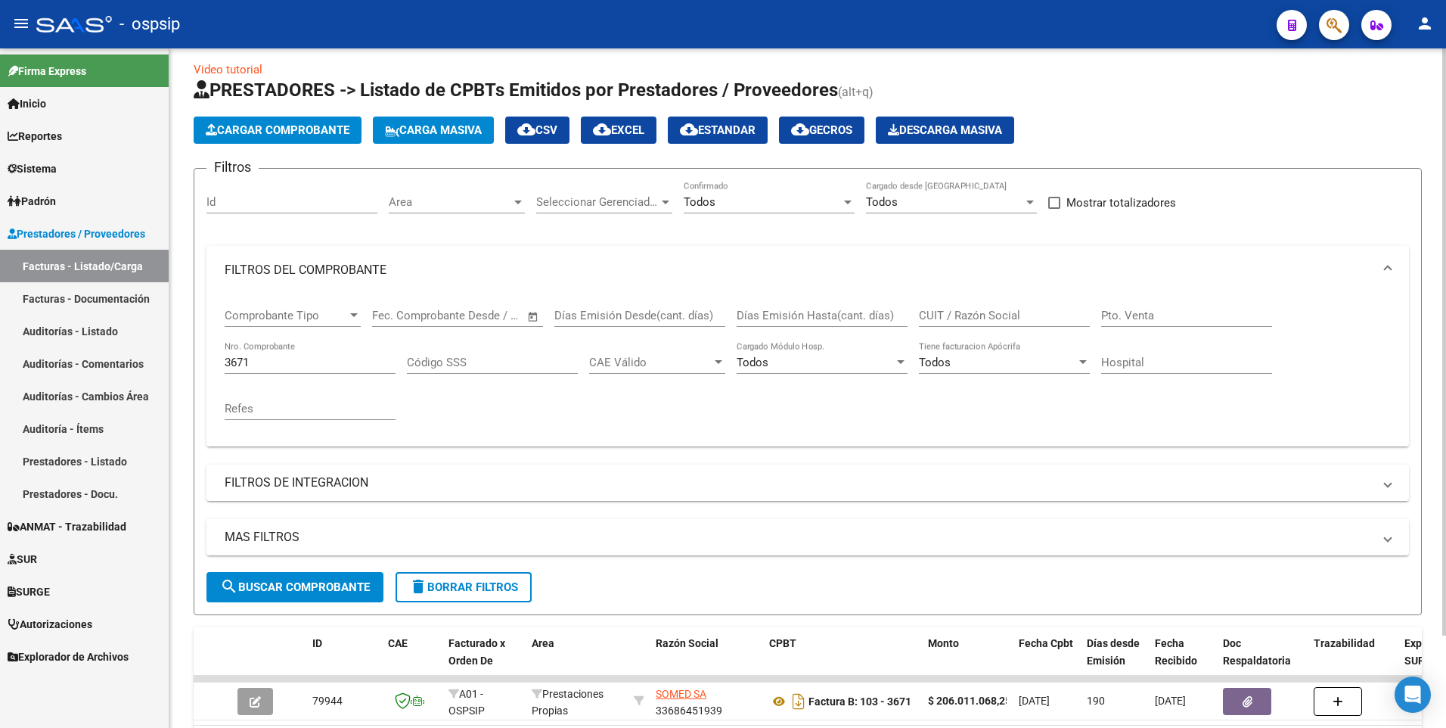
scroll to position [0, 0]
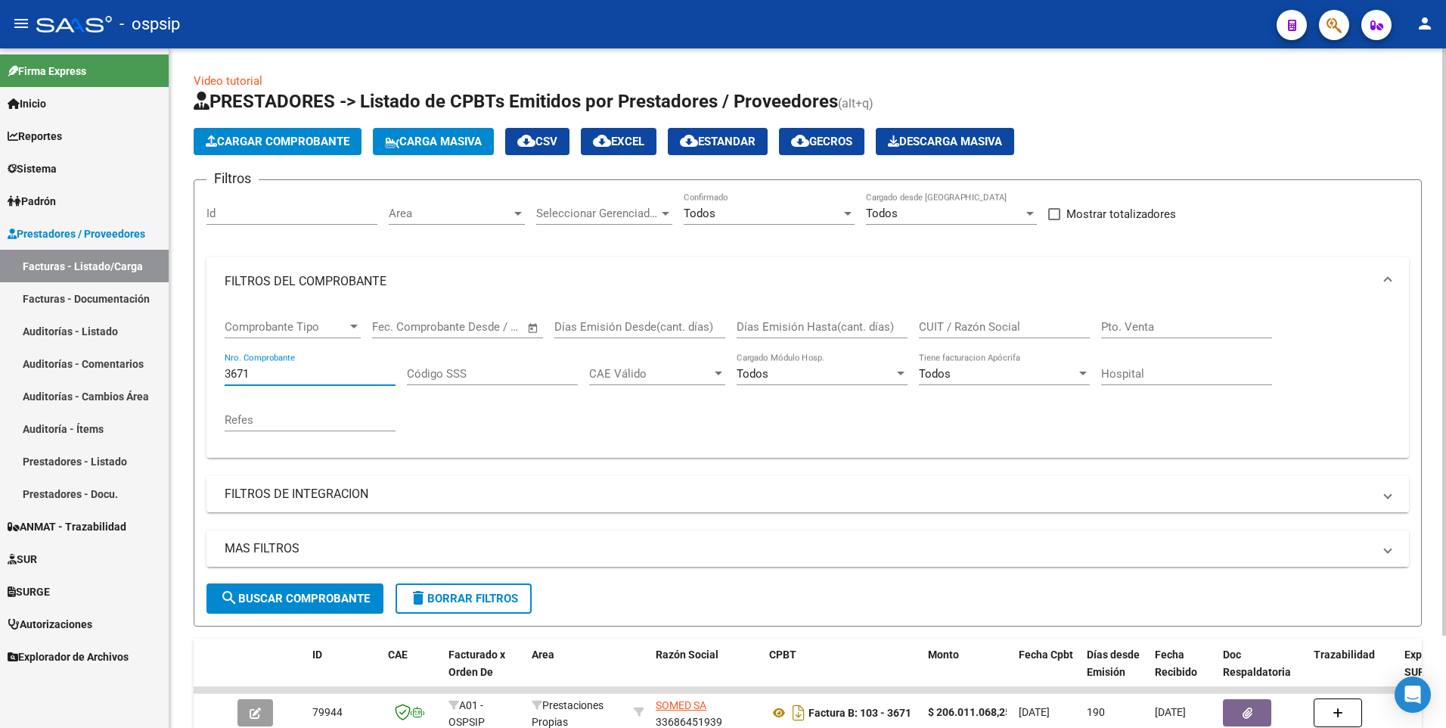
drag, startPoint x: 320, startPoint y: 380, endPoint x: 235, endPoint y: 379, distance: 84.7
click at [235, 379] on input "3671" at bounding box center [310, 374] width 171 height 14
type input "3"
click at [973, 320] on input "CUIT / Razón Social" at bounding box center [1004, 327] width 171 height 14
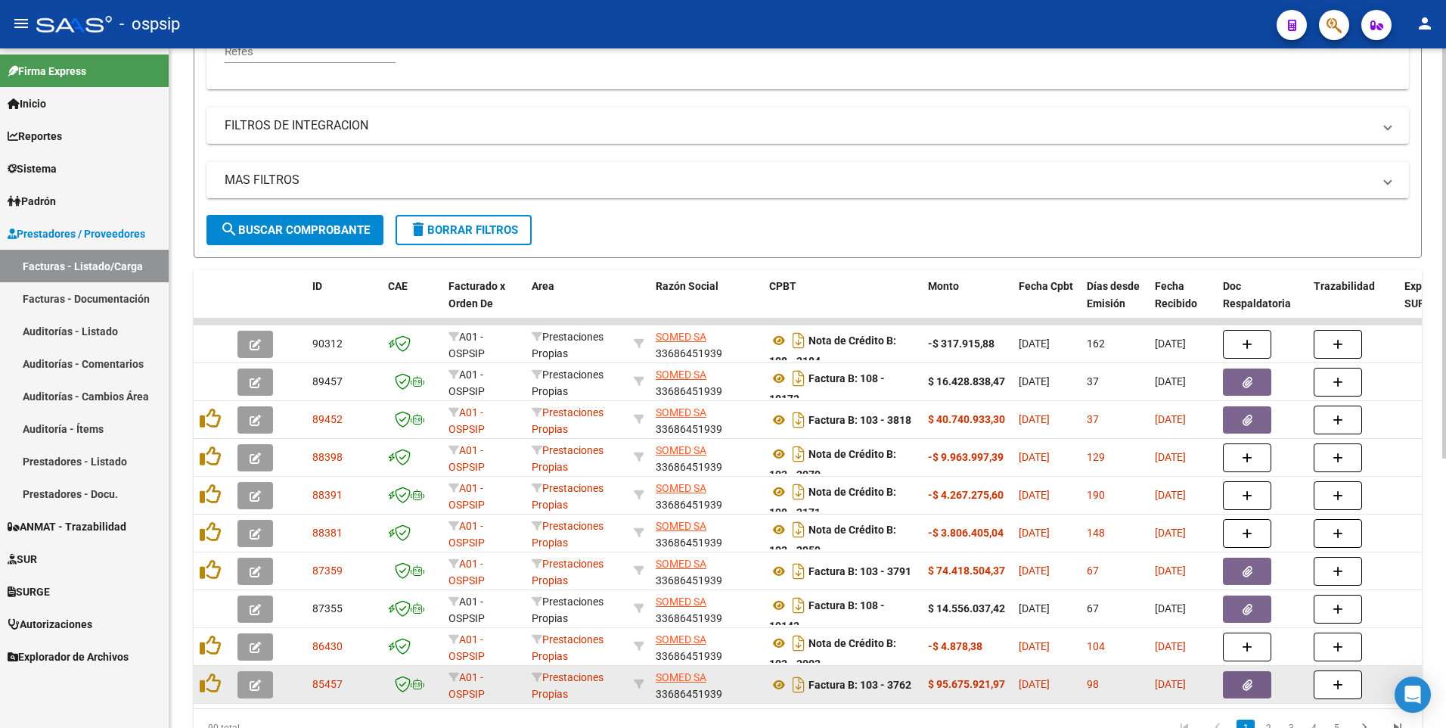
scroll to position [447, 0]
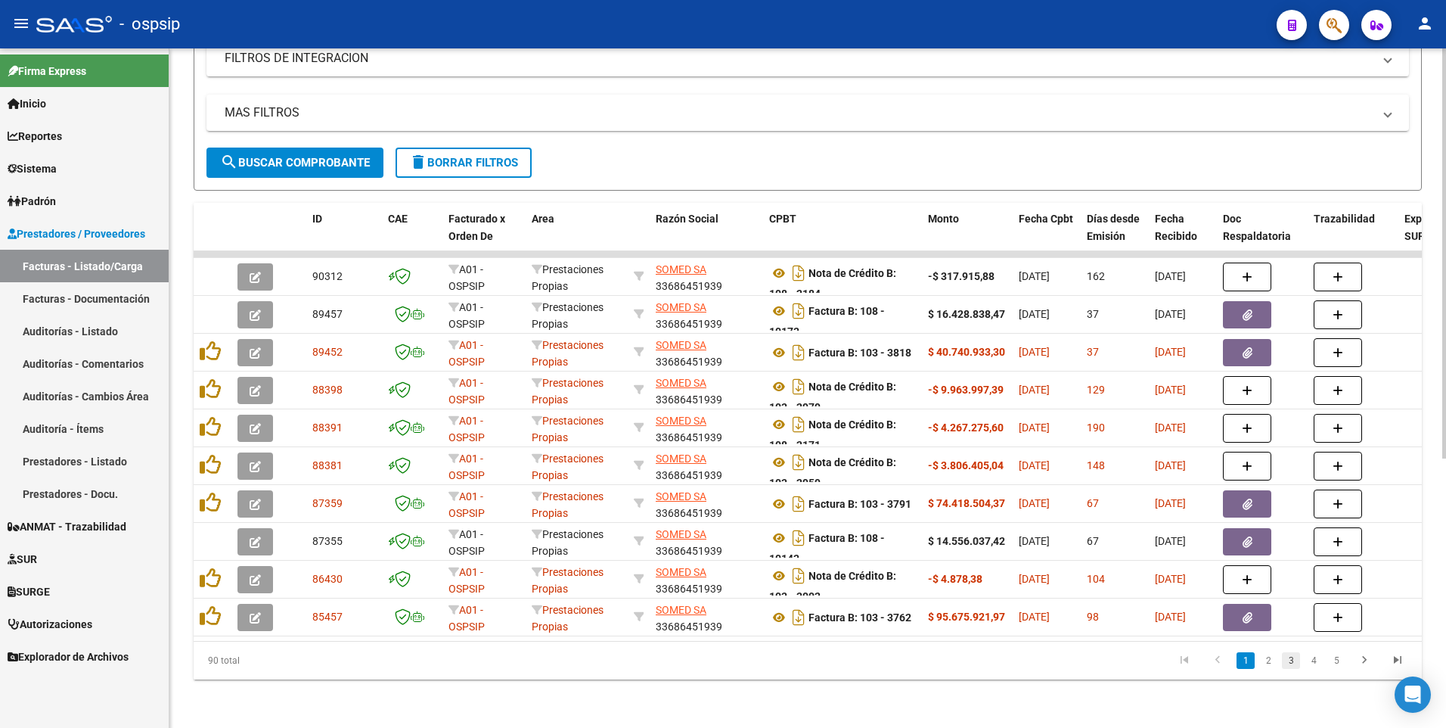
type input "SOMED"
click at [1286, 659] on link "3" at bounding box center [1291, 660] width 18 height 17
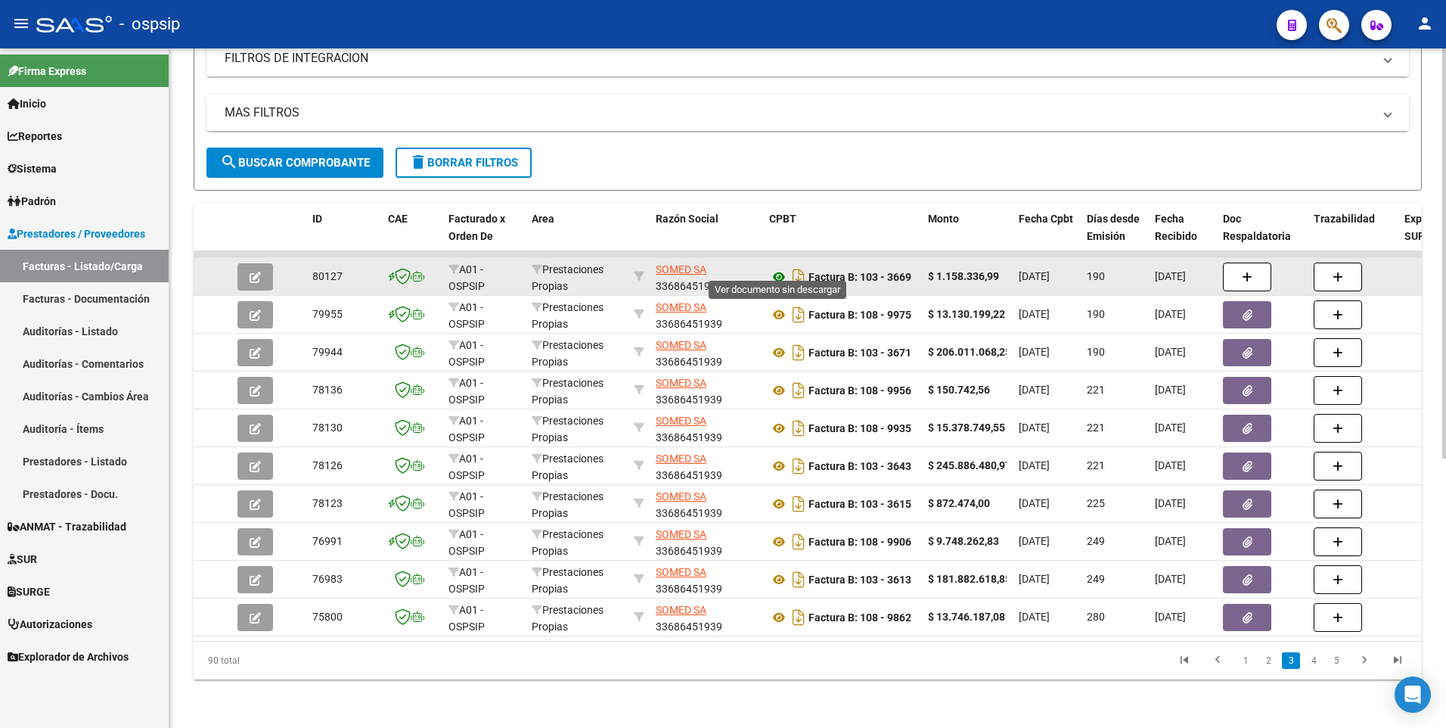
click at [777, 268] on icon at bounding box center [779, 277] width 20 height 18
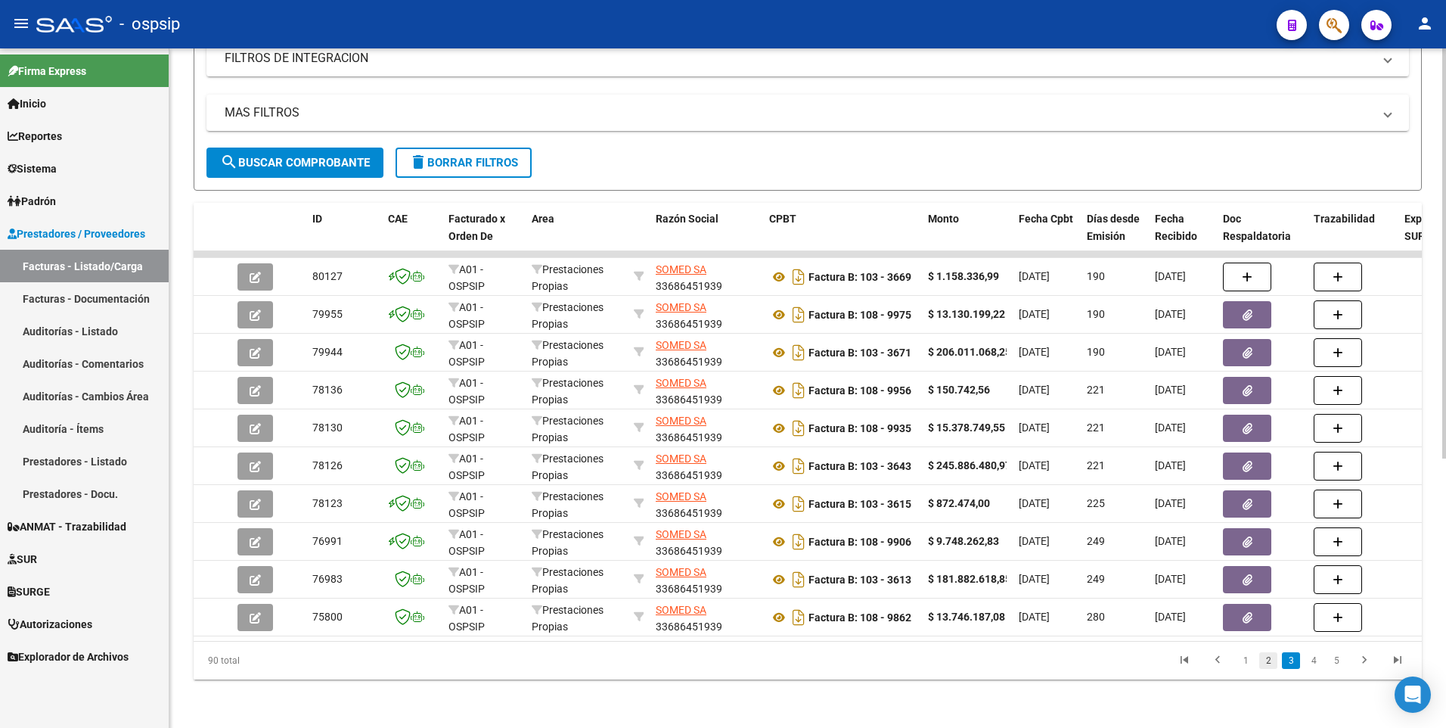
click at [1262, 659] on link "2" at bounding box center [1268, 660] width 18 height 17
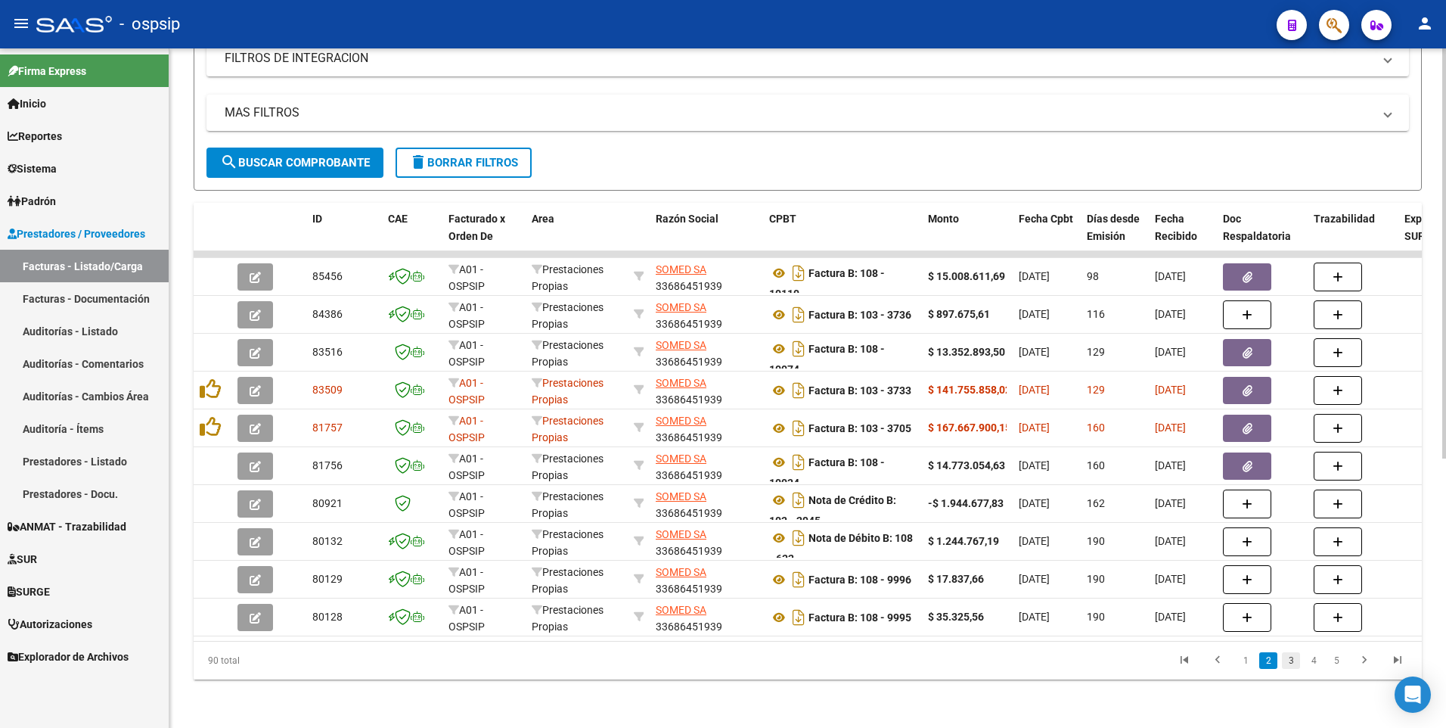
click at [1290, 657] on link "3" at bounding box center [1291, 660] width 18 height 17
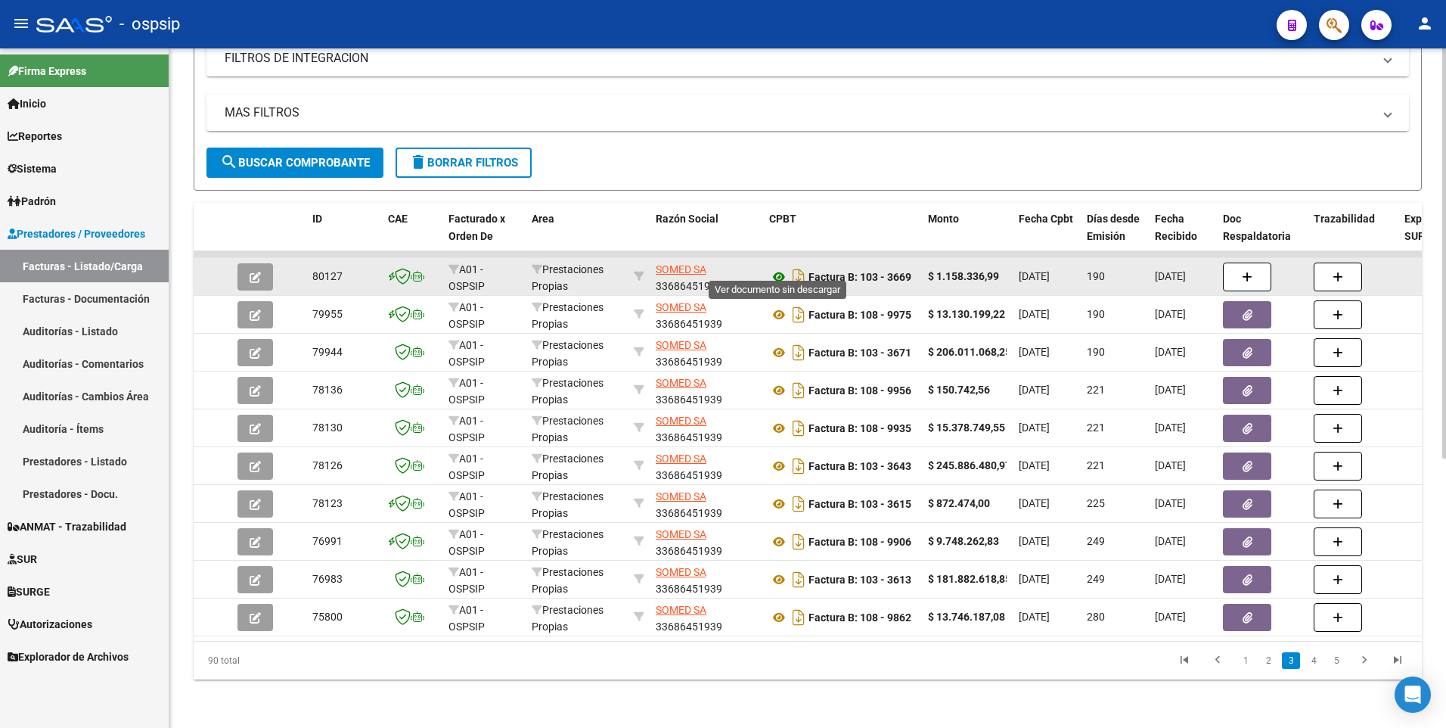
click at [775, 268] on icon at bounding box center [779, 277] width 20 height 18
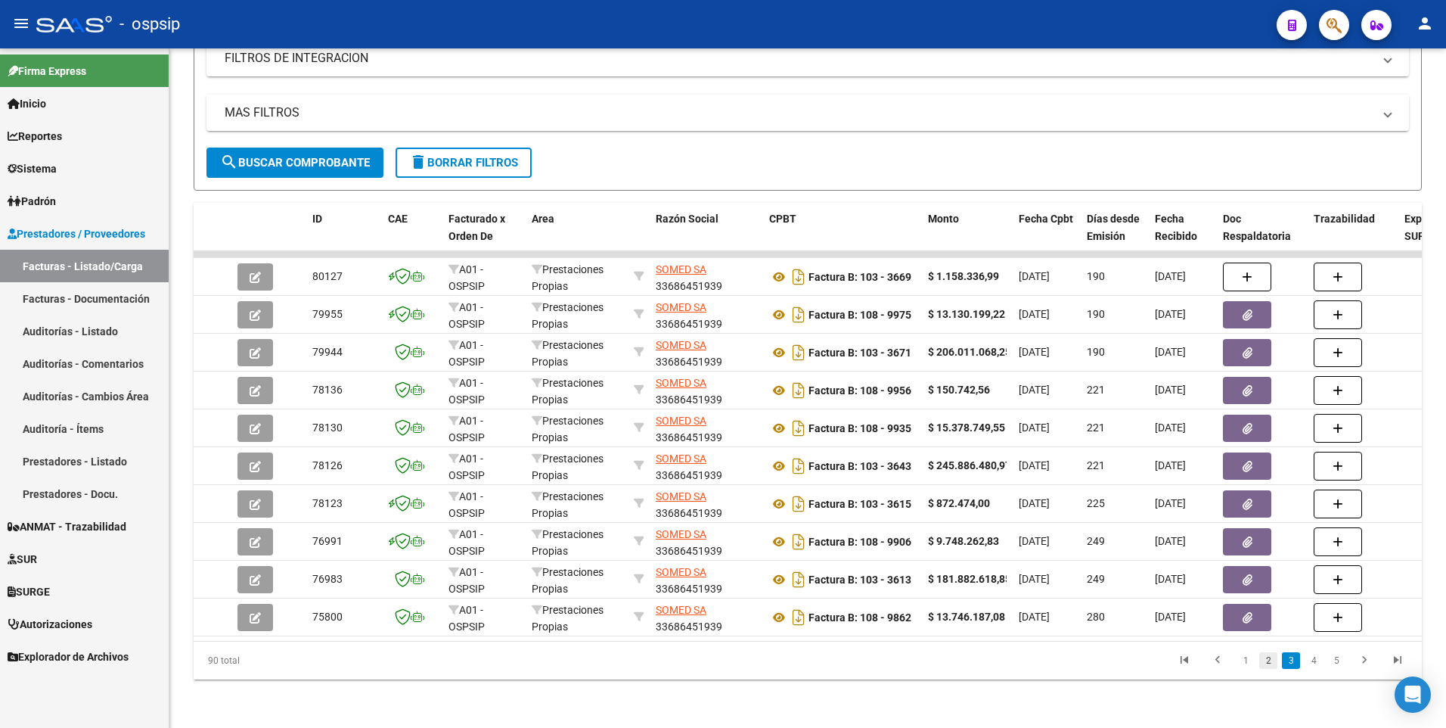
click at [1269, 663] on link "2" at bounding box center [1268, 660] width 18 height 17
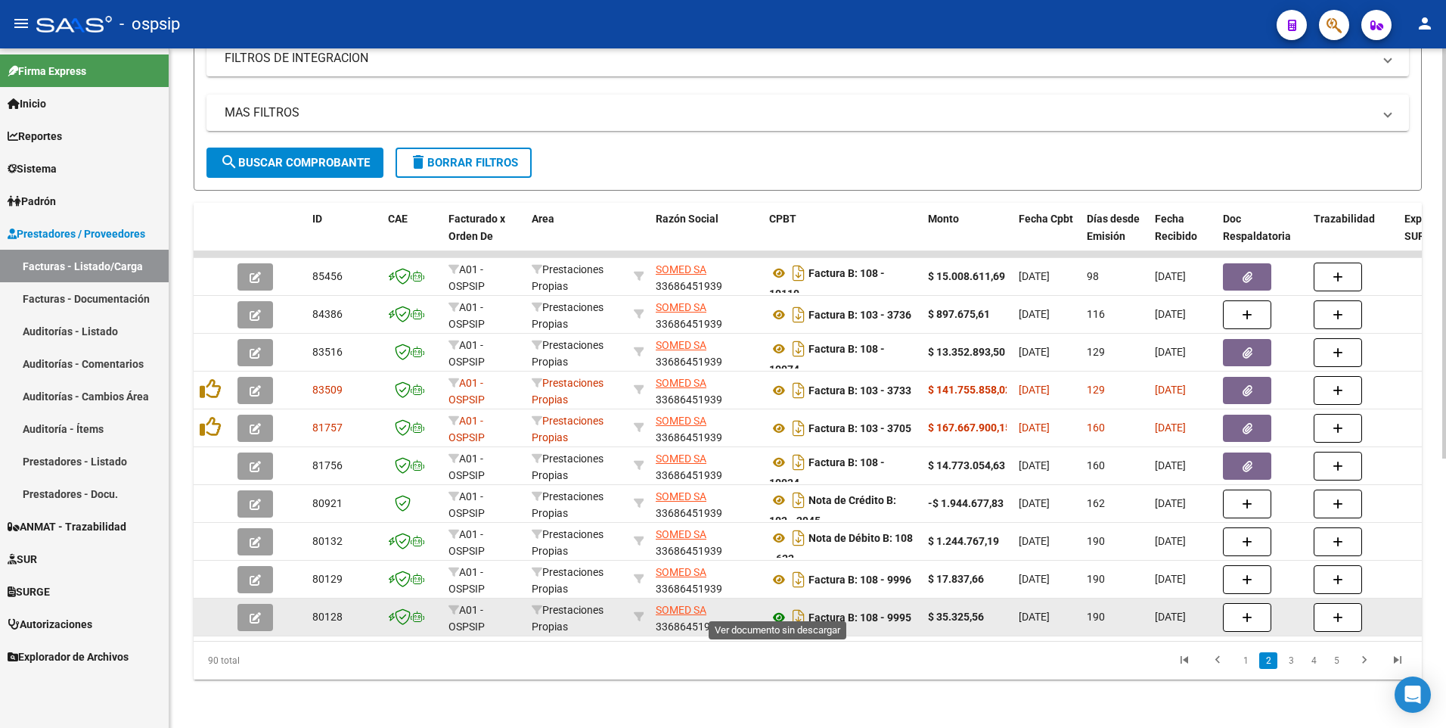
click at [779, 608] on icon at bounding box center [779, 617] width 20 height 18
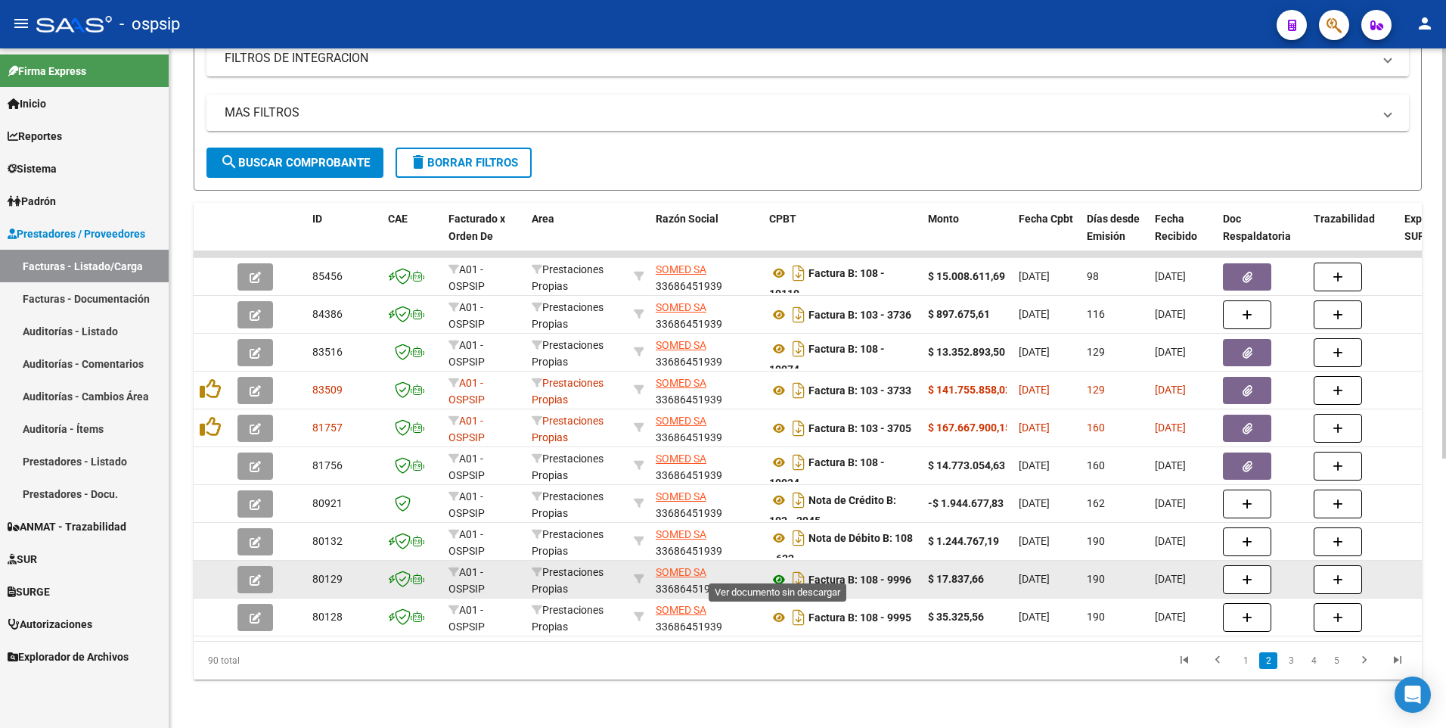
click at [772, 570] on icon at bounding box center [779, 579] width 20 height 18
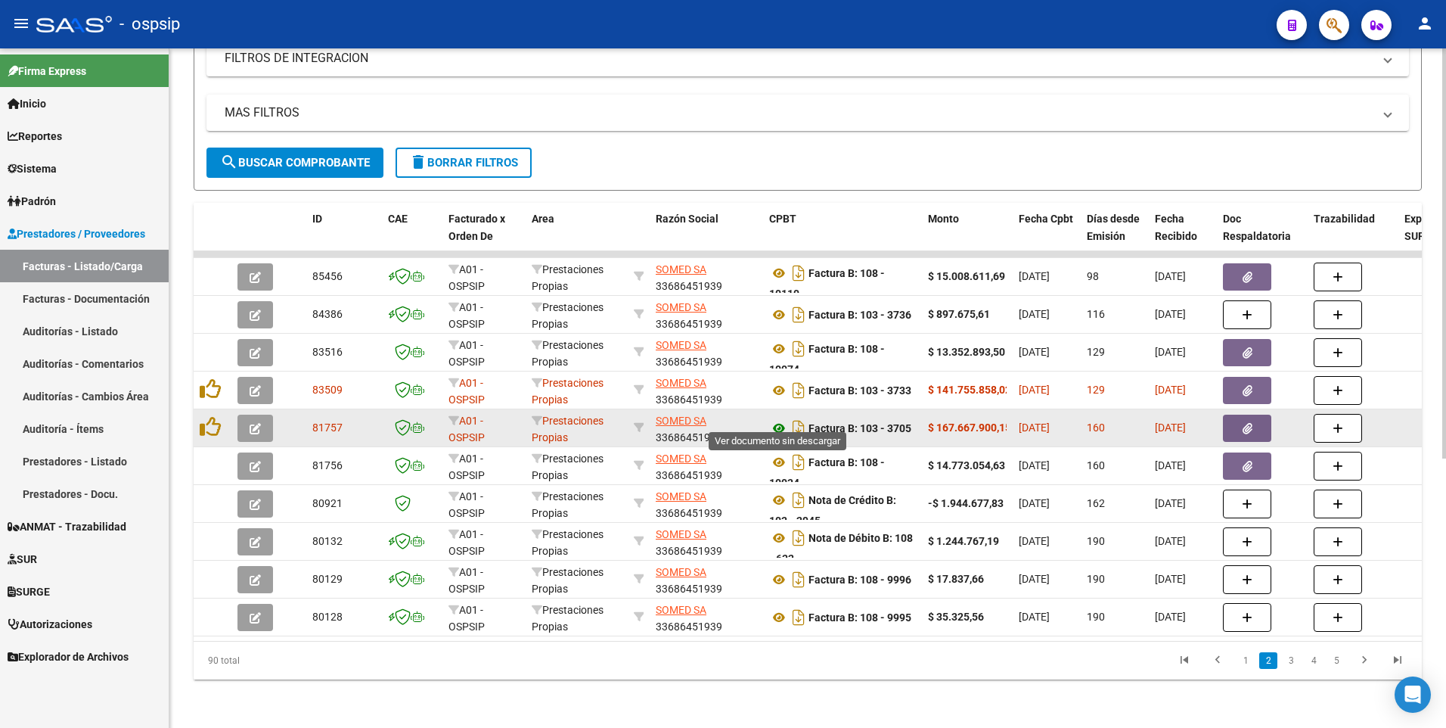
click at [780, 419] on icon at bounding box center [779, 428] width 20 height 18
click at [1244, 423] on icon "button" at bounding box center [1248, 428] width 10 height 11
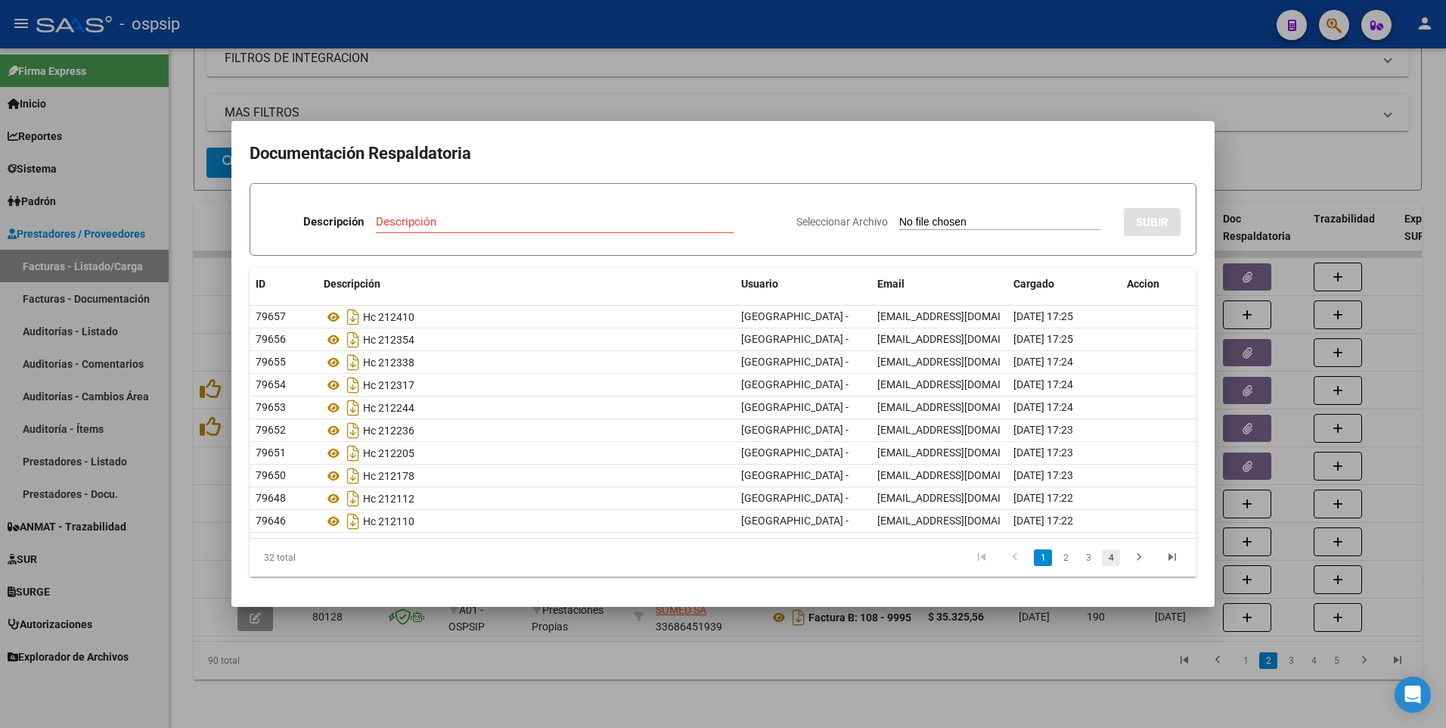
click at [1113, 557] on link "4" at bounding box center [1111, 557] width 18 height 17
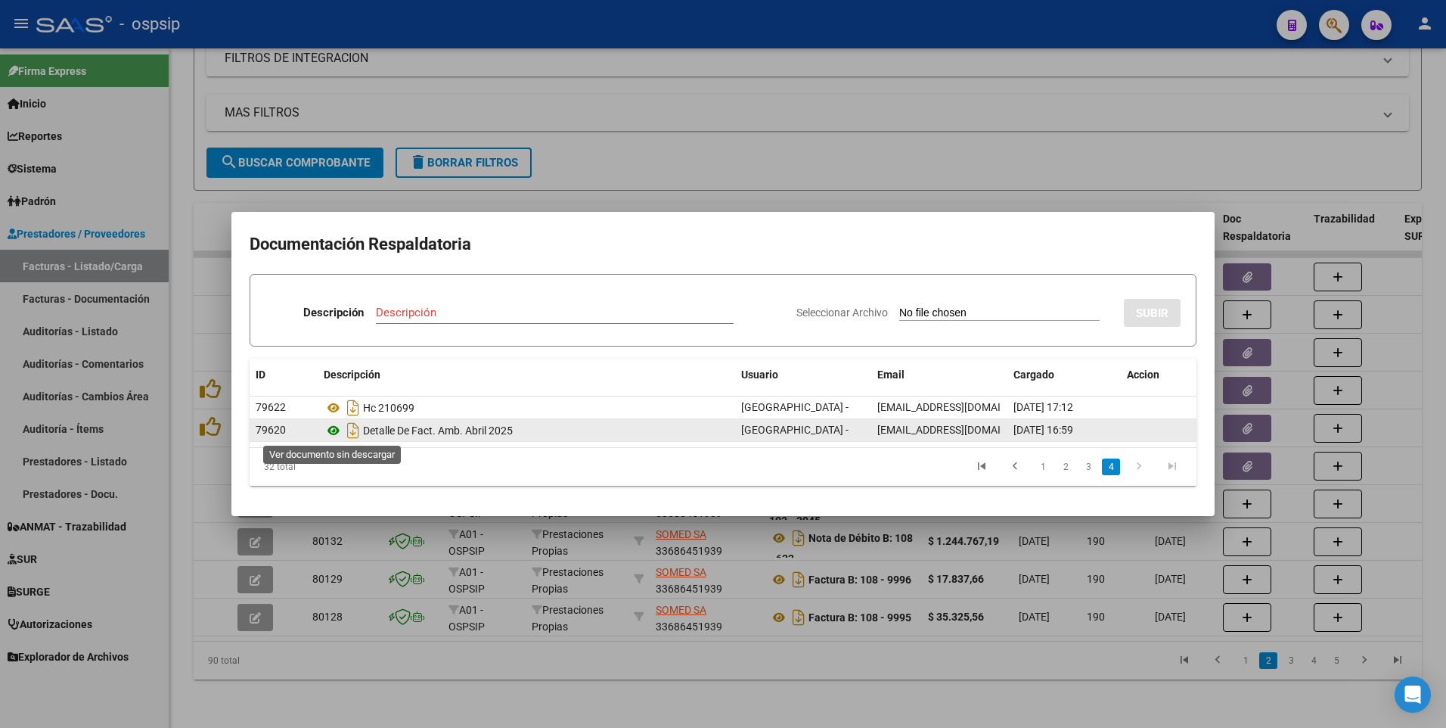
click at [331, 431] on icon at bounding box center [334, 430] width 20 height 18
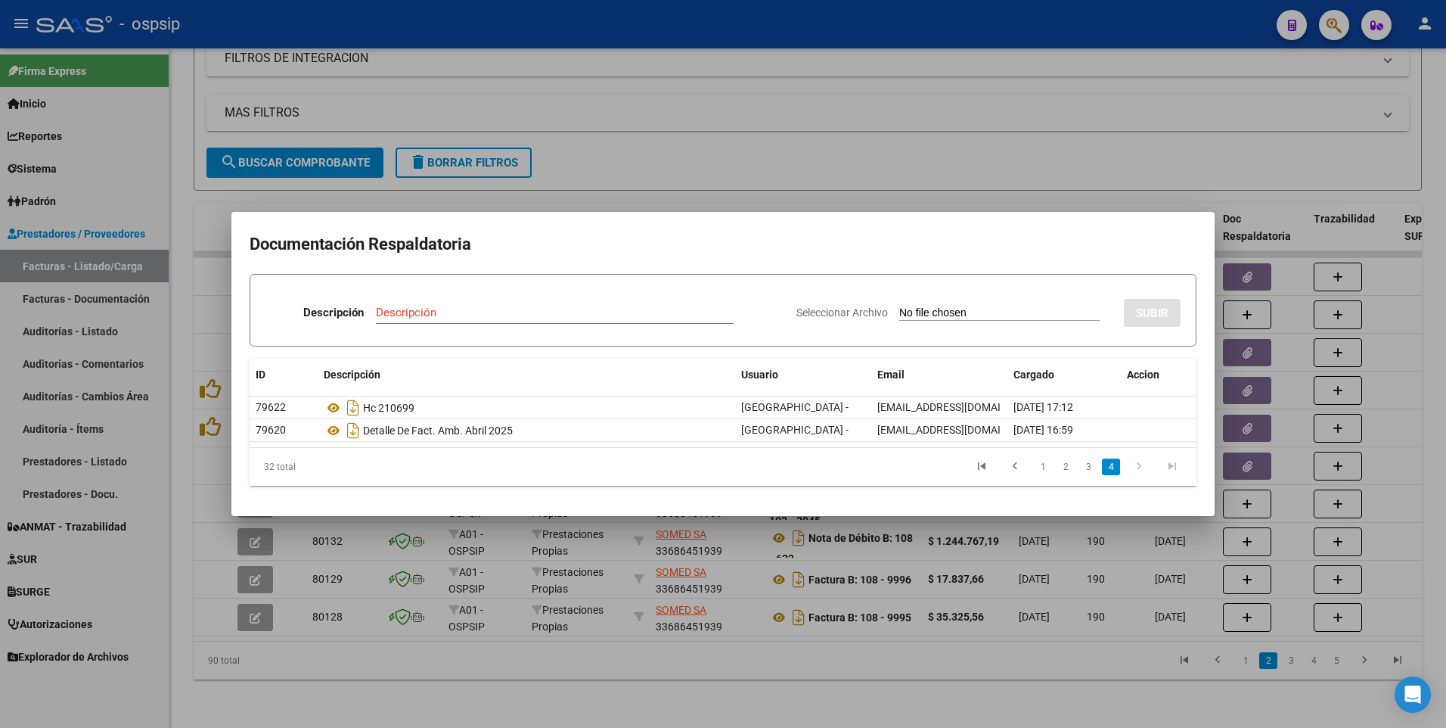
click at [759, 83] on div at bounding box center [723, 364] width 1446 height 728
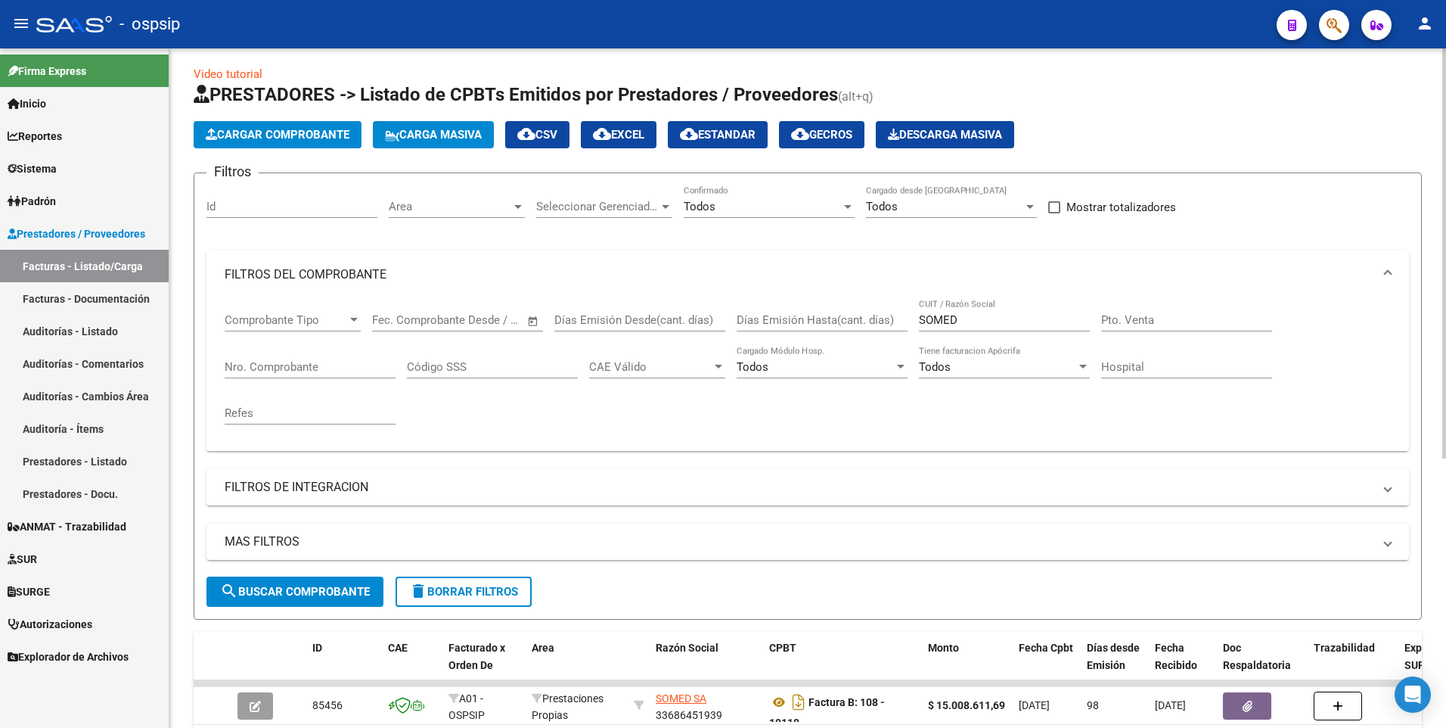
scroll to position [0, 0]
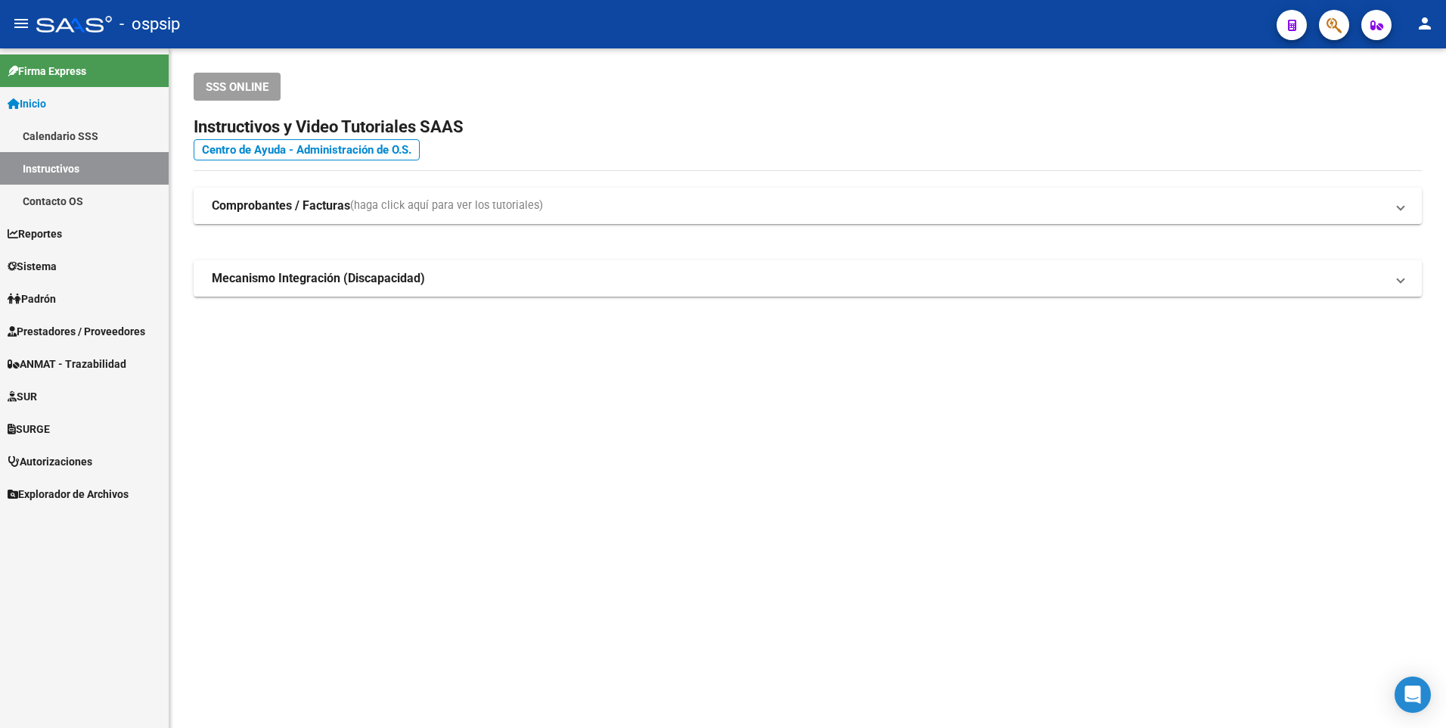
click at [249, 203] on strong "Comprobantes / Facturas" at bounding box center [281, 205] width 138 height 17
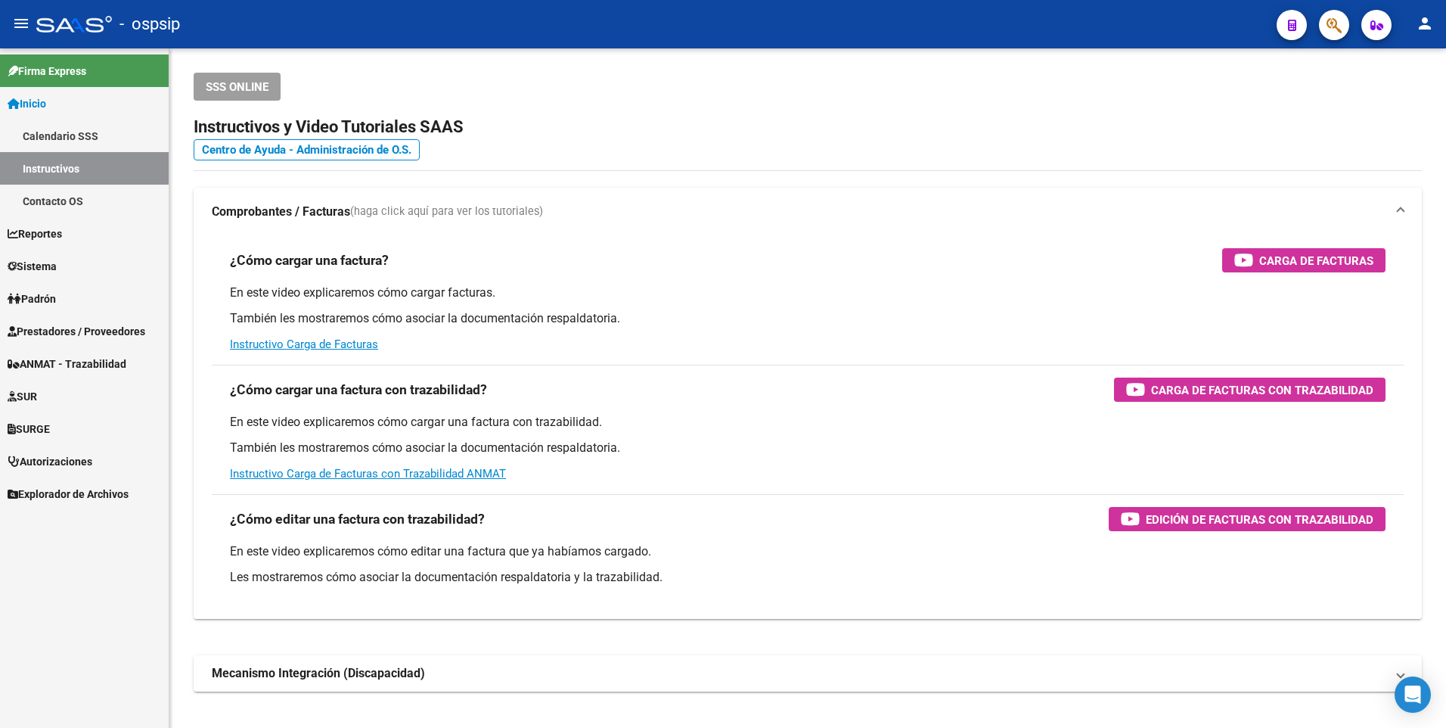
click at [69, 334] on span "Prestadores / Proveedores" at bounding box center [77, 331] width 138 height 17
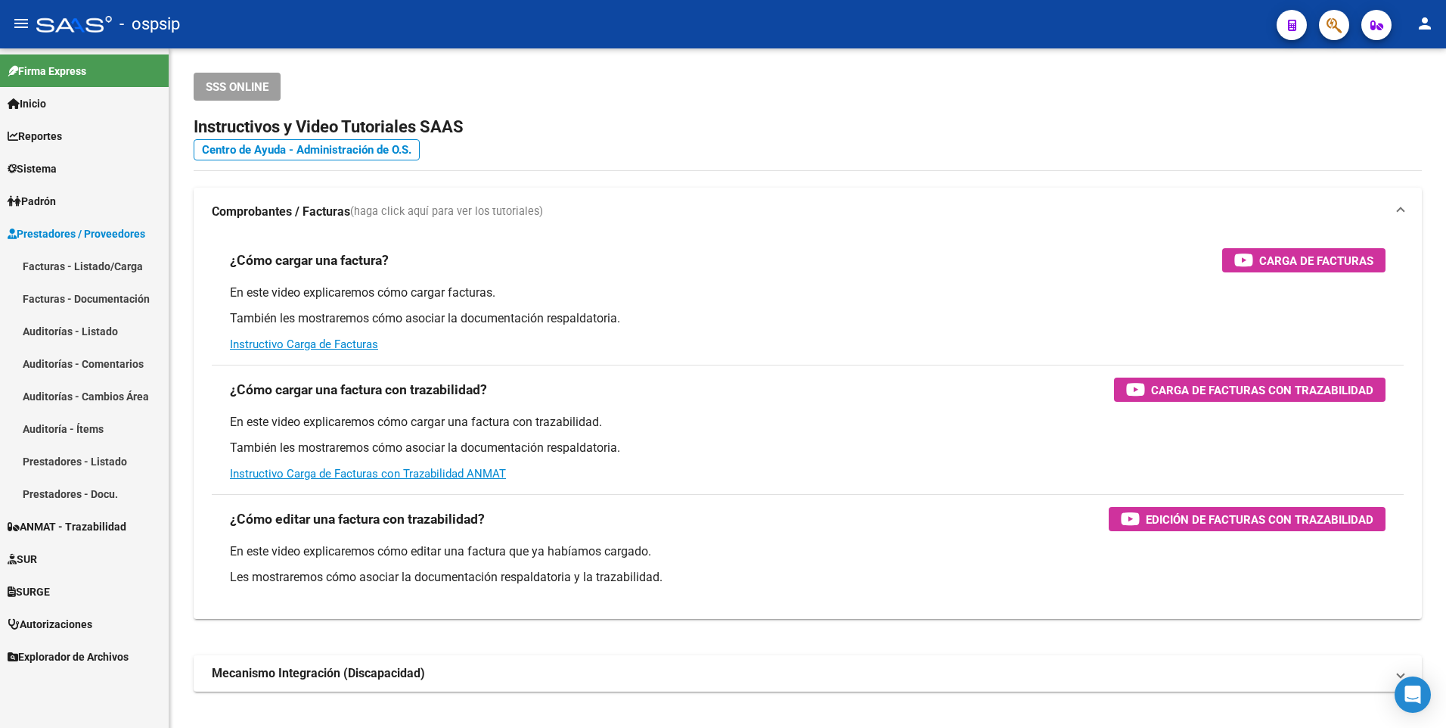
click at [64, 266] on link "Facturas - Listado/Carga" at bounding box center [84, 266] width 169 height 33
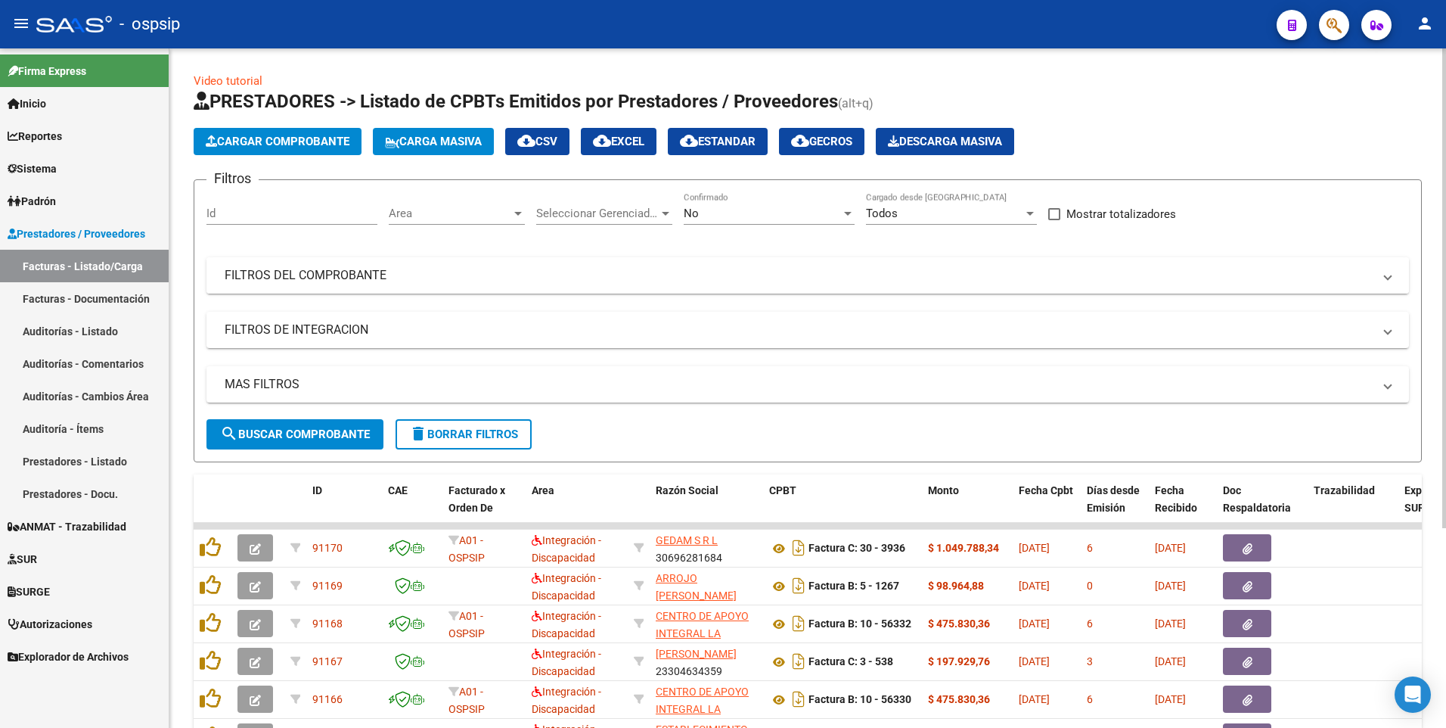
click at [292, 281] on mat-panel-title "FILTROS DEL COMPROBANTE" at bounding box center [799, 275] width 1148 height 17
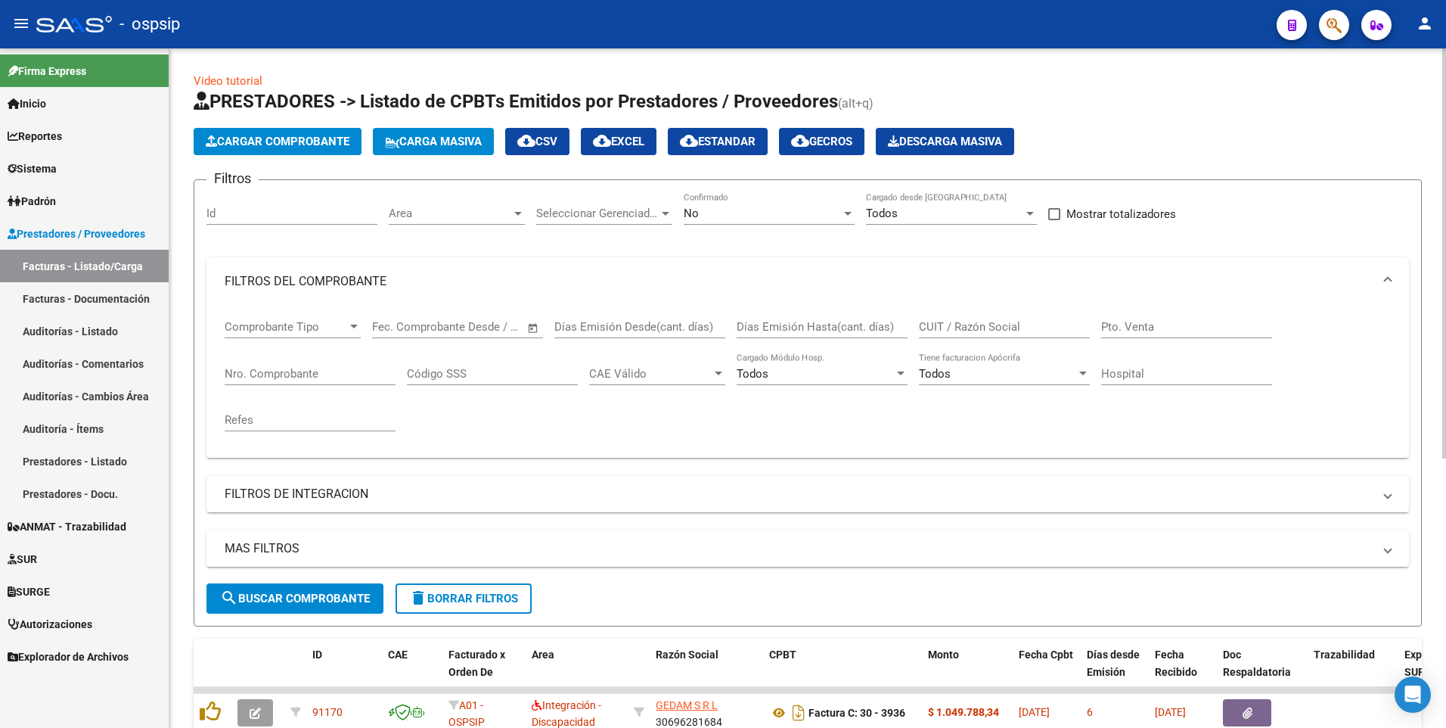
click at [334, 365] on div "Nro. Comprobante" at bounding box center [310, 368] width 171 height 33
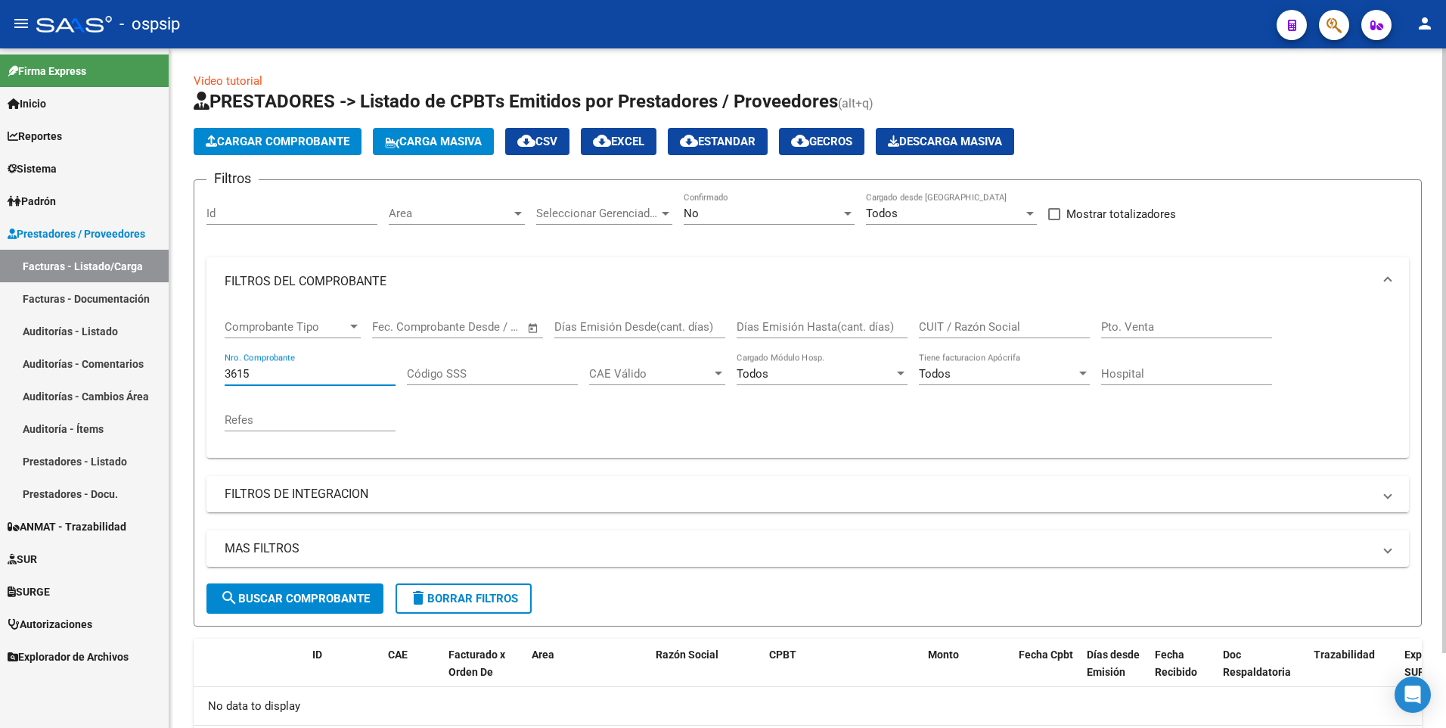
type input "3615"
click at [738, 216] on div "No" at bounding box center [762, 213] width 157 height 14
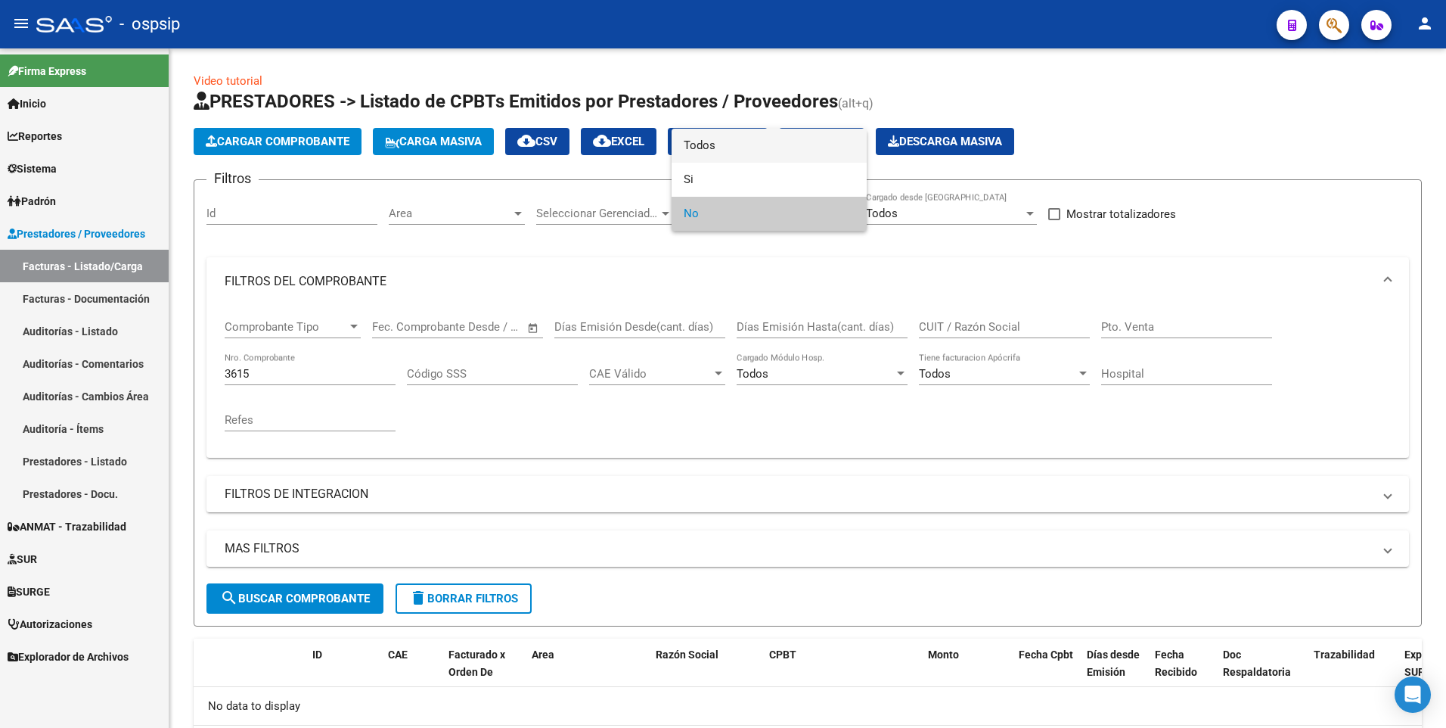
click at [703, 135] on span "Todos" at bounding box center [769, 146] width 171 height 34
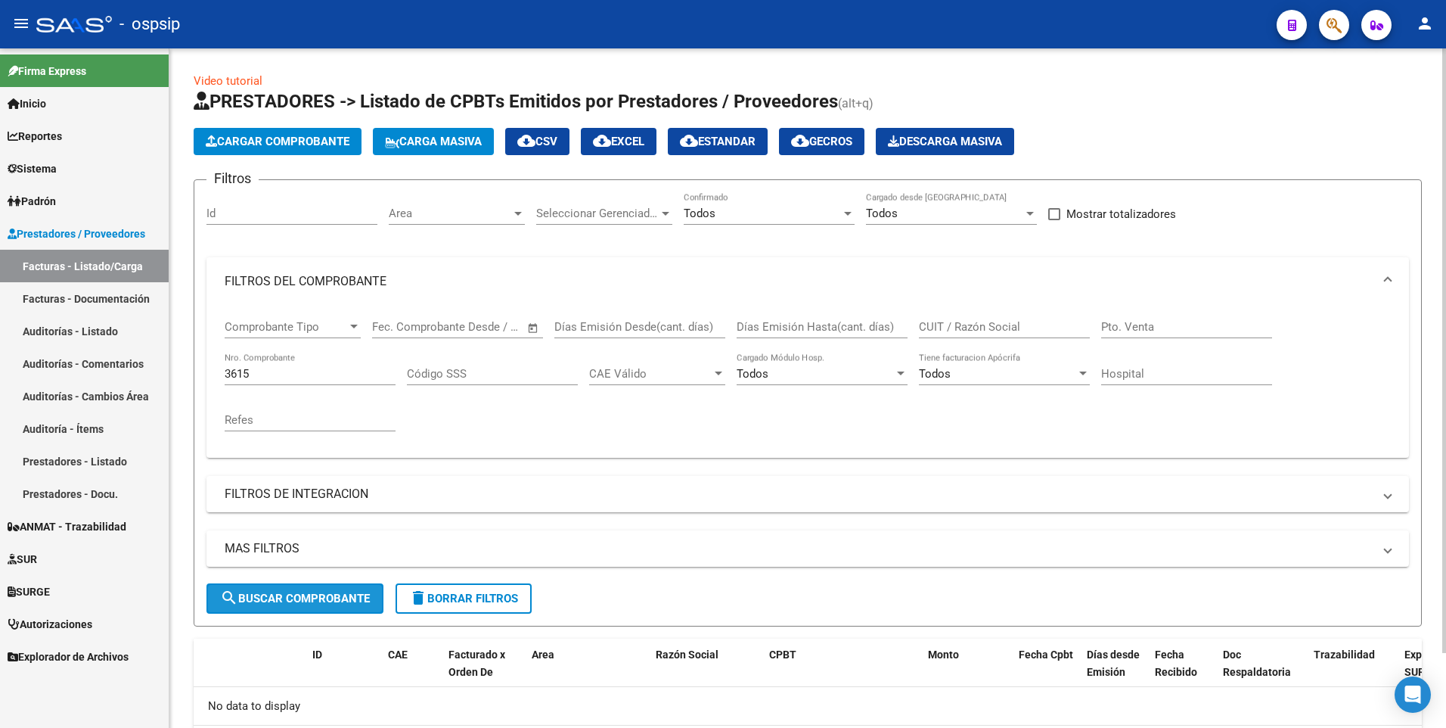
click at [267, 598] on span "search Buscar Comprobante" at bounding box center [295, 598] width 150 height 14
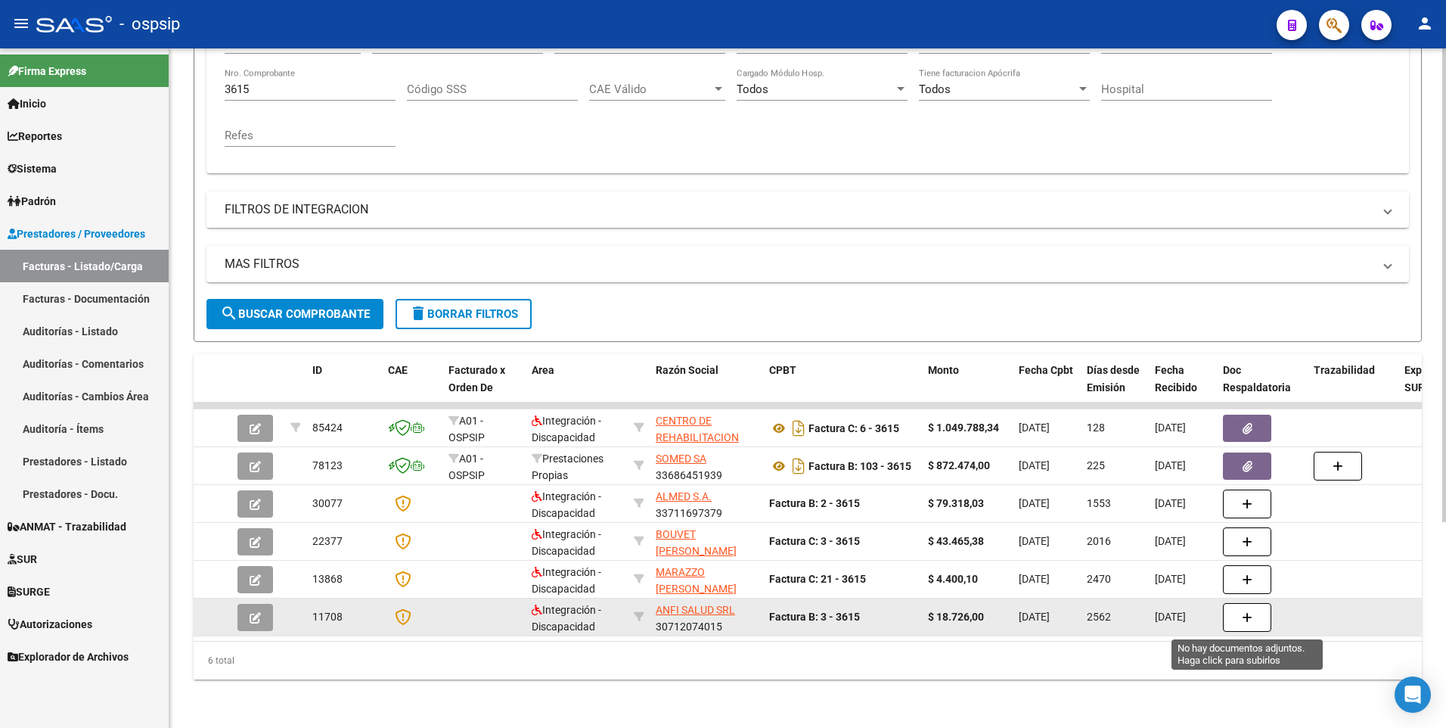
scroll to position [296, 0]
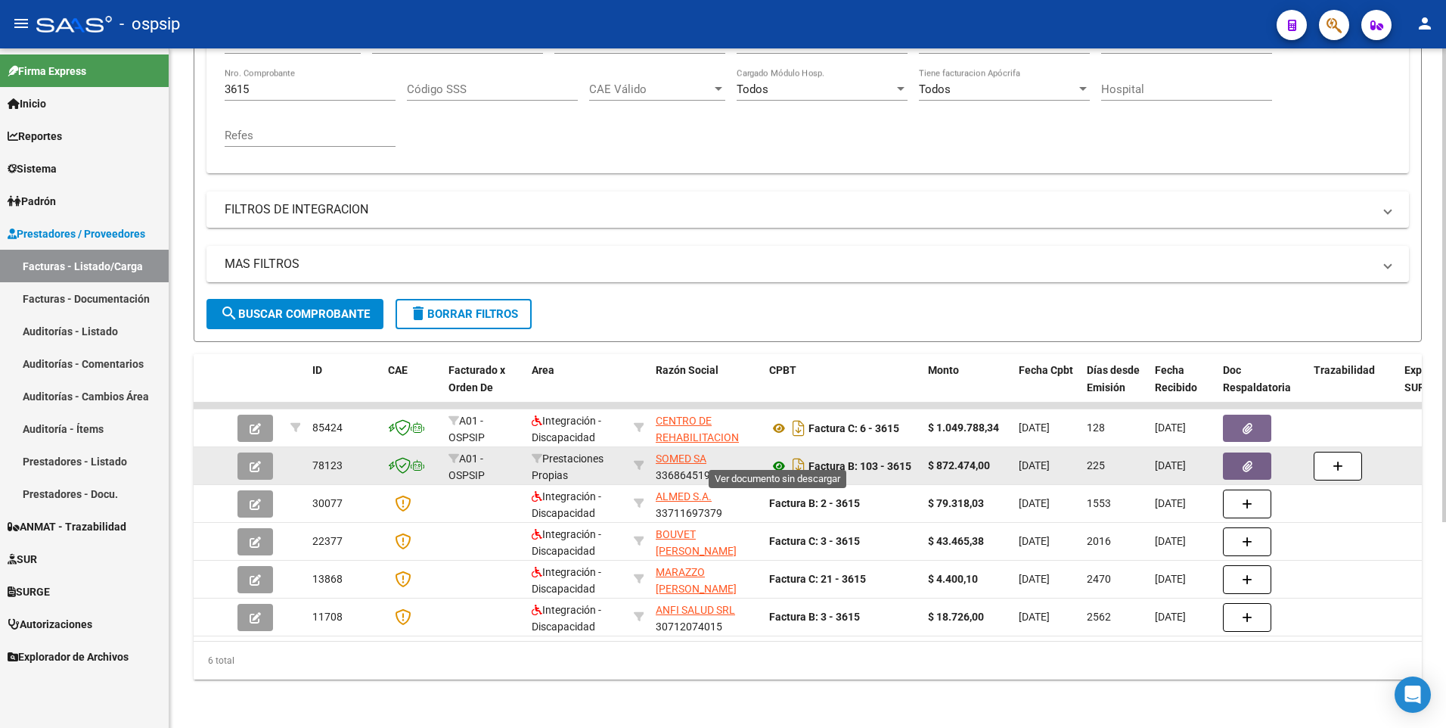
click at [780, 458] on icon at bounding box center [779, 466] width 20 height 18
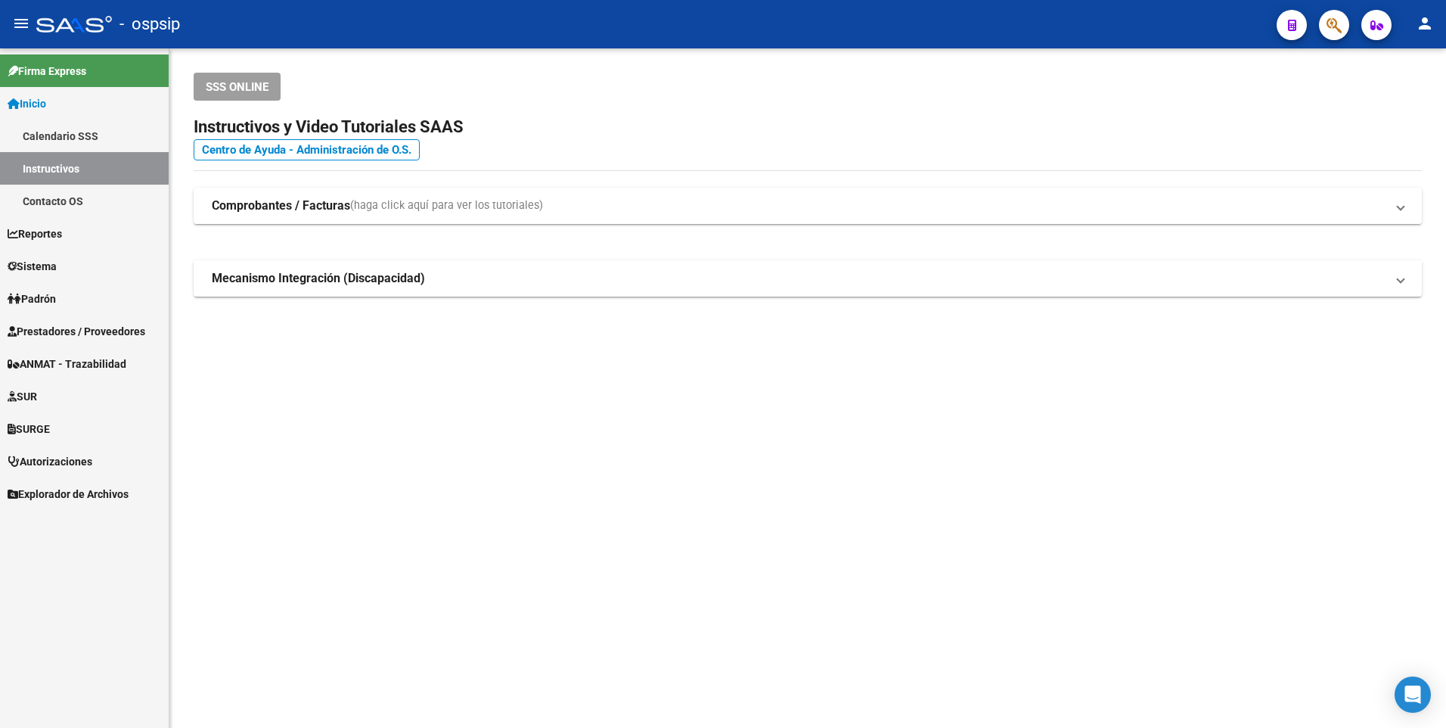
click at [233, 198] on strong "Comprobantes / Facturas" at bounding box center [281, 205] width 138 height 17
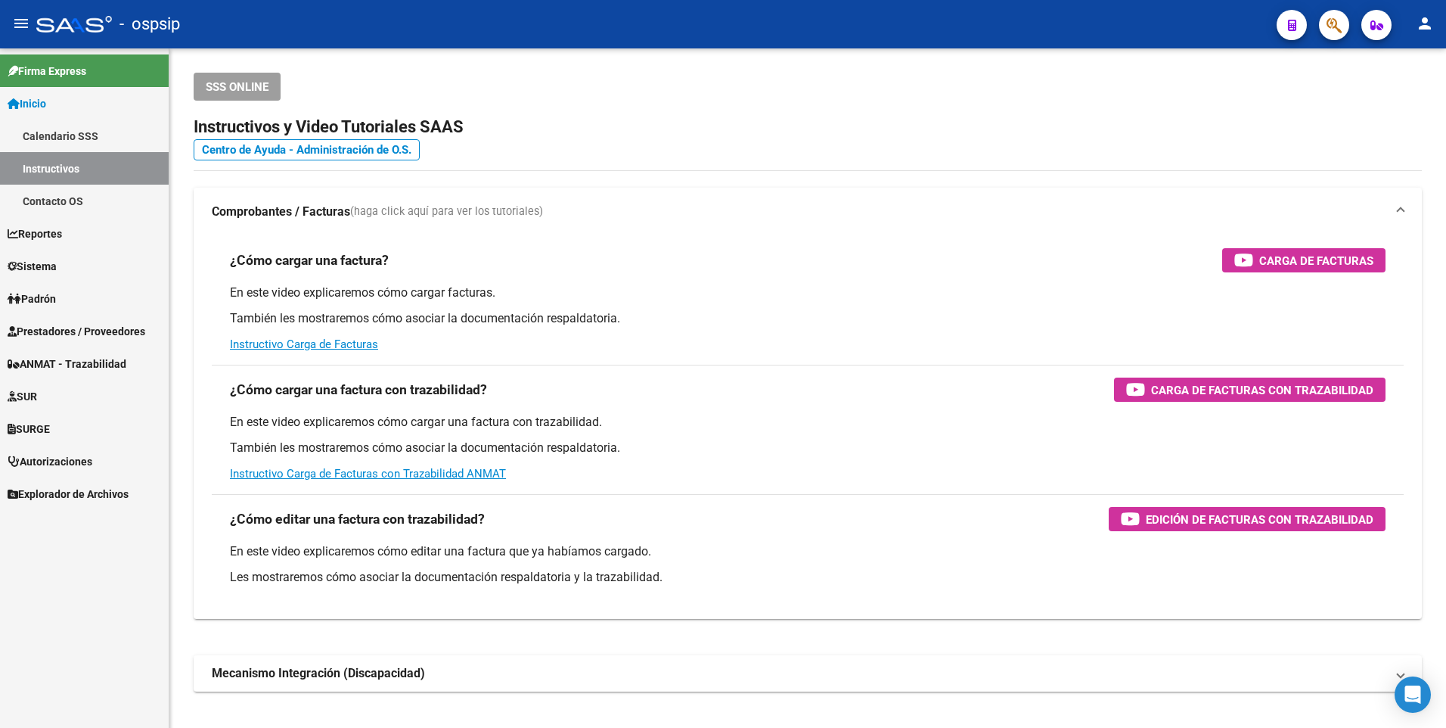
click at [57, 325] on span "Prestadores / Proveedores" at bounding box center [77, 331] width 138 height 17
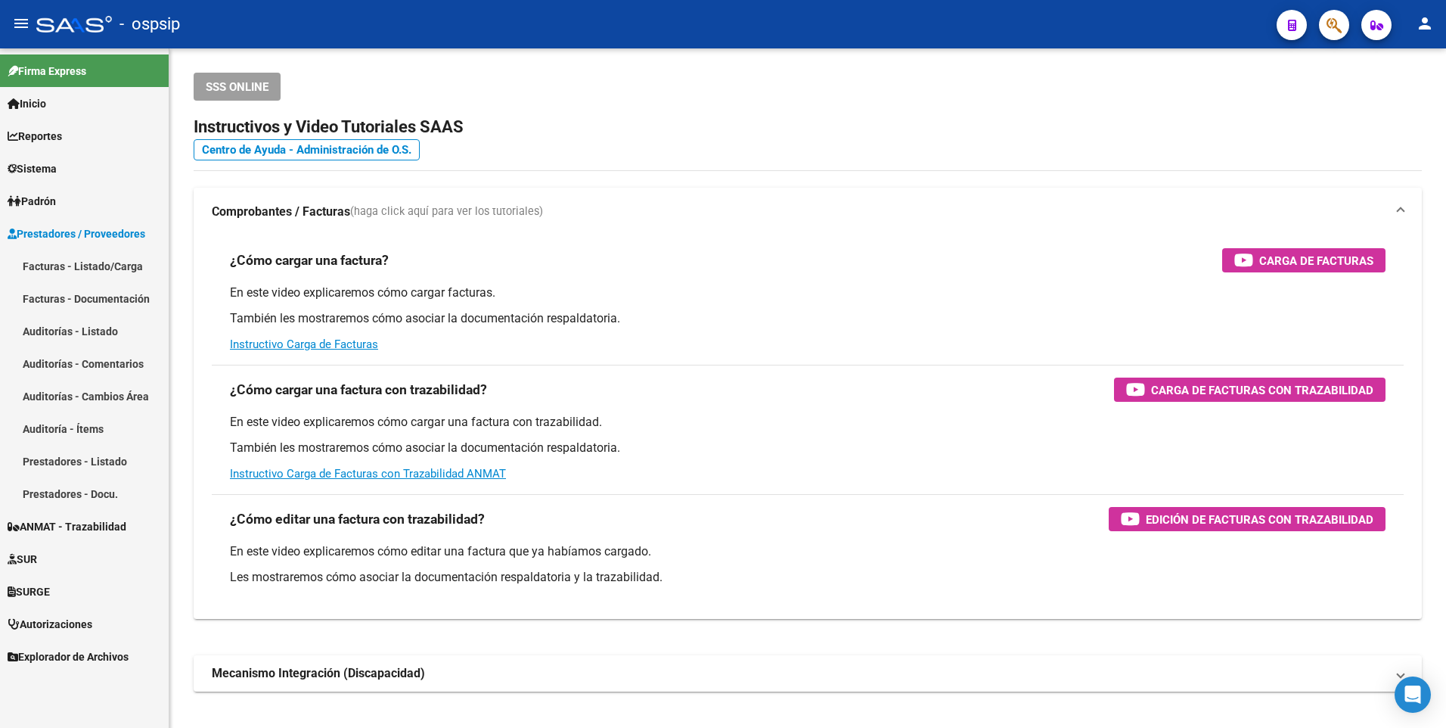
click at [87, 269] on link "Facturas - Listado/Carga" at bounding box center [84, 266] width 169 height 33
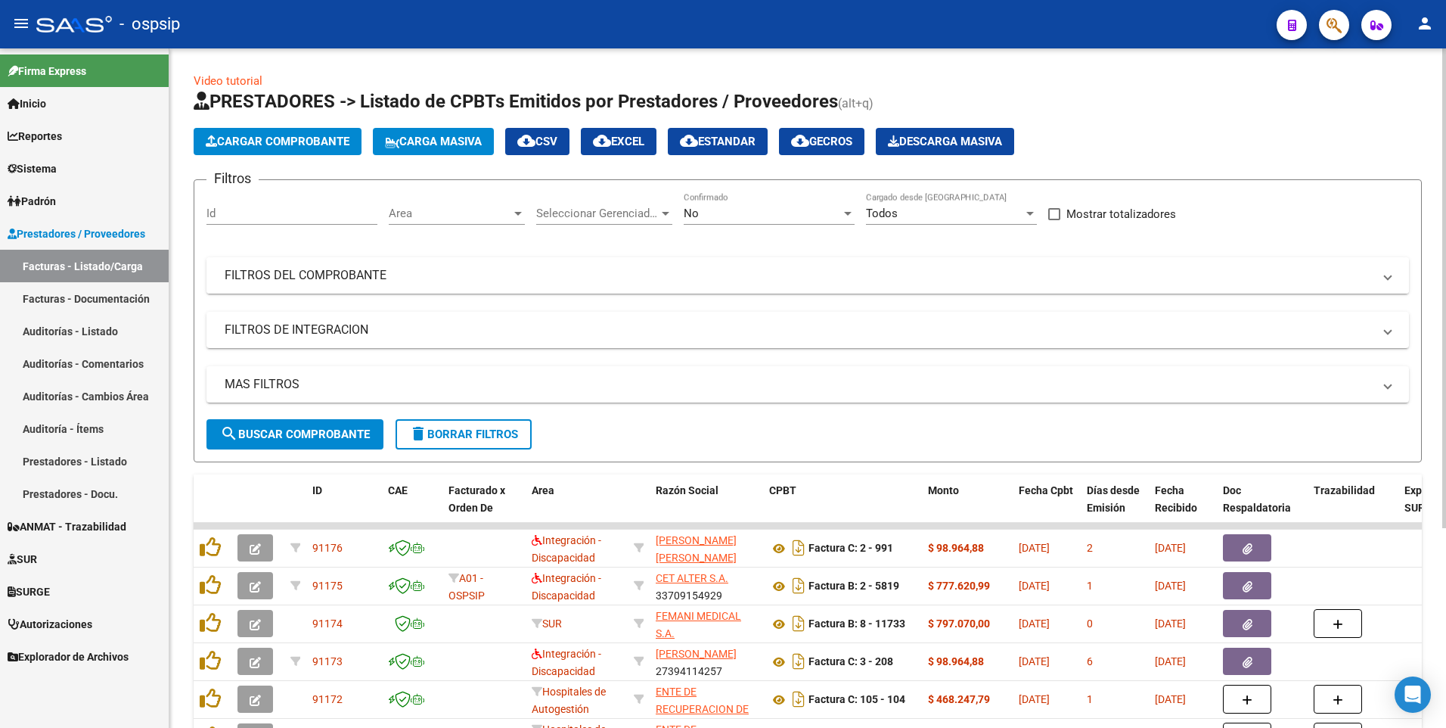
click at [511, 275] on mat-panel-title "FILTROS DEL COMPROBANTE" at bounding box center [799, 275] width 1148 height 17
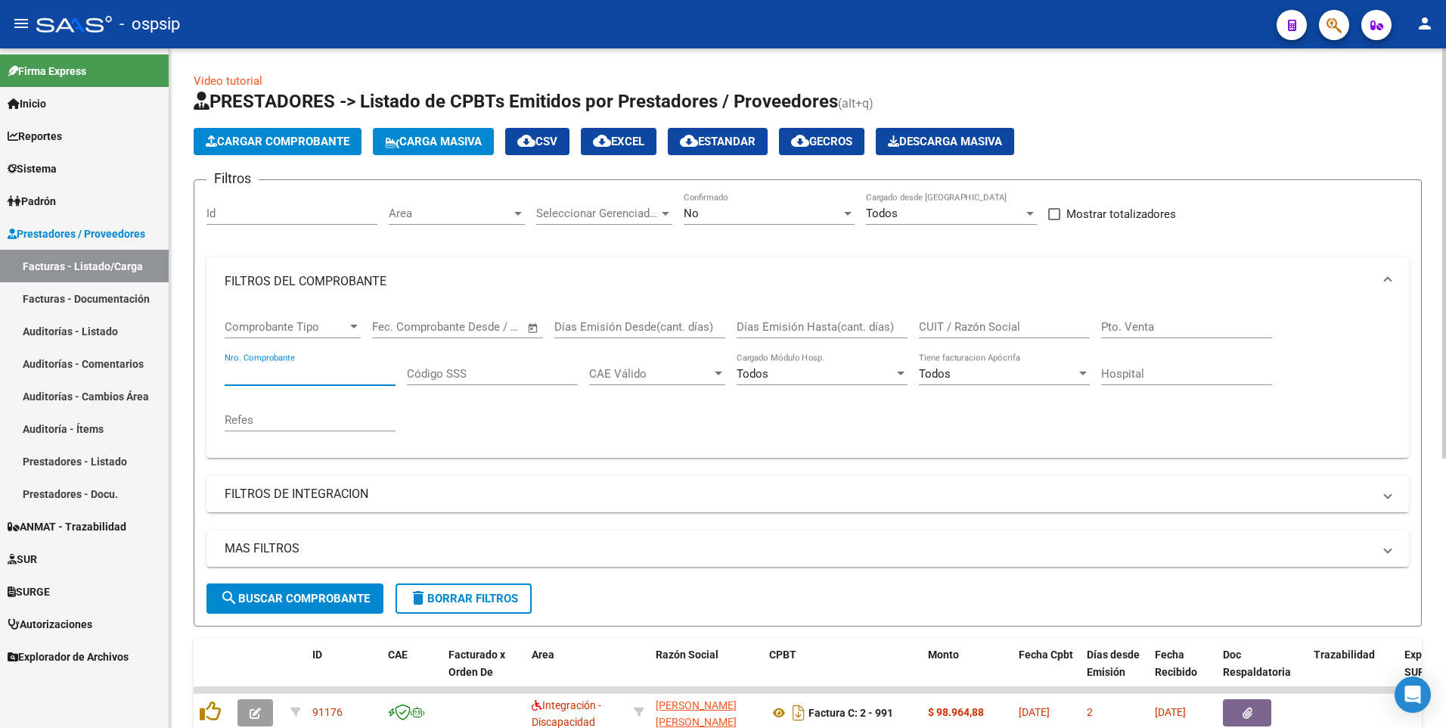
click at [327, 374] on input "Nro. Comprobante" at bounding box center [310, 374] width 171 height 14
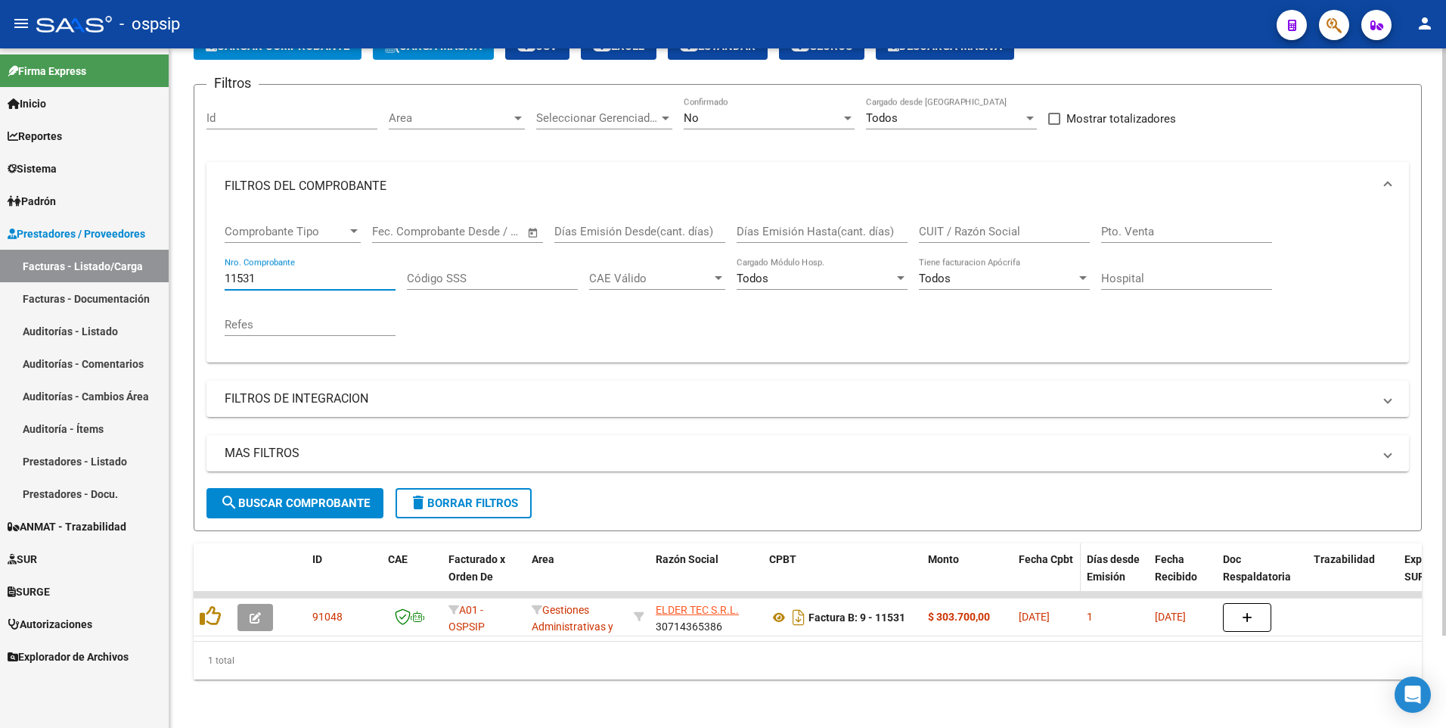
scroll to position [107, 0]
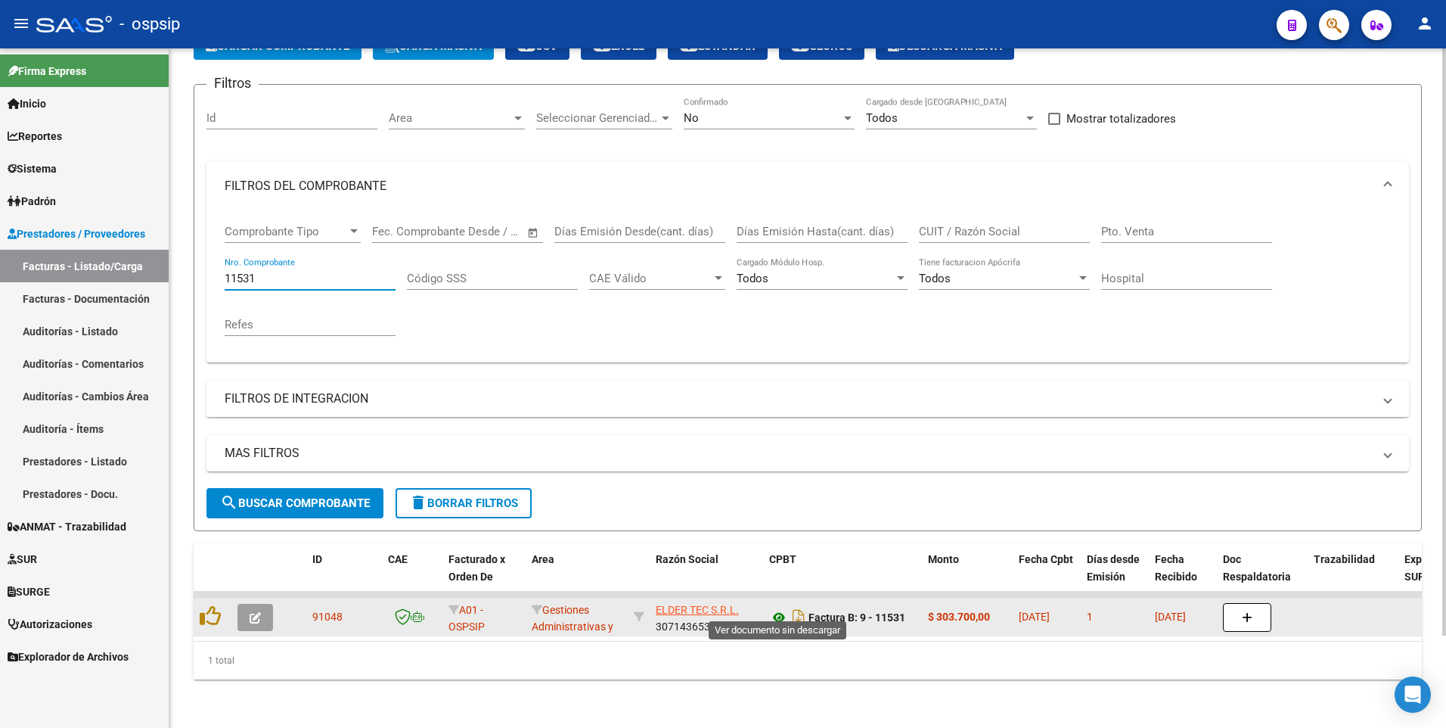
click at [776, 608] on icon at bounding box center [779, 617] width 20 height 18
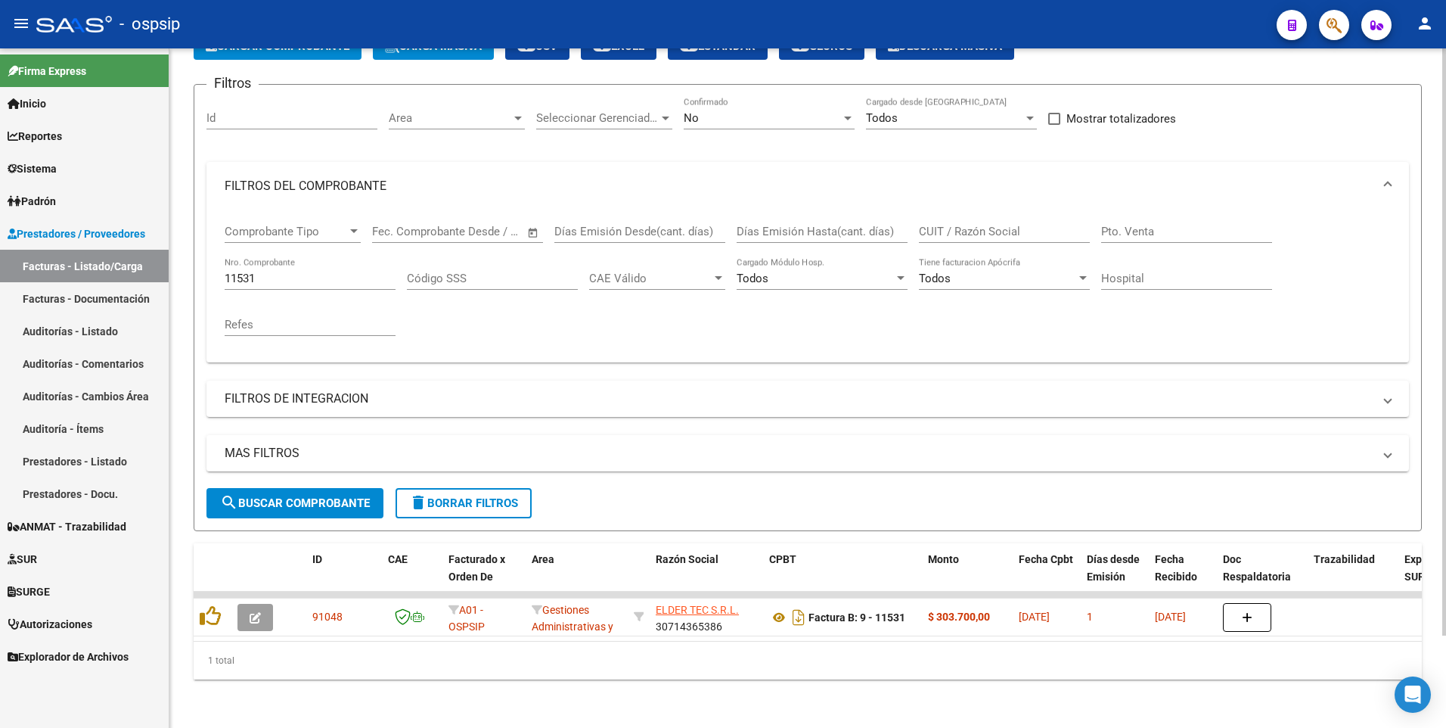
click at [300, 272] on input "11531" at bounding box center [310, 279] width 171 height 14
type input "11535"
click at [296, 496] on span "search Buscar Comprobante" at bounding box center [295, 503] width 150 height 14
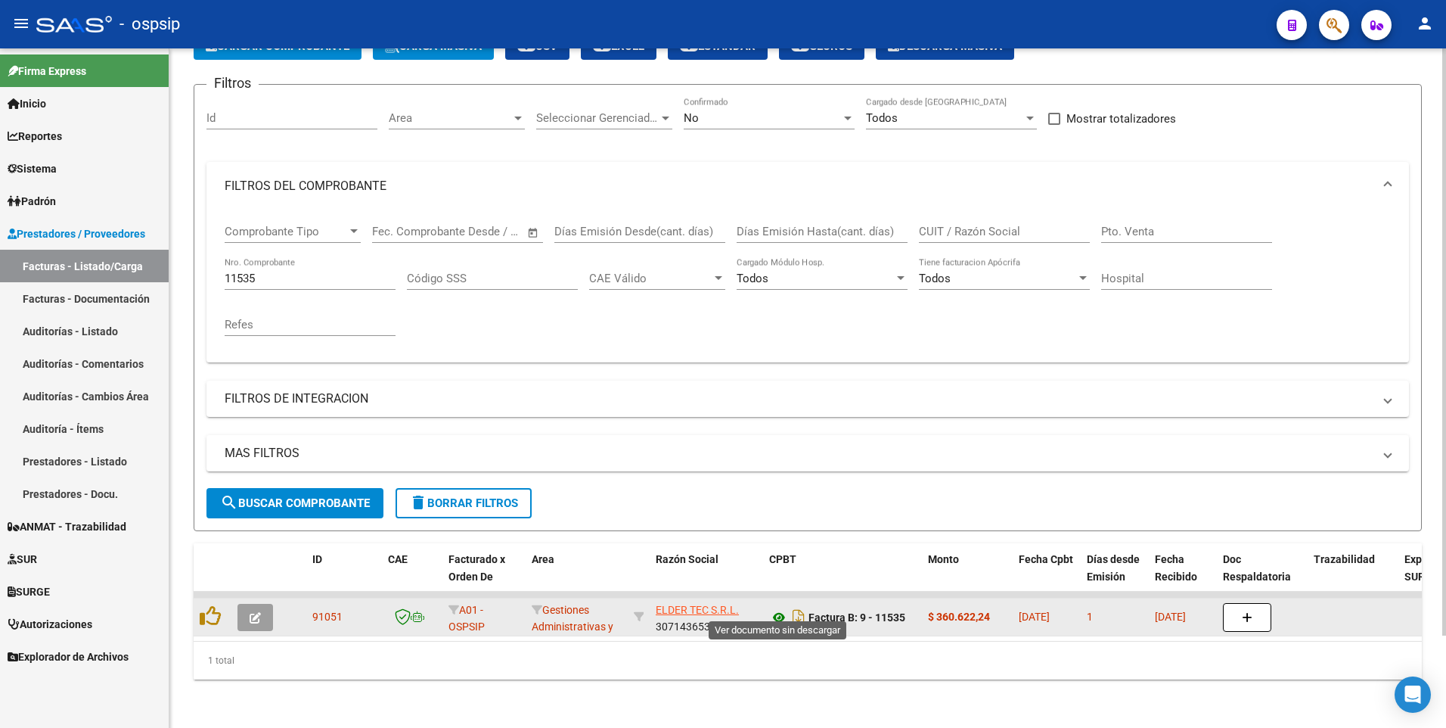
click at [783, 608] on icon at bounding box center [779, 617] width 20 height 18
